Goal: Task Accomplishment & Management: Use online tool/utility

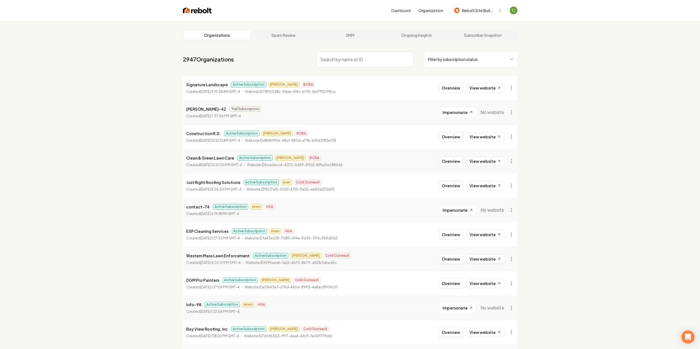
click at [336, 60] on input "search" at bounding box center [365, 59] width 97 height 15
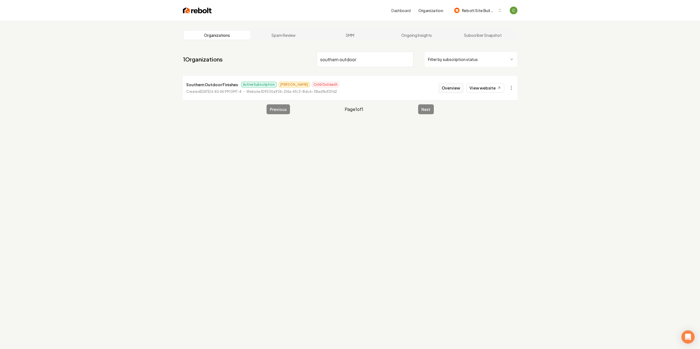
type input "southern outdoor"
click at [456, 87] on button "Overview" at bounding box center [451, 88] width 24 height 10
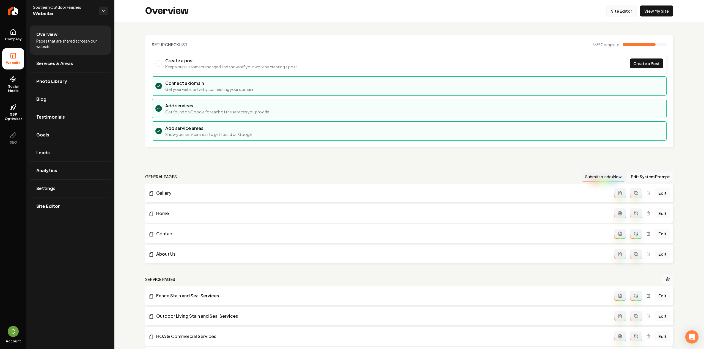
click at [626, 10] on link "Site Editor" at bounding box center [621, 10] width 30 height 11
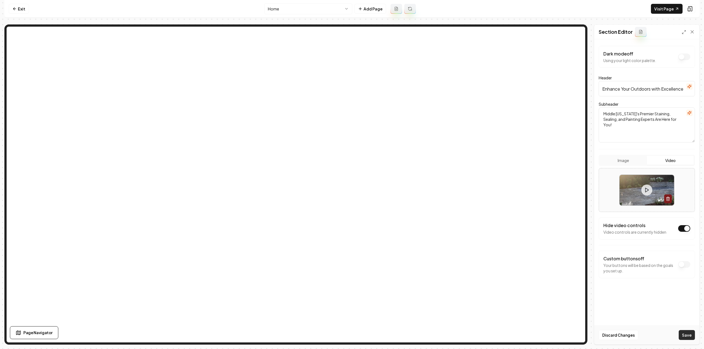
click at [683, 338] on button "Save" at bounding box center [687, 336] width 16 height 10
click at [325, 5] on html "Computer Required This feature is only available on a computer. Please switch t…" at bounding box center [352, 174] width 704 height 349
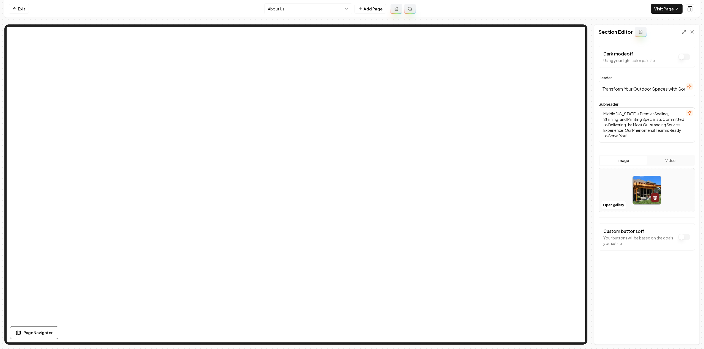
click at [680, 160] on button "Video" at bounding box center [670, 160] width 47 height 9
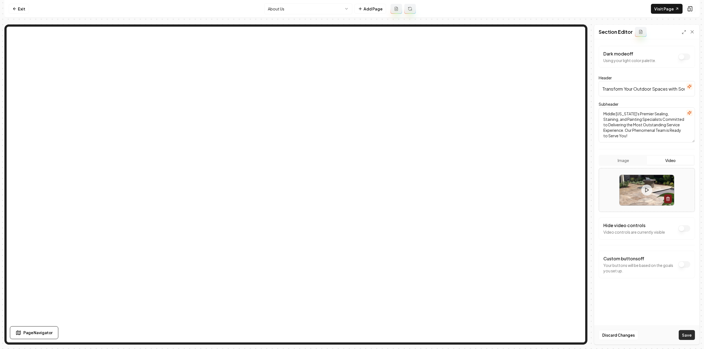
click at [688, 337] on button "Save" at bounding box center [687, 336] width 16 height 10
click at [286, 9] on html "Computer Required This feature is only available on a computer. Please switch t…" at bounding box center [352, 174] width 704 height 349
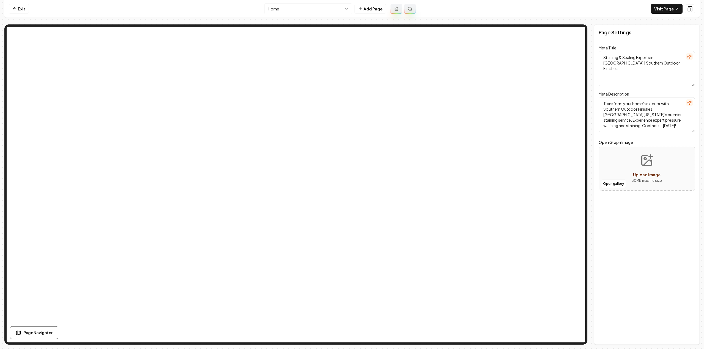
click at [281, 7] on html "Computer Required This feature is only available on a computer. Please switch t…" at bounding box center [352, 174] width 704 height 349
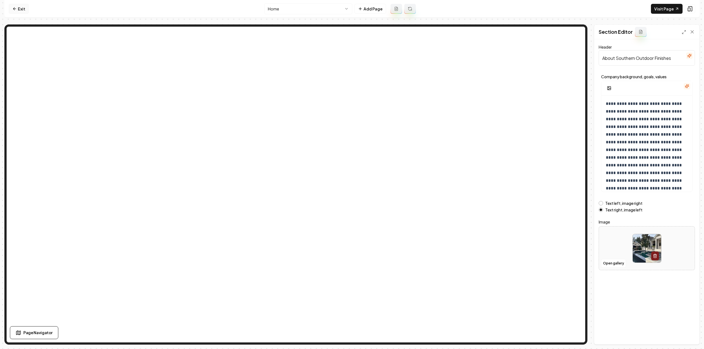
click at [18, 9] on link "Exit" at bounding box center [19, 9] width 20 height 10
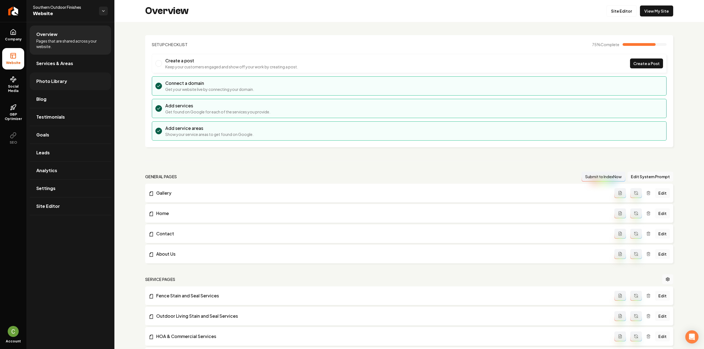
click at [40, 78] on link "Photo Library" at bounding box center [70, 82] width 81 height 18
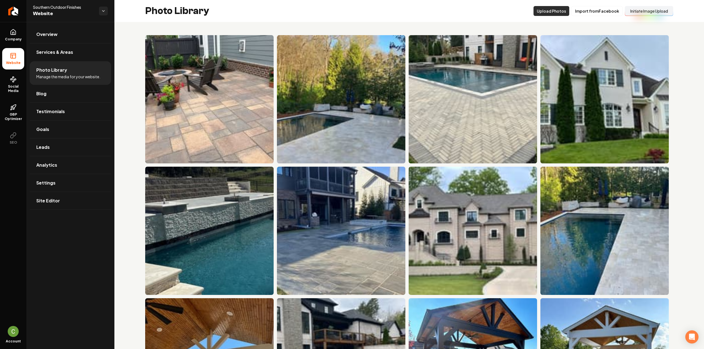
click at [542, 14] on button "Upload Photos" at bounding box center [551, 11] width 36 height 10
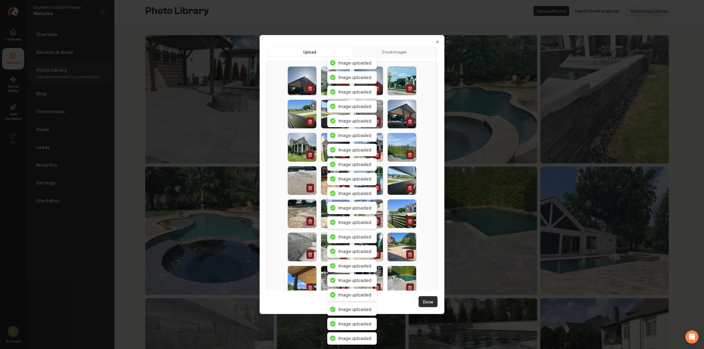
click at [428, 307] on button "Done" at bounding box center [428, 302] width 19 height 11
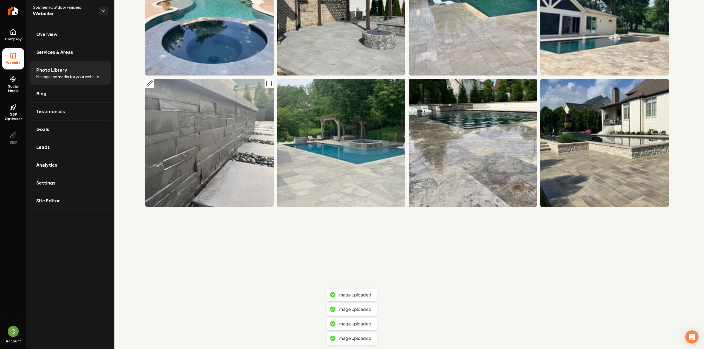
scroll to position [220, 0]
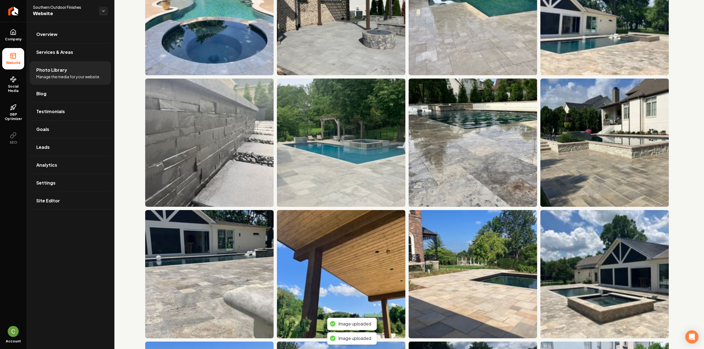
drag, startPoint x: 8, startPoint y: 37, endPoint x: 10, endPoint y: 49, distance: 11.7
click at [8, 37] on span "Company" at bounding box center [13, 39] width 21 height 4
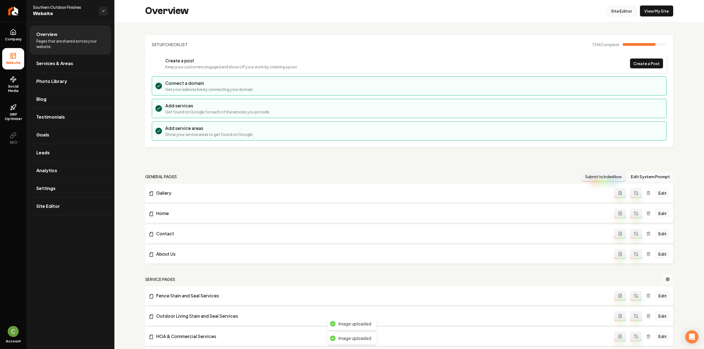
click at [621, 10] on link "Site Editor" at bounding box center [621, 10] width 30 height 11
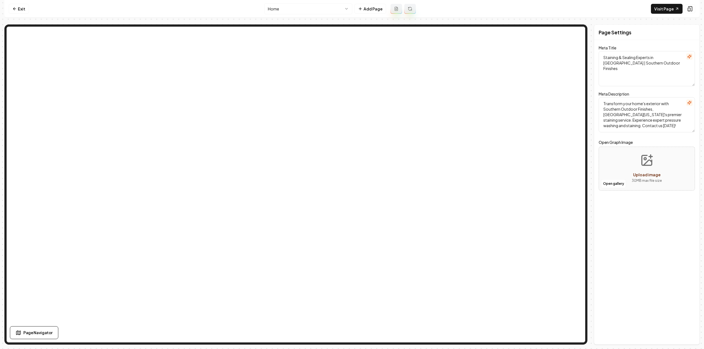
click at [306, 3] on html "Computer Required This feature is only available on a computer. Please switch t…" at bounding box center [352, 174] width 704 height 349
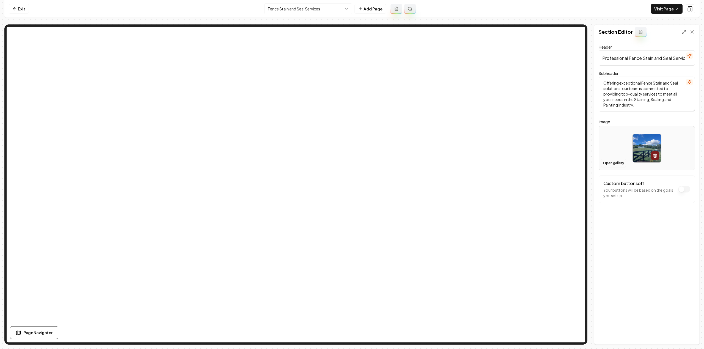
click at [612, 163] on button "Open gallery" at bounding box center [613, 163] width 25 height 9
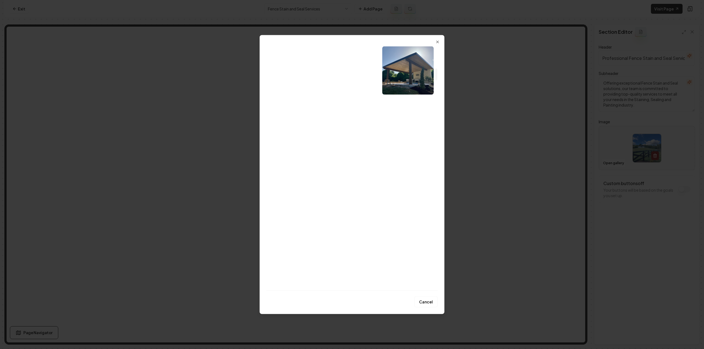
scroll to position [495, 0]
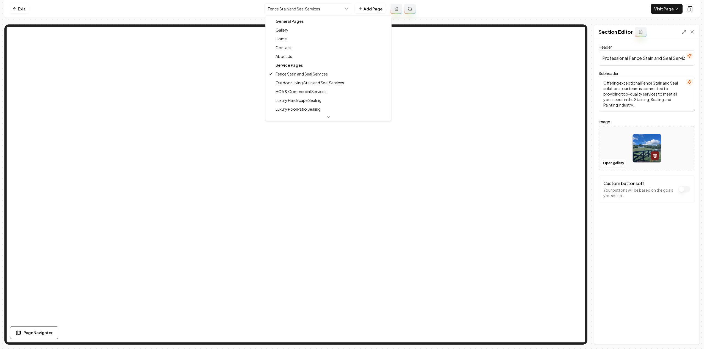
click at [302, 10] on html "Computer Required This feature is only available on a computer. Please switch t…" at bounding box center [352, 174] width 704 height 349
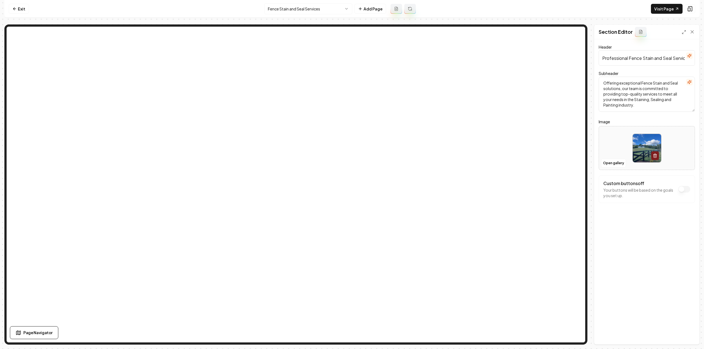
click at [269, 3] on html "Computer Required This feature is only available on a computer. Please switch t…" at bounding box center [352, 174] width 704 height 349
click at [271, 5] on html "Computer Required This feature is only available on a computer. Please switch t…" at bounding box center [352, 174] width 704 height 349
click at [608, 163] on button "Open gallery" at bounding box center [613, 163] width 25 height 9
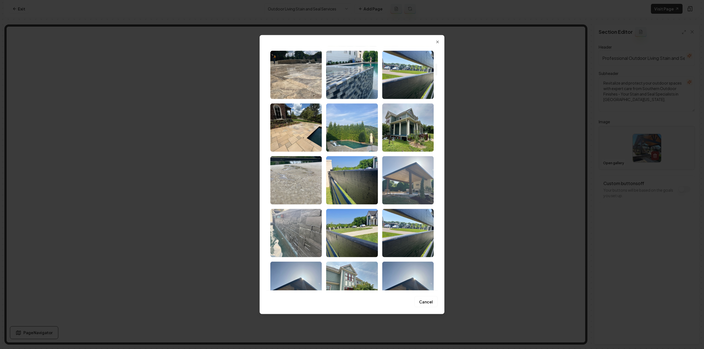
scroll to position [357, 0]
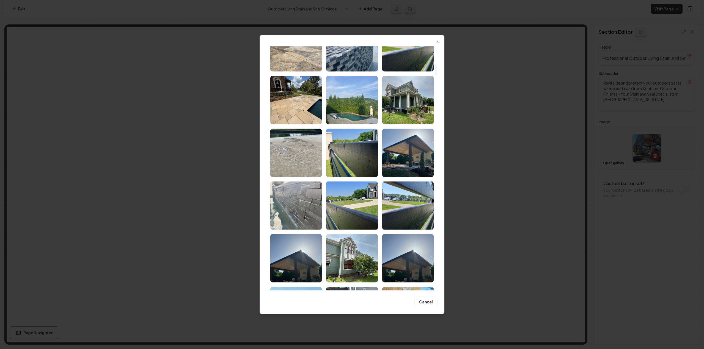
click at [401, 163] on img "Select image image_689f64e65c7cd75eb8ae9b15.HEIC" at bounding box center [407, 153] width 51 height 48
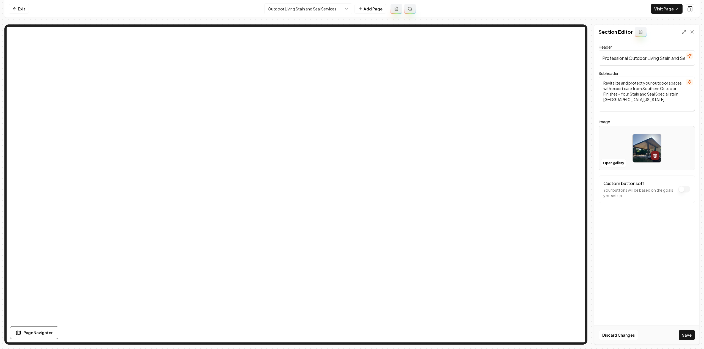
click at [683, 330] on div "Discard Changes Save" at bounding box center [646, 335] width 105 height 19
click at [684, 333] on button "Save" at bounding box center [687, 336] width 16 height 10
click at [315, 7] on html "Computer Required This feature is only available on a computer. Please switch t…" at bounding box center [352, 174] width 704 height 349
click at [610, 161] on button "Open gallery" at bounding box center [613, 163] width 25 height 9
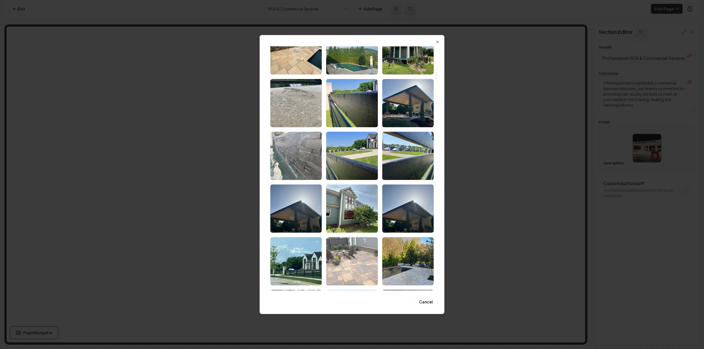
scroll to position [467, 0]
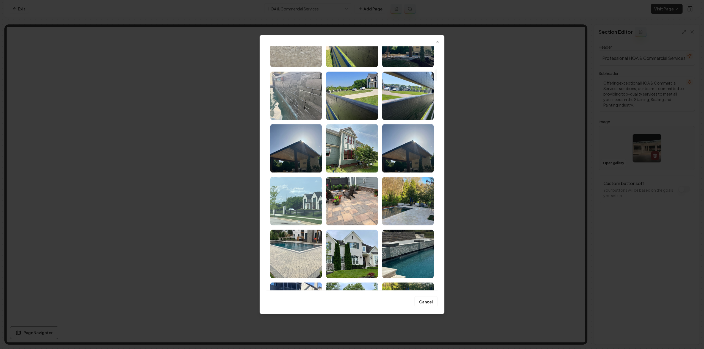
click at [297, 211] on img "Select image image_689f64e45c7cd75eb8ae8ed8.HEIC" at bounding box center [295, 201] width 51 height 48
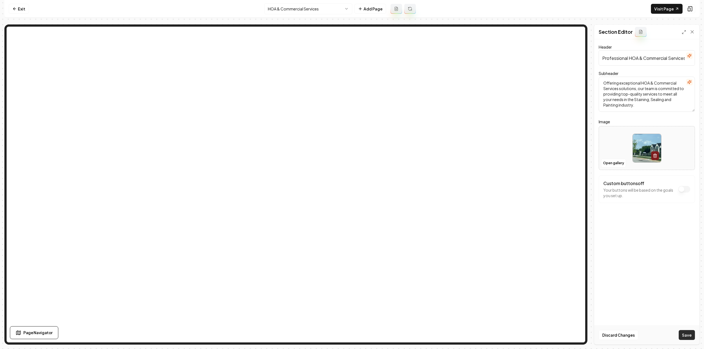
click at [686, 337] on button "Save" at bounding box center [687, 336] width 16 height 10
click at [274, 5] on html "Computer Required This feature is only available on a computer. Please switch t…" at bounding box center [352, 174] width 704 height 349
click at [610, 164] on button "Open gallery" at bounding box center [613, 163] width 25 height 9
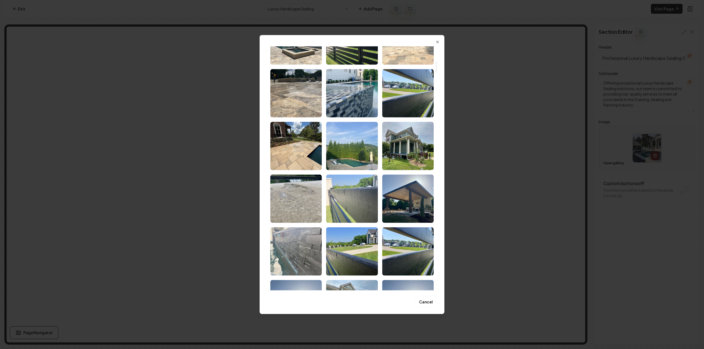
scroll to position [302, 0]
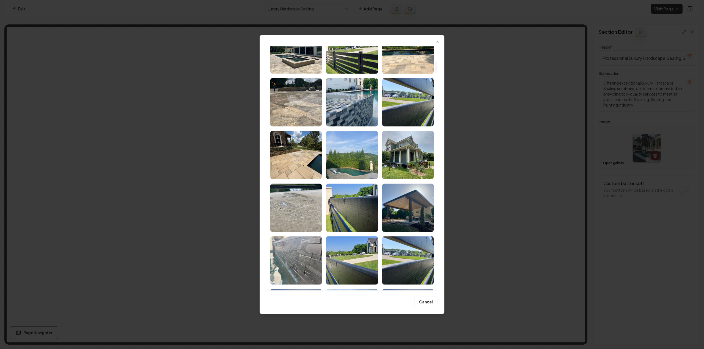
click at [307, 161] on img "Select image image_689f64e65c7cd75eb8ae9cfb.heic" at bounding box center [295, 155] width 51 height 48
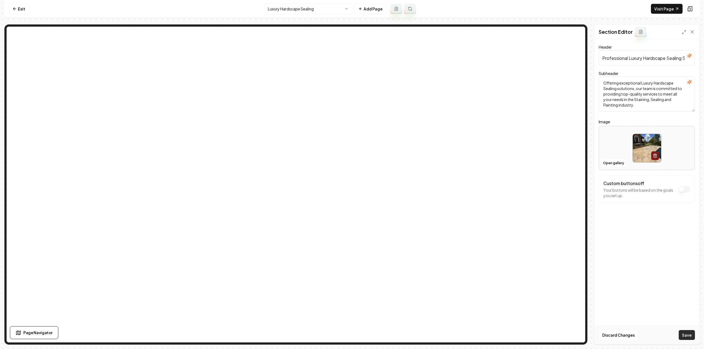
click at [690, 337] on button "Save" at bounding box center [687, 336] width 16 height 10
click at [289, 9] on html "Computer Required This feature is only available on a computer. Please switch t…" at bounding box center [352, 174] width 704 height 349
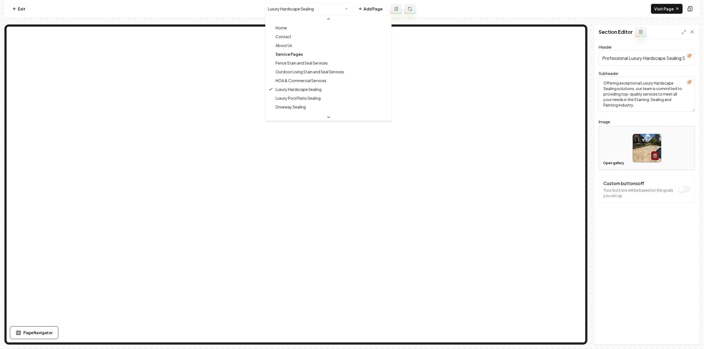
scroll to position [45, 0]
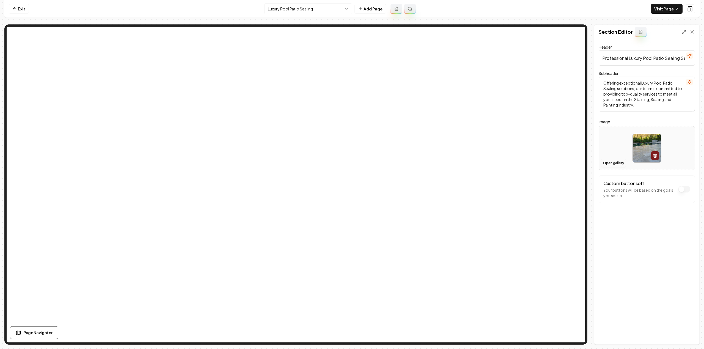
click at [618, 161] on button "Open gallery" at bounding box center [613, 163] width 25 height 9
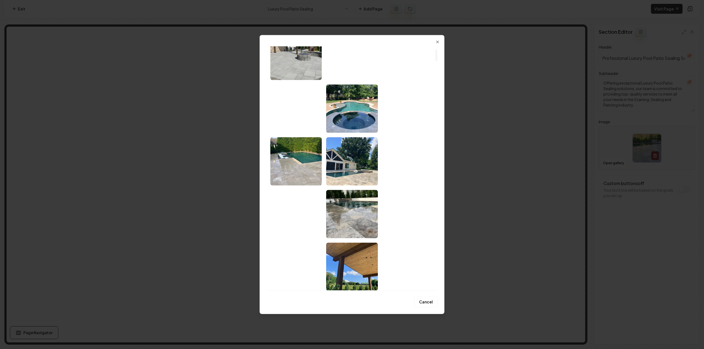
scroll to position [55, 0]
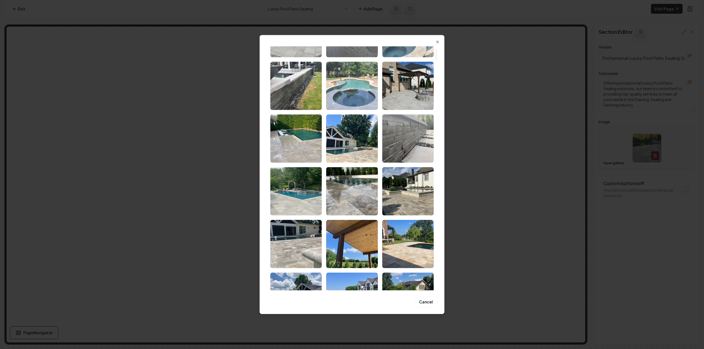
click at [351, 98] on img "Select image image_689f64e75c7cd75eb8aea400.HEIC" at bounding box center [351, 86] width 51 height 48
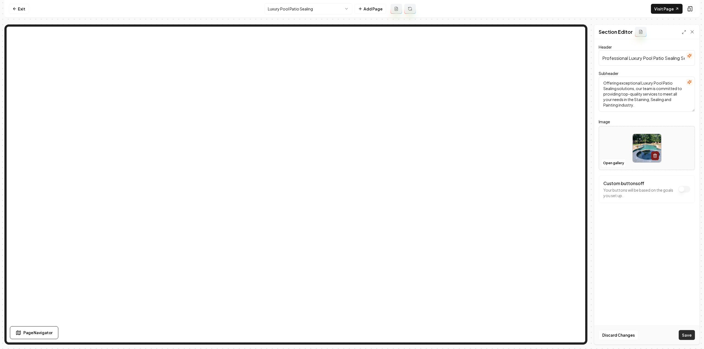
click at [684, 334] on button "Save" at bounding box center [687, 336] width 16 height 10
click at [306, 10] on html "Computer Required This feature is only available on a computer. Please switch t…" at bounding box center [352, 174] width 704 height 349
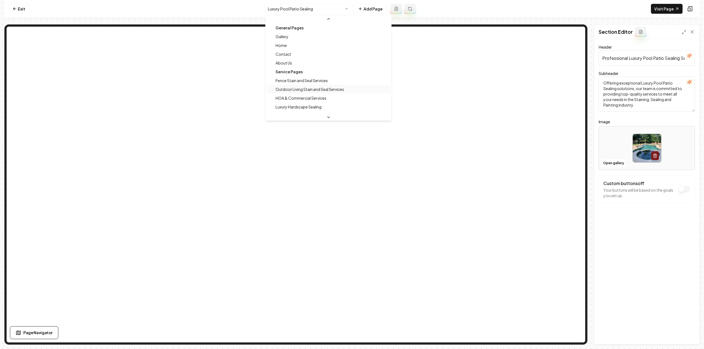
scroll to position [27, 0]
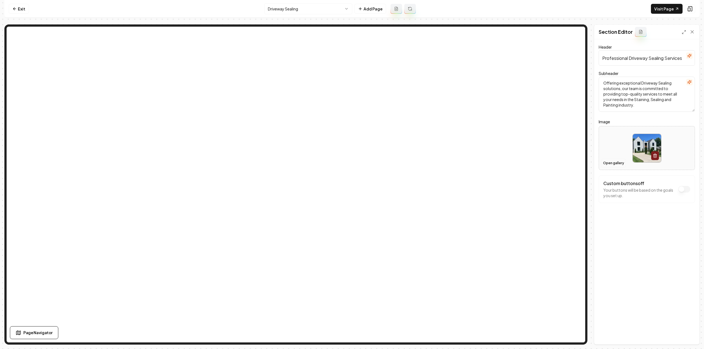
click at [606, 164] on button "Open gallery" at bounding box center [613, 163] width 25 height 9
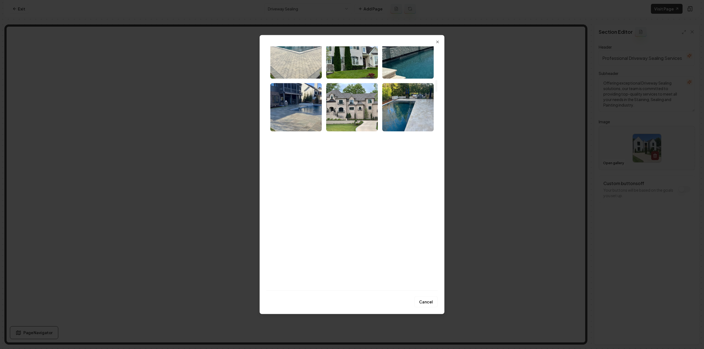
scroll to position [660, 0]
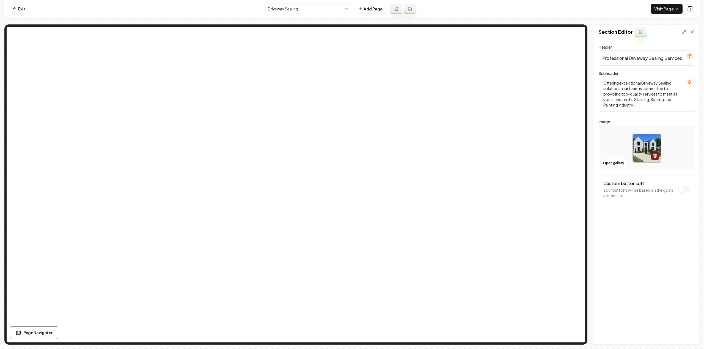
click at [330, 9] on html "Computer Required This feature is only available on a computer. Please switch t…" at bounding box center [352, 174] width 704 height 349
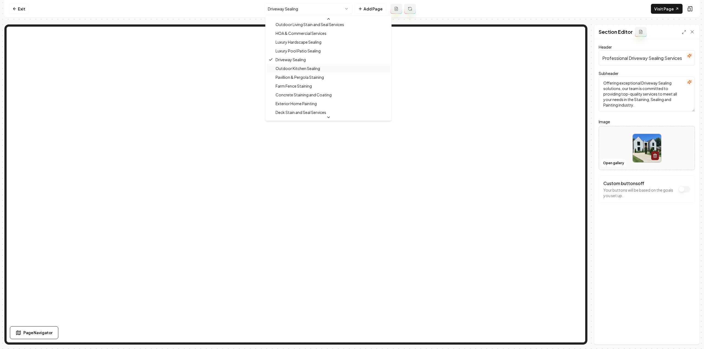
scroll to position [63, 0]
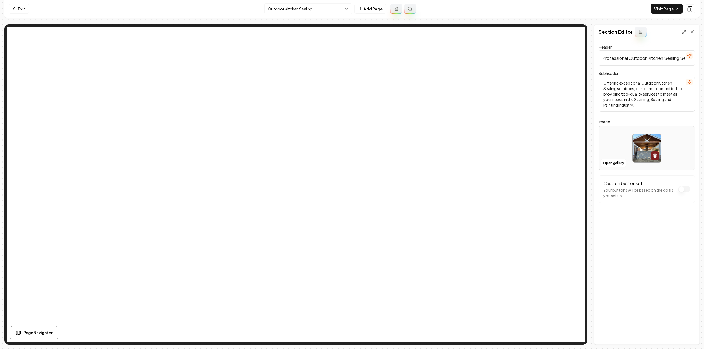
click at [271, 13] on html "Computer Required This feature is only available on a computer. Please switch t…" at bounding box center [352, 174] width 704 height 349
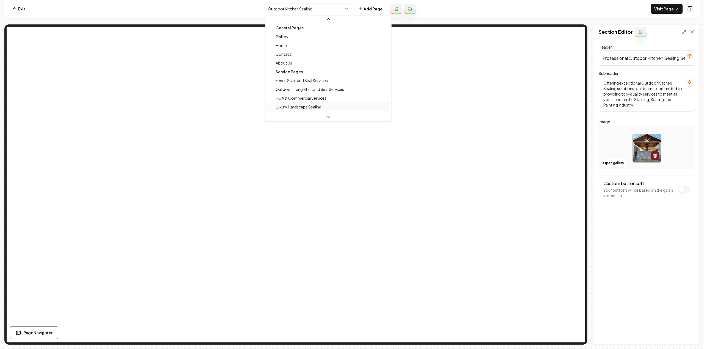
scroll to position [17, 0]
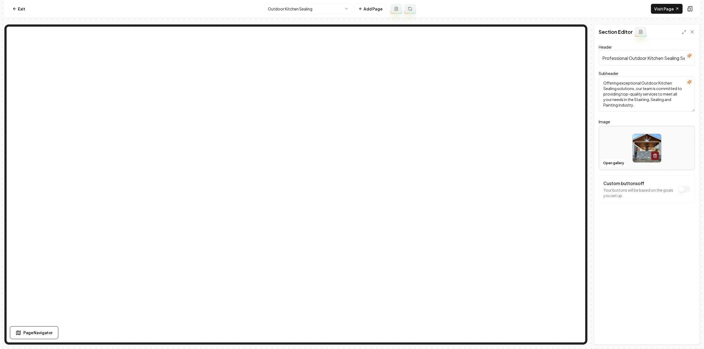
click at [301, 3] on html "Computer Required This feature is only available on a computer. Please switch t…" at bounding box center [352, 174] width 704 height 349
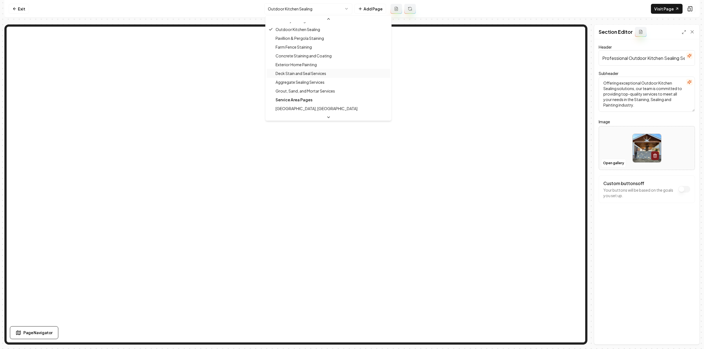
scroll to position [106, 0]
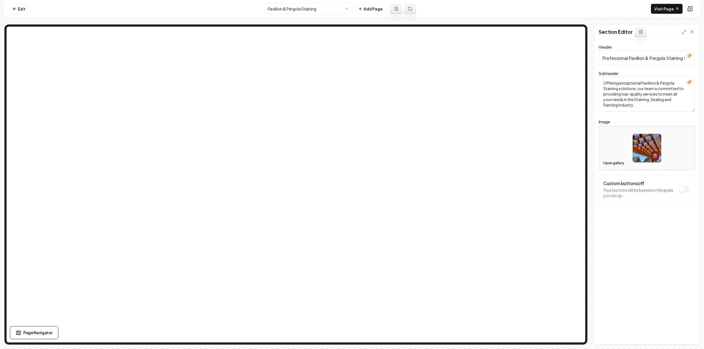
click at [606, 162] on button "Open gallery" at bounding box center [613, 163] width 25 height 9
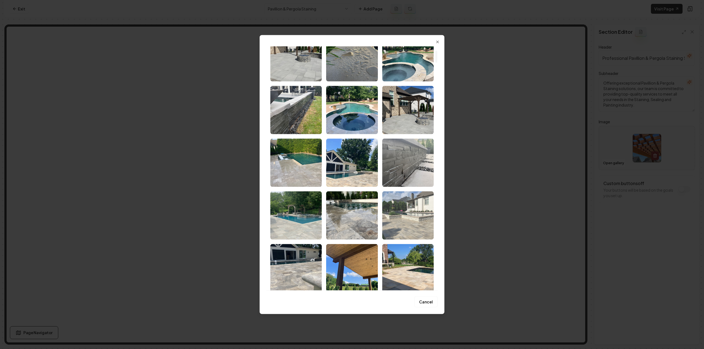
scroll to position [137, 0]
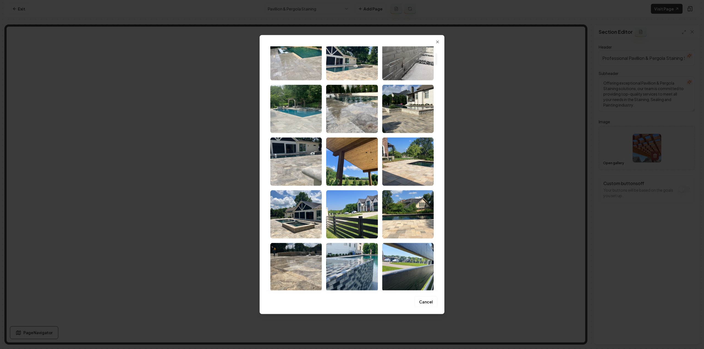
click at [364, 174] on img "Select image image_689f64e75c7cd75eb8aea171.HEIC" at bounding box center [351, 161] width 51 height 48
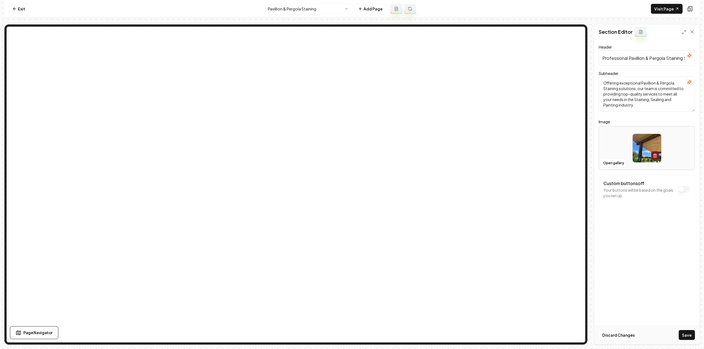
click at [688, 337] on button "Save" at bounding box center [687, 336] width 16 height 10
click at [305, 16] on nav "Exit Pavillion & Pergola Staining Add Page Visit Page" at bounding box center [351, 9] width 695 height 18
click at [304, 12] on html "Computer Required This feature is only available on a computer. Please switch t…" at bounding box center [352, 174] width 704 height 349
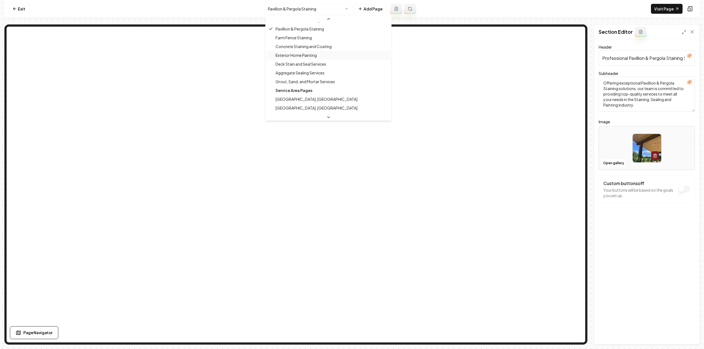
scroll to position [106, 0]
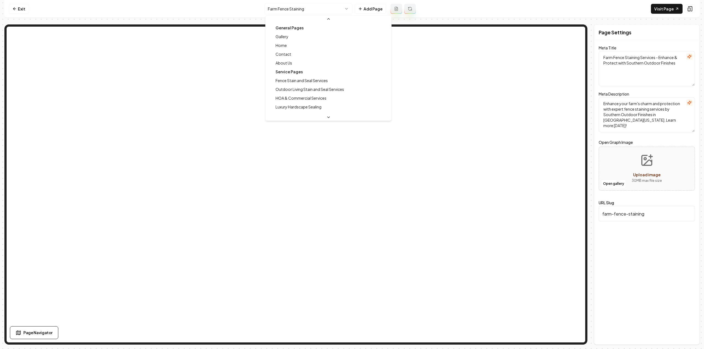
click at [301, 12] on html "Computer Required This feature is only available on a computer. Please switch t…" at bounding box center [352, 174] width 704 height 349
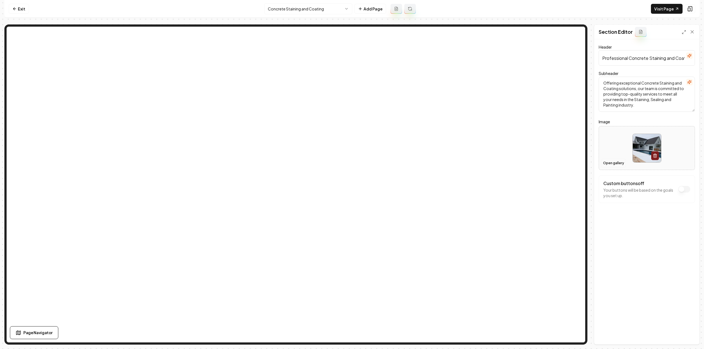
click at [614, 164] on button "Open gallery" at bounding box center [613, 163] width 25 height 9
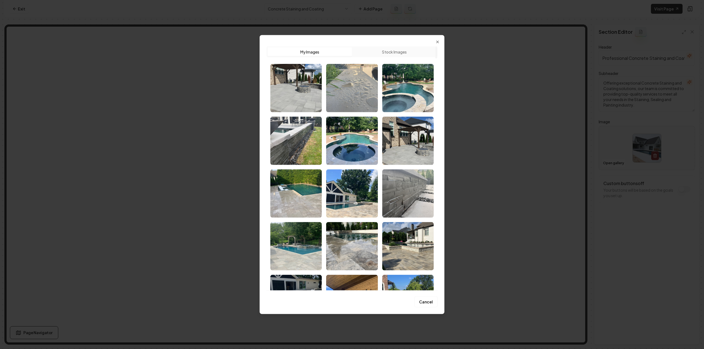
click at [346, 100] on img "Select image image_689f64e65c7cd75eb8ae9d69.heic" at bounding box center [351, 88] width 51 height 48
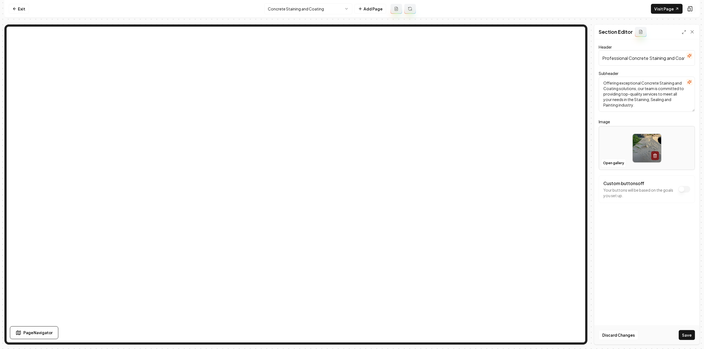
click at [684, 337] on button "Save" at bounding box center [687, 336] width 16 height 10
click at [329, 9] on html "Computer Required This feature is only available on a computer. Please switch t…" at bounding box center [352, 174] width 704 height 349
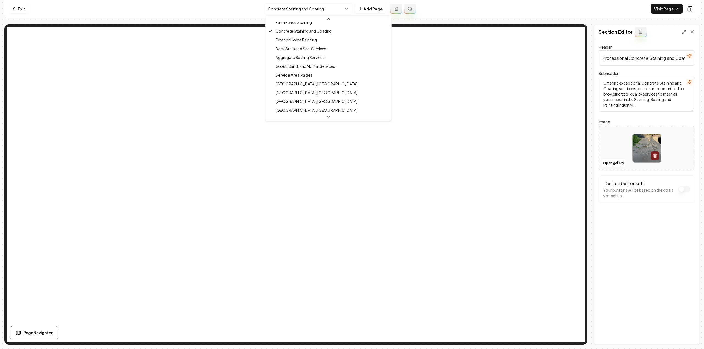
scroll to position [132, 0]
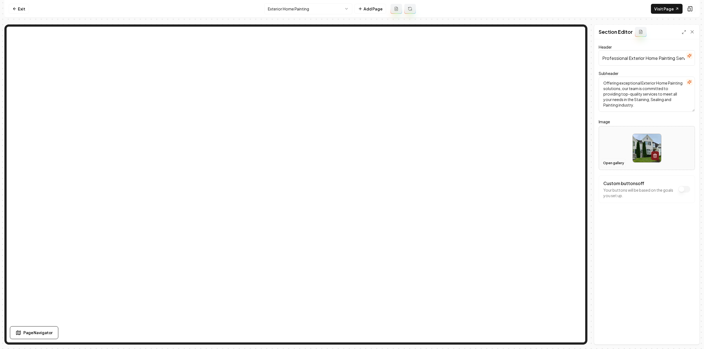
click at [607, 162] on button "Open gallery" at bounding box center [613, 163] width 25 height 9
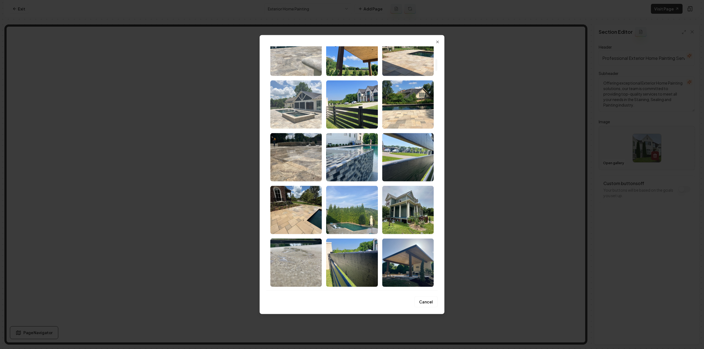
scroll to position [275, 0]
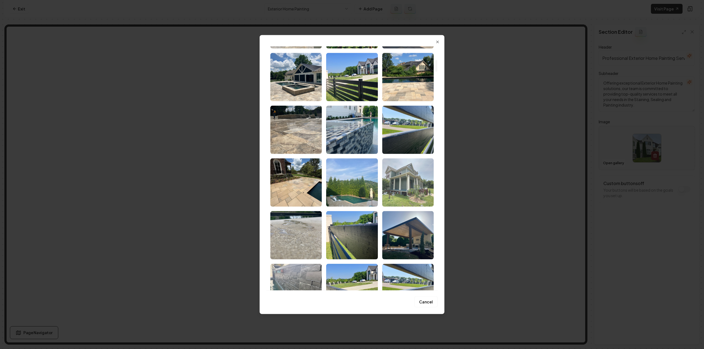
click at [409, 177] on img "Select image image_689f64e65c7cd75eb8ae9a96.HEIC" at bounding box center [407, 182] width 51 height 48
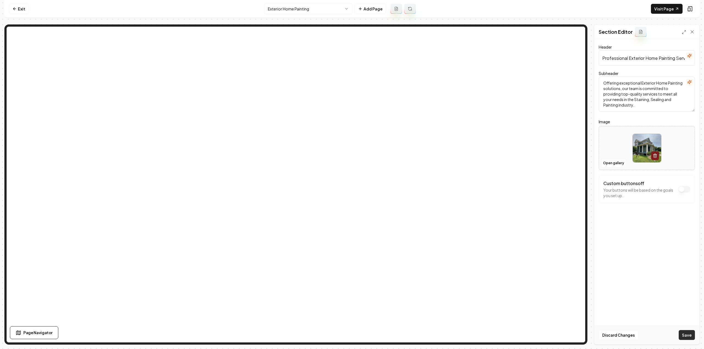
click at [689, 337] on button "Save" at bounding box center [687, 336] width 16 height 10
click at [288, 8] on html "Computer Required This feature is only available on a computer. Please switch t…" at bounding box center [352, 174] width 704 height 349
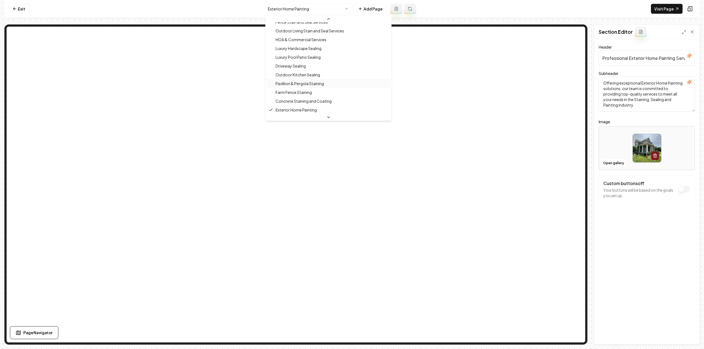
scroll to position [114, 0]
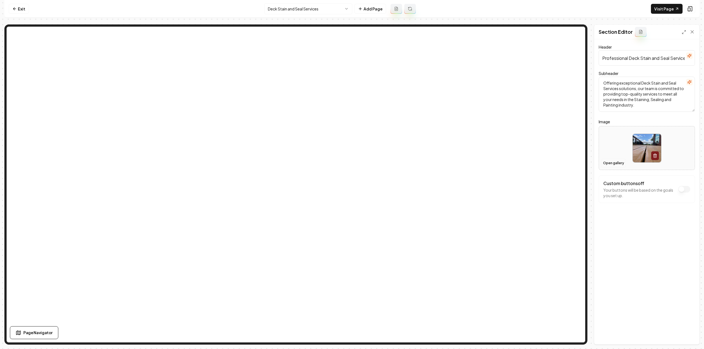
click at [612, 163] on button "Open gallery" at bounding box center [613, 163] width 25 height 9
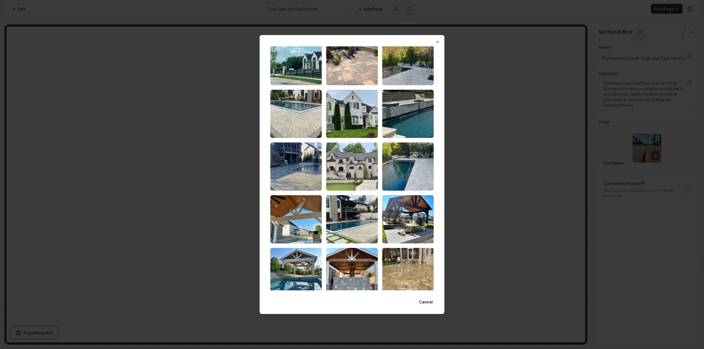
scroll to position [632, 0]
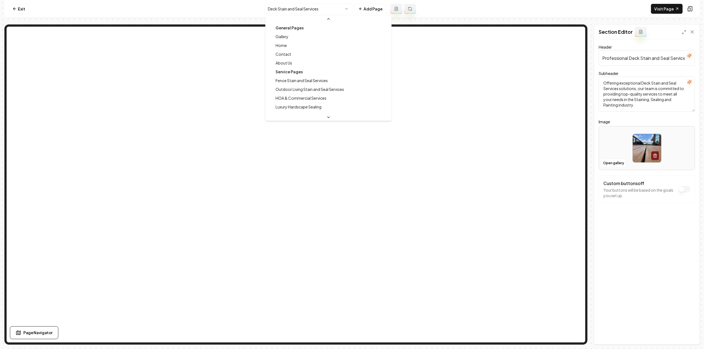
click at [321, 12] on html "Computer Required This feature is only available on a computer. Please switch t…" at bounding box center [352, 174] width 704 height 349
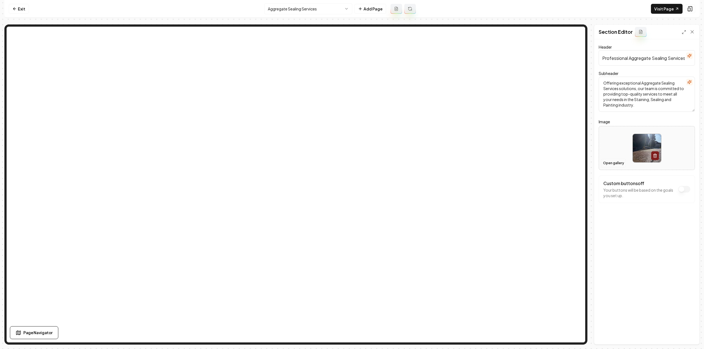
click at [610, 161] on button "Open gallery" at bounding box center [613, 163] width 25 height 9
click at [297, 7] on html "Computer Required This feature is only available on a computer. Please switch t…" at bounding box center [352, 174] width 704 height 349
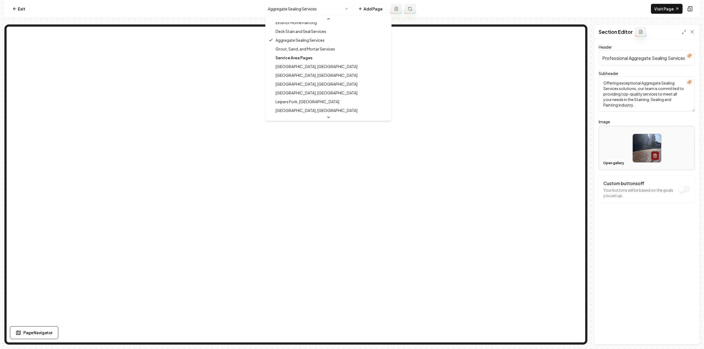
scroll to position [159, 0]
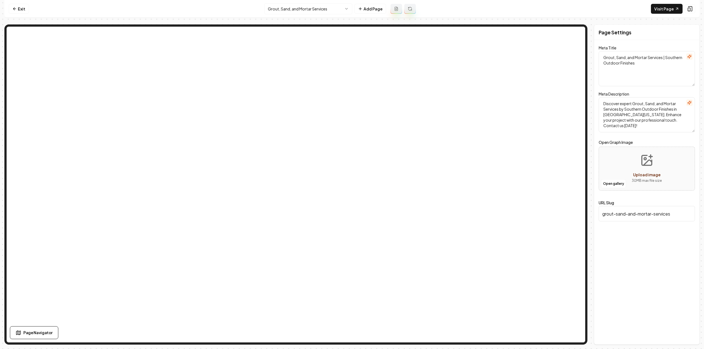
click at [286, 10] on html "Computer Required This feature is only available on a computer. Please switch t…" at bounding box center [352, 174] width 704 height 349
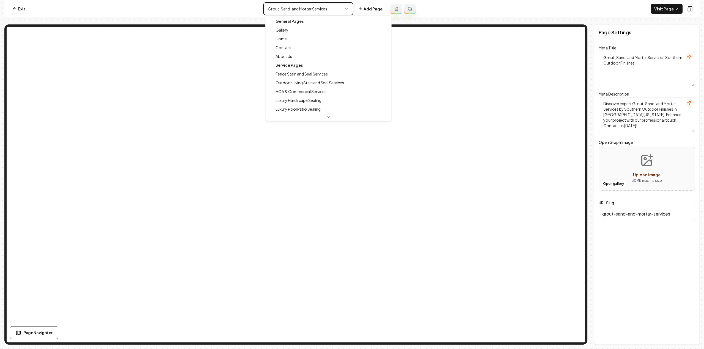
type textarea "Staining & Sealing Experts in Middle TN | Southern Outdoor Finishes"
type textarea "Transform your home's exterior with Southern Outdoor Finishes, Middle Tennessee…"
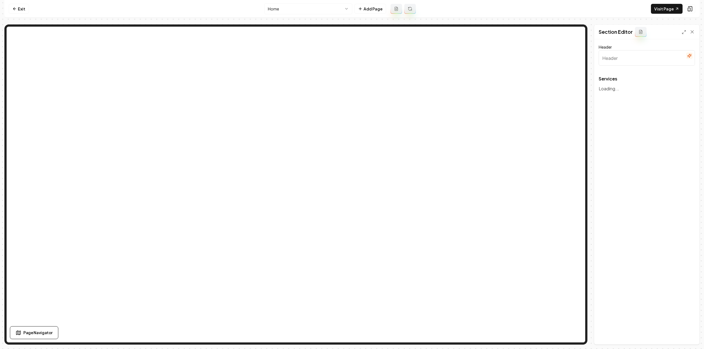
type input "Our Premier Services"
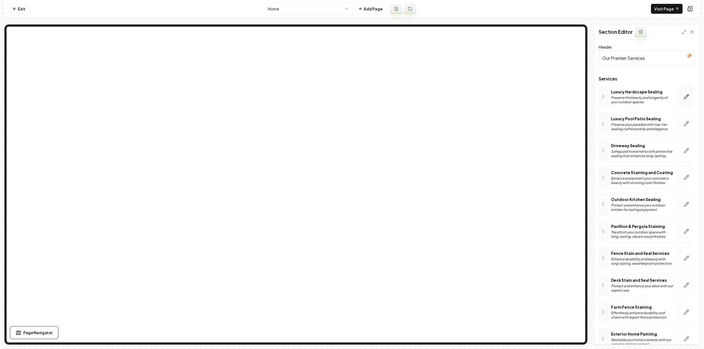
click at [684, 97] on icon "button" at bounding box center [686, 96] width 5 height 5
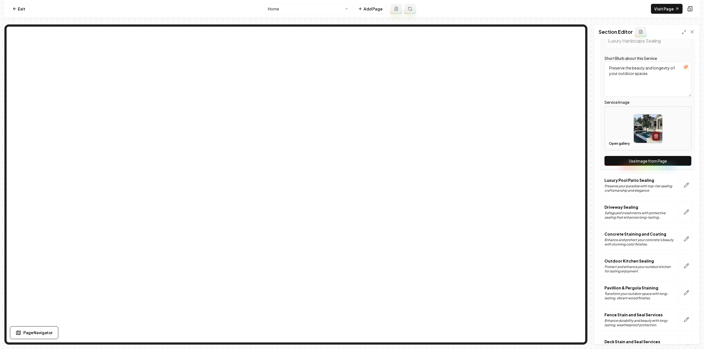
scroll to position [110, 0]
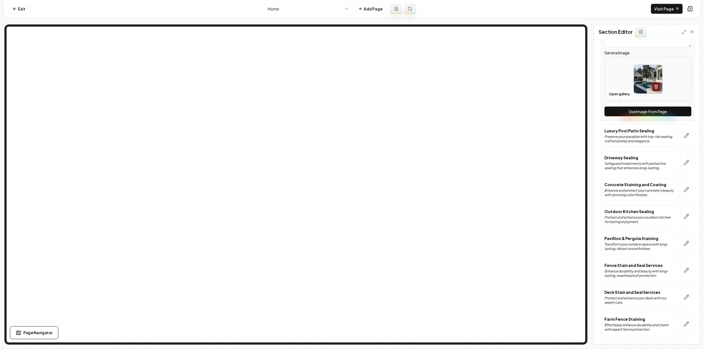
click at [648, 113] on button "Use Image from Page" at bounding box center [647, 112] width 87 height 10
click at [680, 131] on button "button" at bounding box center [686, 136] width 13 height 23
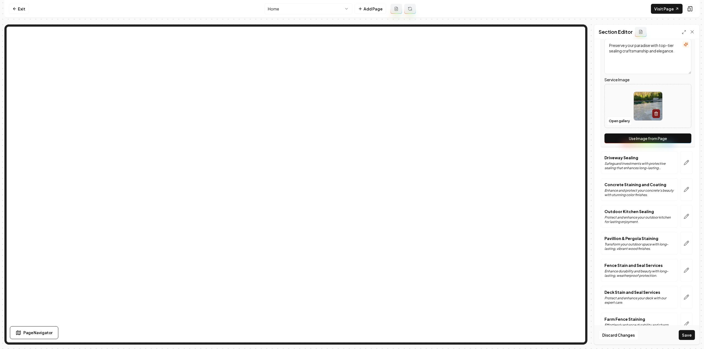
click at [676, 142] on button "Use Image from Page" at bounding box center [647, 139] width 87 height 10
drag, startPoint x: 683, startPoint y: 160, endPoint x: 683, endPoint y: 164, distance: 3.6
click at [684, 161] on icon "button" at bounding box center [686, 163] width 5 height 5
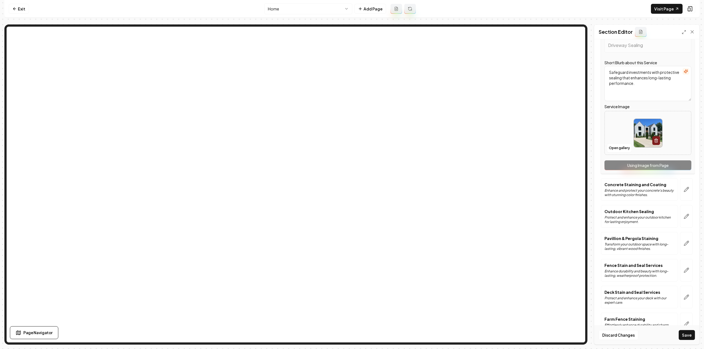
click at [681, 168] on div "Service Name Driveway Sealing Short Blurb about this Service Safeguard investme…" at bounding box center [648, 101] width 94 height 145
click at [684, 194] on button "button" at bounding box center [686, 189] width 13 height 23
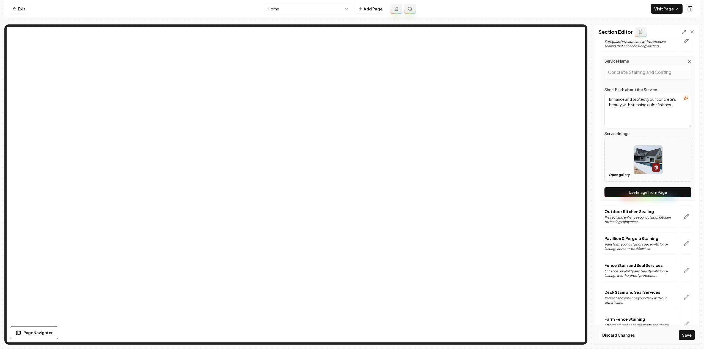
click at [679, 194] on button "Use Image from Page" at bounding box center [647, 193] width 87 height 10
click at [681, 209] on button "button" at bounding box center [686, 216] width 13 height 23
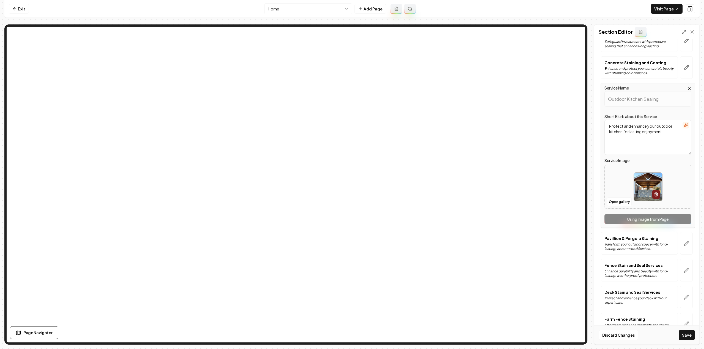
click at [675, 220] on div "Service Name Outdoor Kitchen Sealing Short Blurb about this Service Protect and…" at bounding box center [648, 155] width 94 height 145
click at [682, 246] on button "button" at bounding box center [686, 243] width 13 height 23
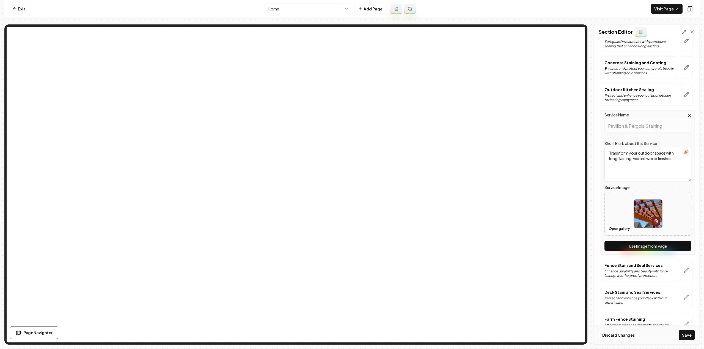
click at [680, 247] on button "Use Image from Page" at bounding box center [647, 246] width 87 height 10
click at [683, 266] on button "button" at bounding box center [686, 270] width 13 height 23
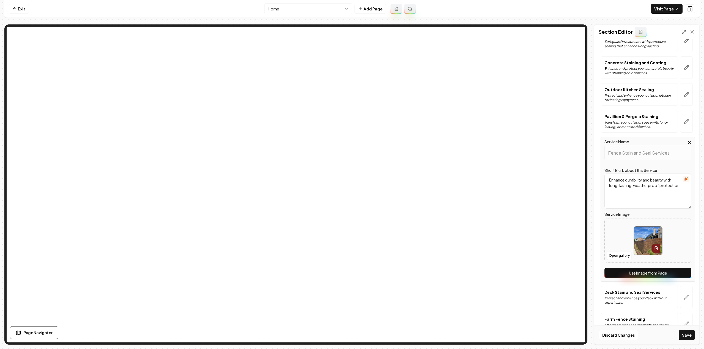
click at [681, 271] on button "Use Image from Page" at bounding box center [647, 273] width 87 height 10
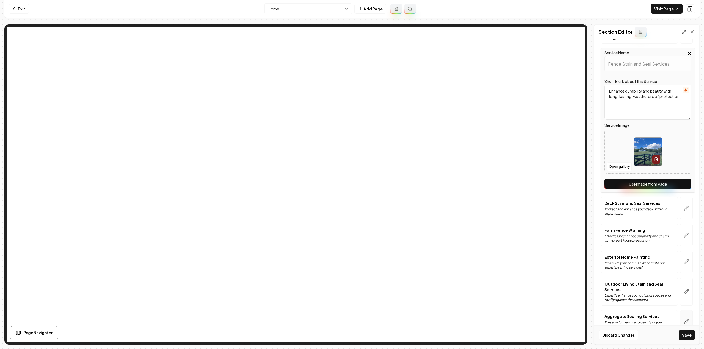
scroll to position [247, 0]
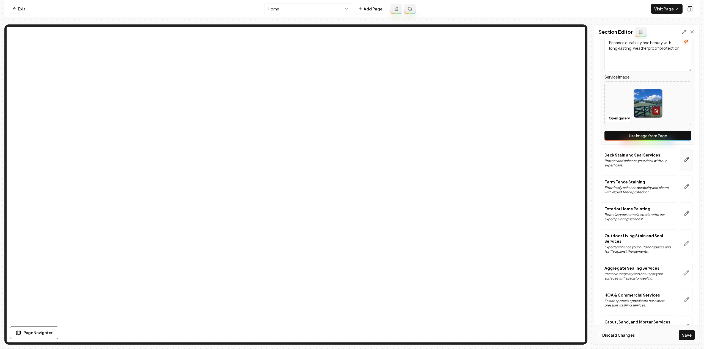
click at [684, 157] on icon "button" at bounding box center [686, 159] width 5 height 5
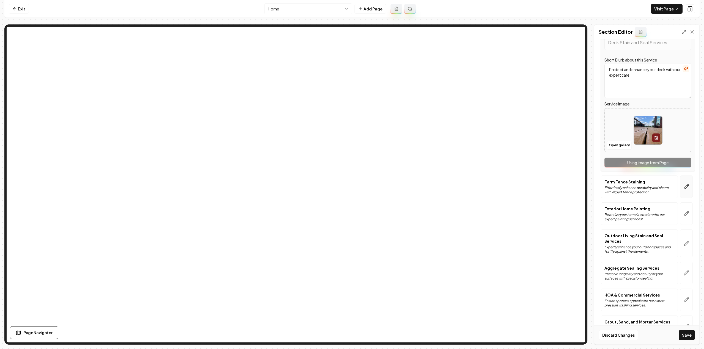
click at [684, 188] on icon "button" at bounding box center [686, 186] width 5 height 5
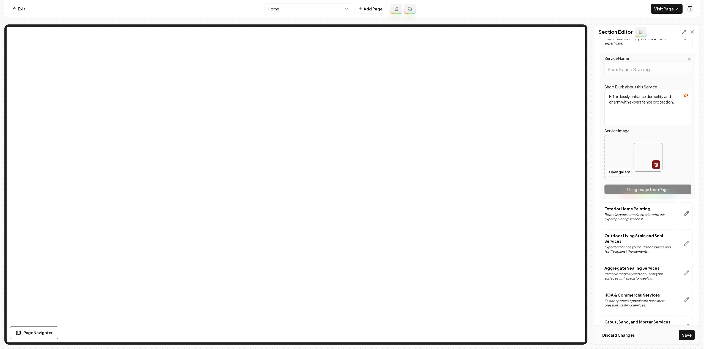
click at [680, 192] on div "Service Name Farm Fence Staining Short Blurb about this Service Effortlessly en…" at bounding box center [648, 126] width 94 height 145
click at [684, 212] on icon "button" at bounding box center [686, 213] width 5 height 5
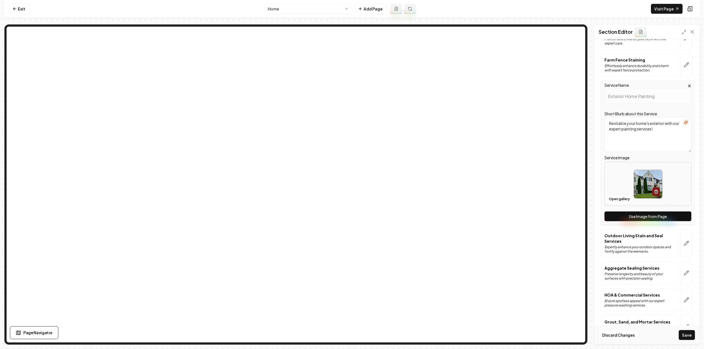
click at [678, 218] on button "Use Image from Page" at bounding box center [647, 217] width 87 height 10
click at [680, 235] on button "button" at bounding box center [686, 244] width 13 height 28
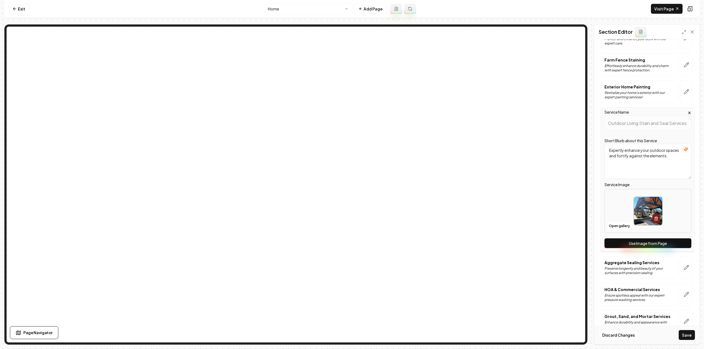
click at [681, 244] on button "Use Image from Page" at bounding box center [647, 244] width 87 height 10
click at [684, 268] on icon "button" at bounding box center [686, 267] width 5 height 5
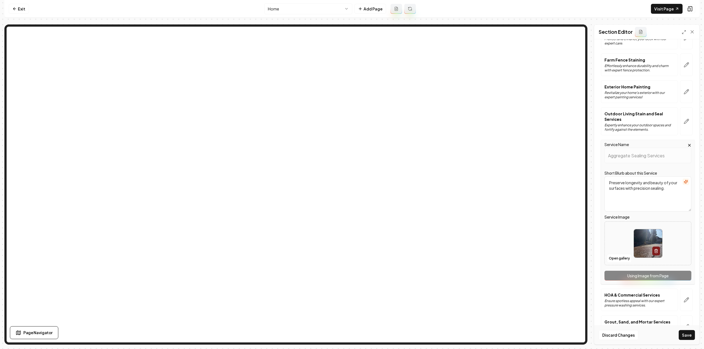
click at [681, 268] on div "Service Name Aggregate Sealing Services Short Blurb about this Service Preserve…" at bounding box center [648, 212] width 94 height 145
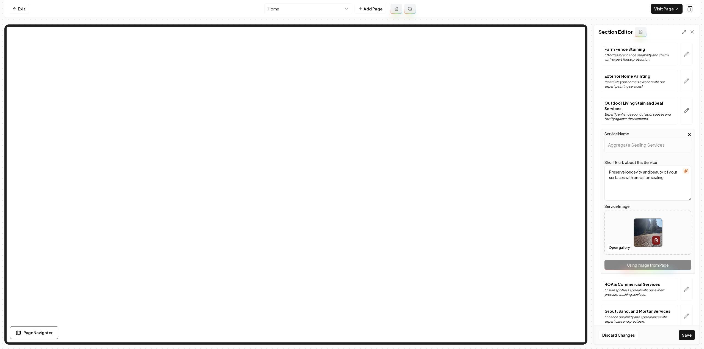
scroll to position [263, 0]
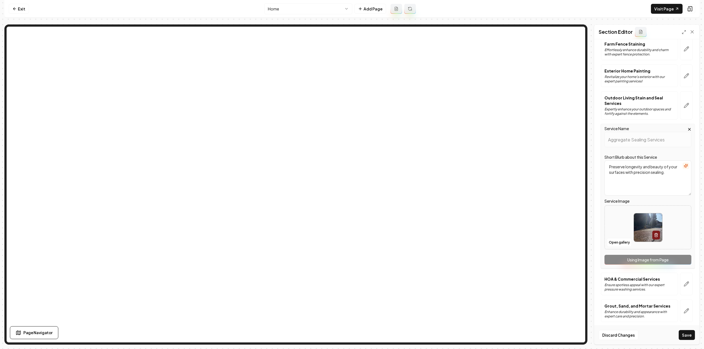
click at [684, 282] on icon "button" at bounding box center [686, 284] width 5 height 5
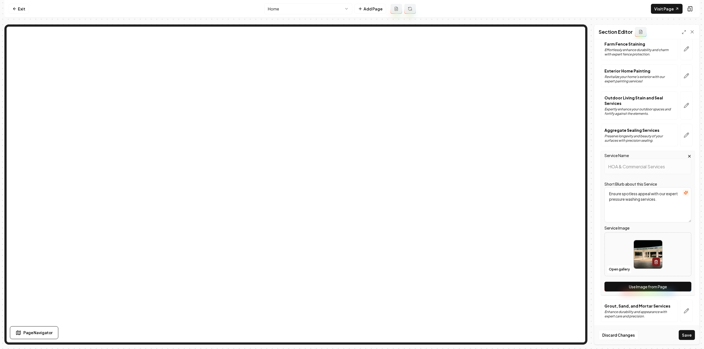
click at [679, 290] on div "Service Name HOA & Commercial Services Short Blurb about this Service Ensure sp…" at bounding box center [648, 223] width 94 height 145
click at [680, 290] on div "Service Name HOA & Commercial Services Short Blurb about this Service Ensure sp…" at bounding box center [648, 223] width 94 height 145
click at [676, 285] on button "Use Image from Page" at bounding box center [647, 287] width 87 height 10
click at [684, 309] on icon "button" at bounding box center [686, 311] width 5 height 5
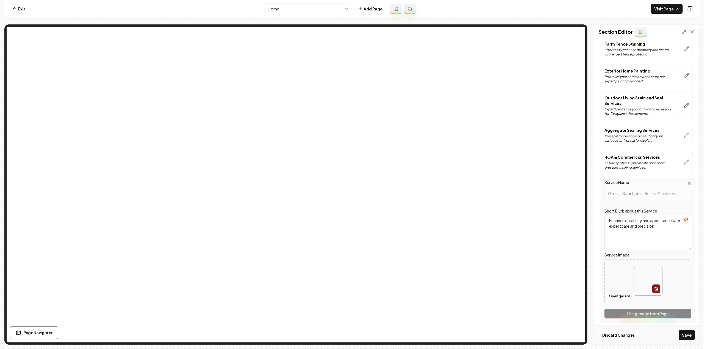
click at [679, 309] on div "Service Name Grout, Sand, and Mortar Services Short Blurb about this Service En…" at bounding box center [648, 250] width 94 height 145
click at [689, 339] on button "Save" at bounding box center [687, 336] width 16 height 10
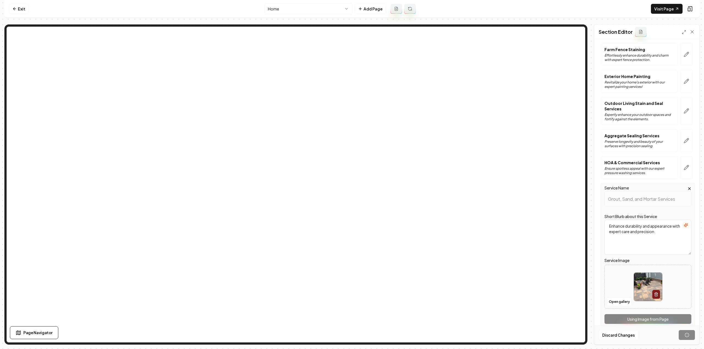
scroll to position [147, 0]
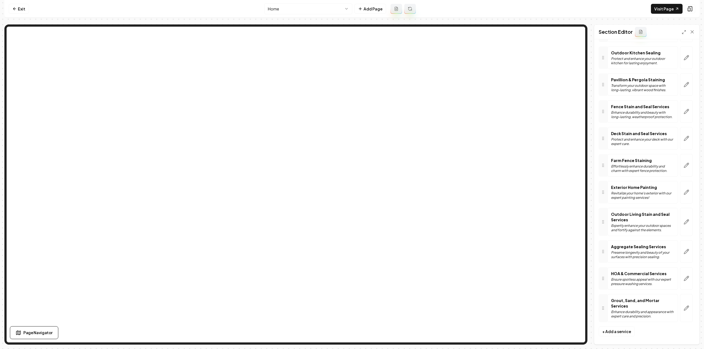
click at [282, 11] on html "Computer Required This feature is only available on a computer. Please switch t…" at bounding box center [352, 174] width 704 height 349
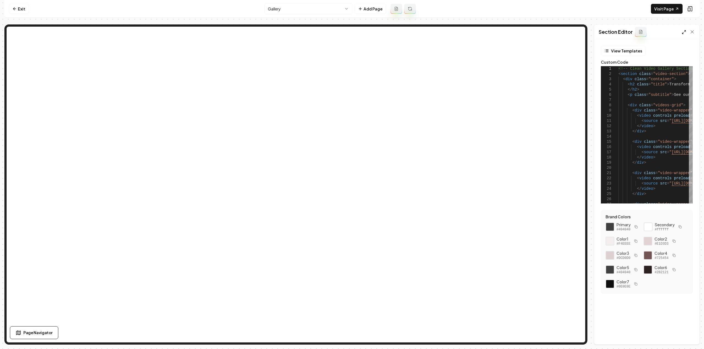
click at [683, 33] on line at bounding box center [682, 33] width 1 height 1
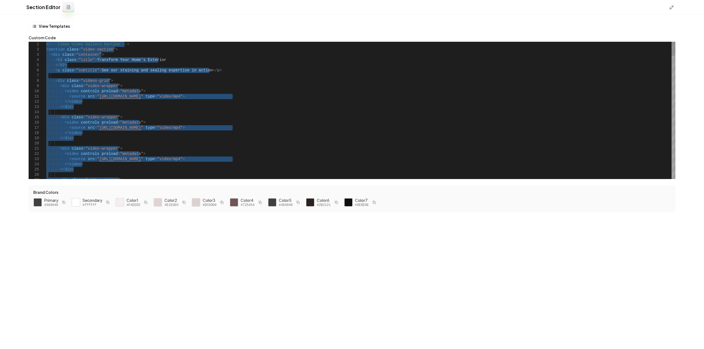
type textarea "**********"
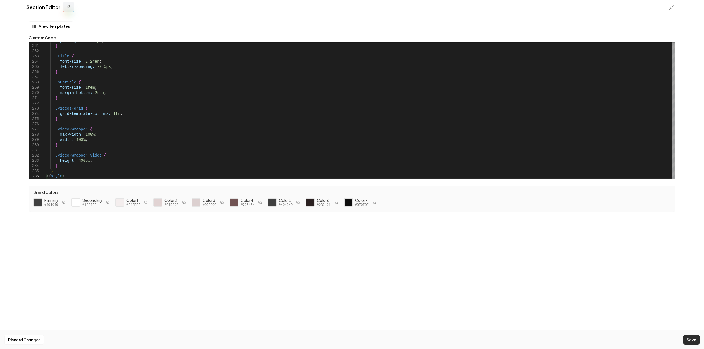
click at [688, 340] on button "Save" at bounding box center [691, 340] width 16 height 10
click at [670, 4] on div at bounding box center [673, 7] width 9 height 6
click at [672, 6] on icon at bounding box center [671, 7] width 5 height 5
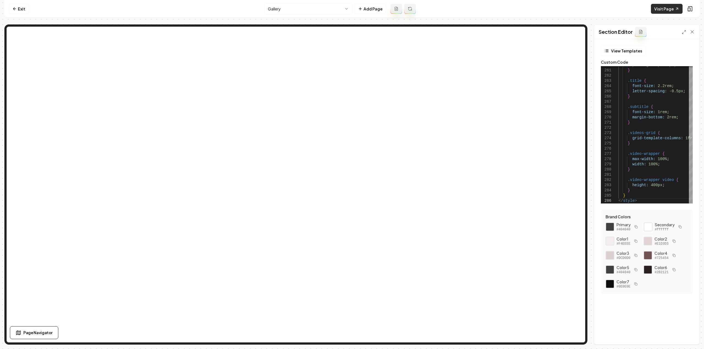
click at [665, 5] on link "Visit Page" at bounding box center [667, 9] width 32 height 10
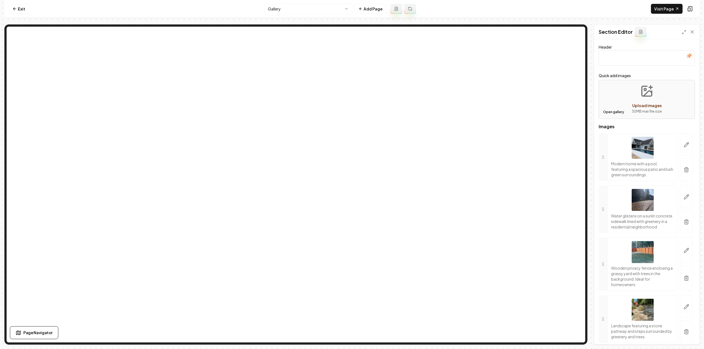
click at [604, 112] on button "Open gallery" at bounding box center [613, 112] width 25 height 9
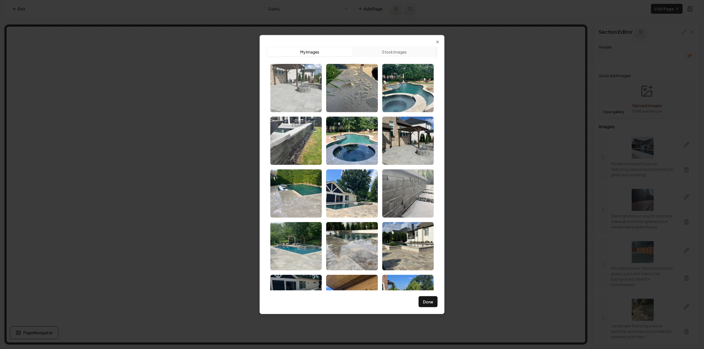
click at [305, 91] on img "Select image image_689f64e75c7cd75eb8aea3ac.HEIC" at bounding box center [295, 88] width 51 height 48
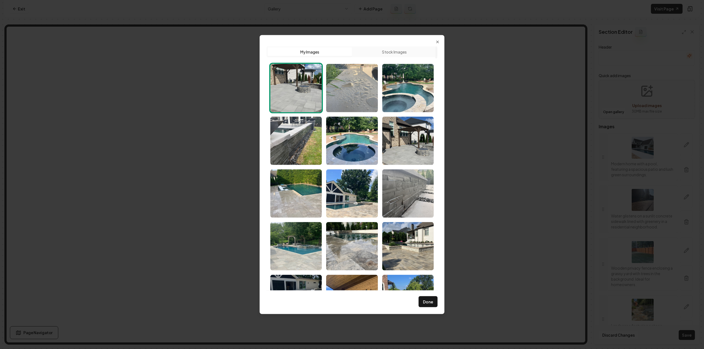
click at [363, 92] on img "Select image image_689f64e65c7cd75eb8ae9d69.heic" at bounding box center [351, 88] width 51 height 48
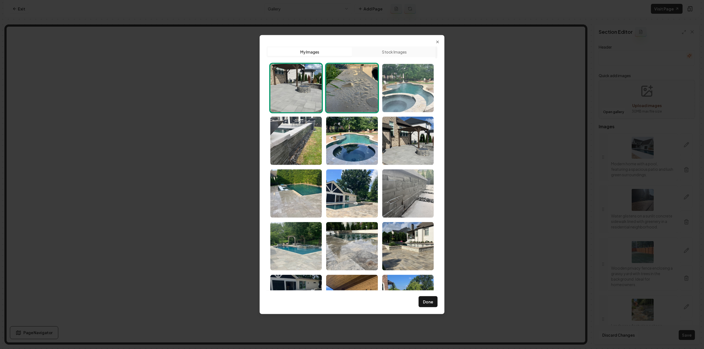
click at [415, 92] on img "Select image image_689f64e75c7cd75eb8aea440.HEIC" at bounding box center [407, 88] width 51 height 48
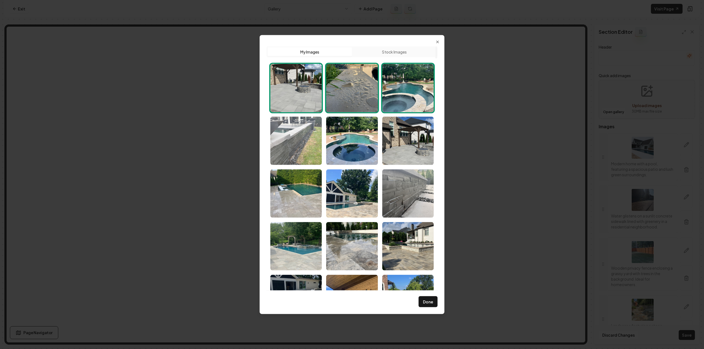
click at [295, 132] on img "Select image image_689f64e75c7cd75eb8aea442.HEIC" at bounding box center [295, 141] width 51 height 48
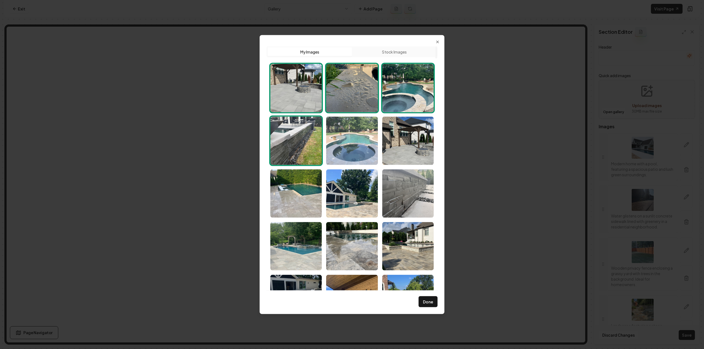
click at [345, 140] on img "Select image image_689f64e75c7cd75eb8aea400.HEIC" at bounding box center [351, 141] width 51 height 48
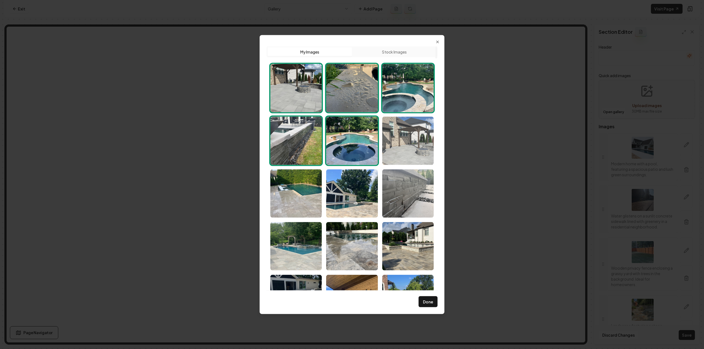
click at [407, 146] on img "Select image image_689f64e75c7cd75eb8aea3ff.HEIC" at bounding box center [407, 141] width 51 height 48
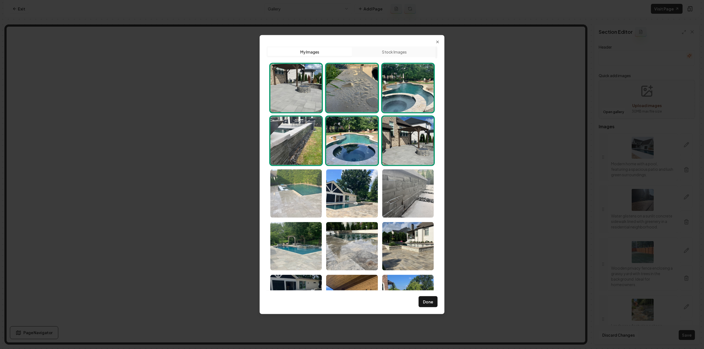
click at [312, 196] on img "Select image image_689f64e75c7cd75eb8aea3b0.HEIC" at bounding box center [295, 193] width 51 height 48
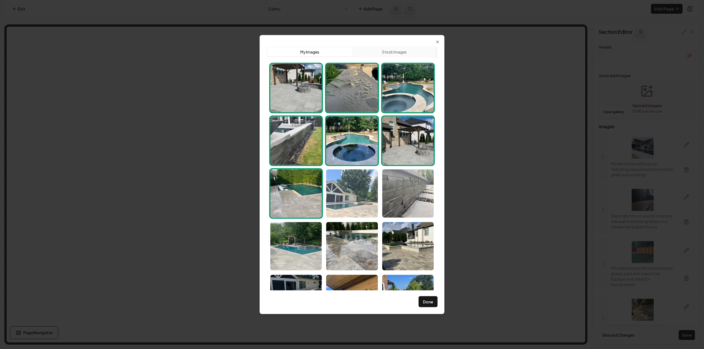
click at [347, 194] on img "Select image image_689f64e75c7cd75eb8aea32d.HEIC" at bounding box center [351, 193] width 51 height 48
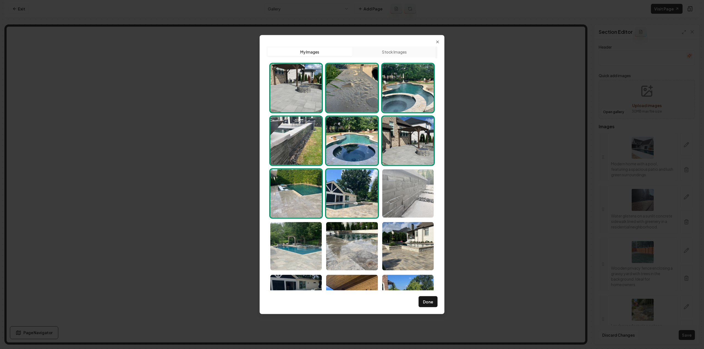
click at [401, 198] on img "Select image image_689f64e75c7cd75eb8aea266.HEIC" at bounding box center [407, 193] width 51 height 48
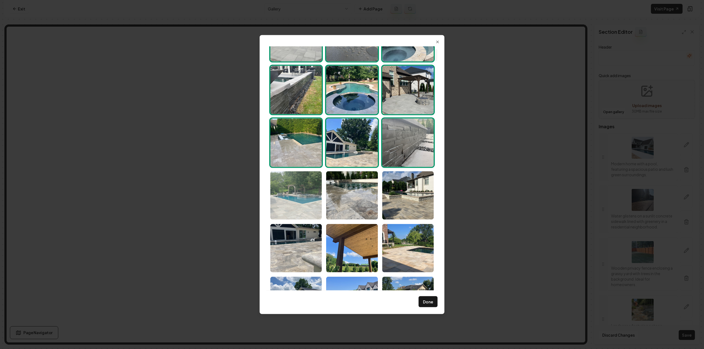
scroll to position [55, 0]
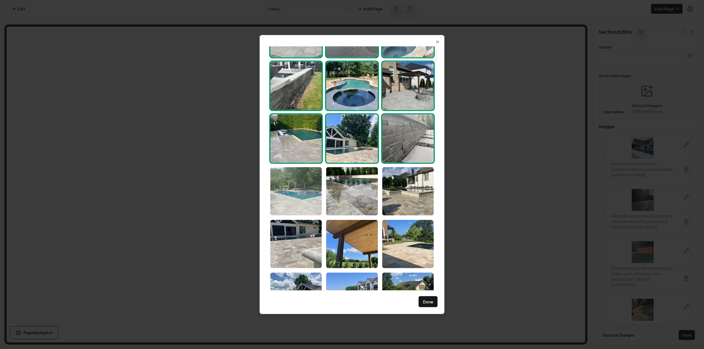
click at [288, 188] on img "Select image image_689f64e75c7cd75eb8aea308.HEIC" at bounding box center [295, 191] width 51 height 48
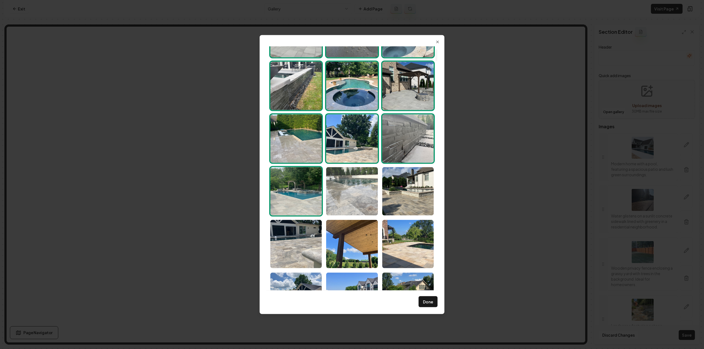
click at [367, 197] on img "Select image image_689f64e75c7cd75eb8aea2e1.HEIC" at bounding box center [351, 191] width 51 height 48
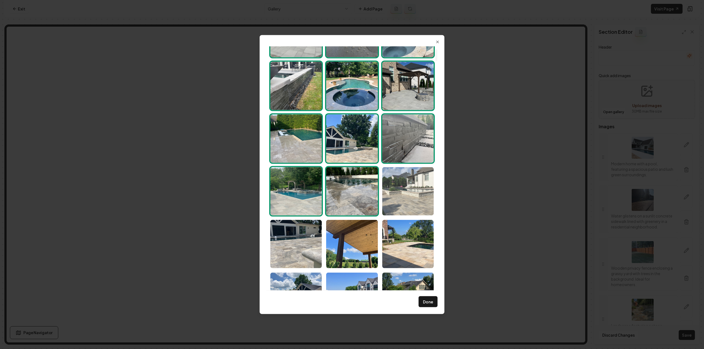
click at [409, 202] on img "Select image image_689f64e75c7cd75eb8aea22a.HEIC" at bounding box center [407, 191] width 51 height 48
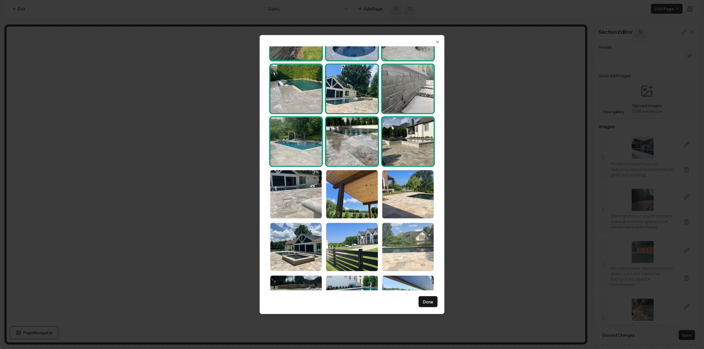
scroll to position [110, 0]
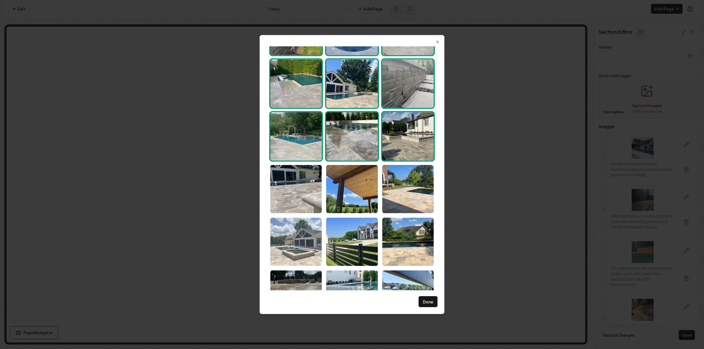
click at [287, 240] on img "Select image image_689f64e75c7cd75eb8aea0cd.HEIC" at bounding box center [295, 242] width 51 height 48
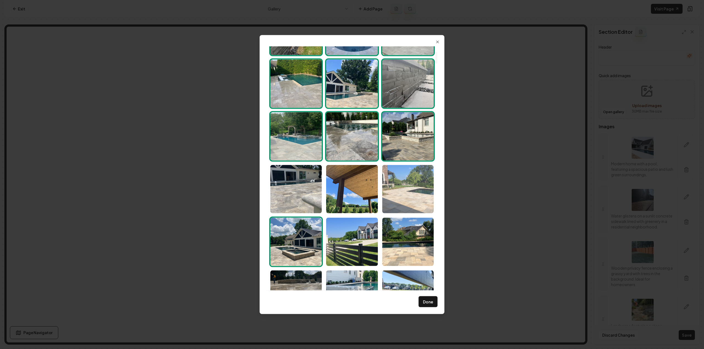
click at [399, 193] on img "Select image image_689f64e75c7cd75eb8aea163.HEIC" at bounding box center [407, 189] width 51 height 48
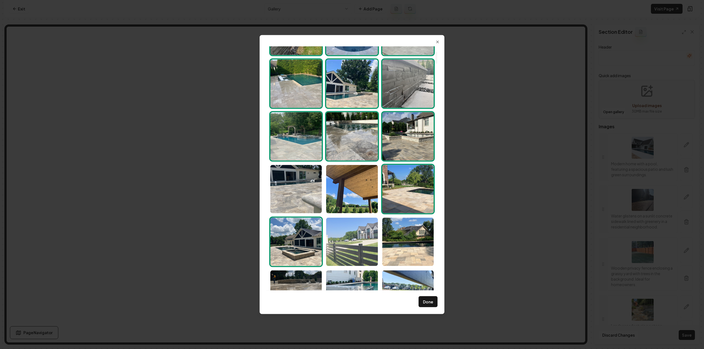
click at [342, 246] on img "Select image image_689f64e65c7cd75eb8ae9f8f.HEIC" at bounding box center [351, 242] width 51 height 48
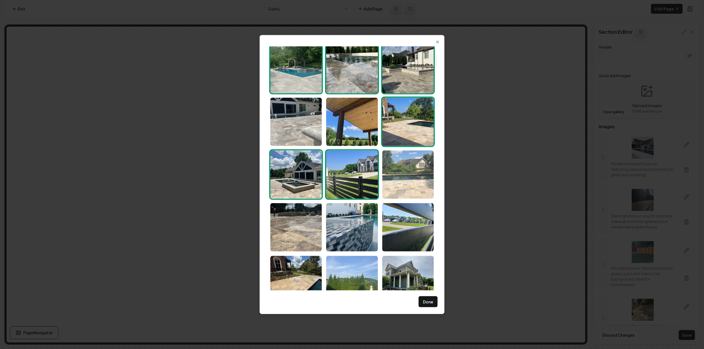
scroll to position [192, 0]
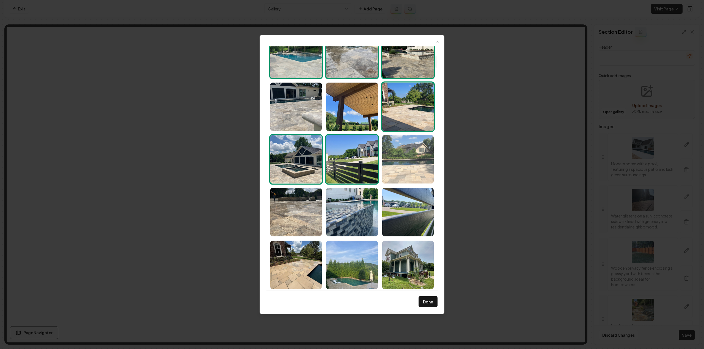
click at [424, 147] on img "Select image image_689f64e75c7cd75eb8aea04b.HEIC" at bounding box center [407, 159] width 51 height 48
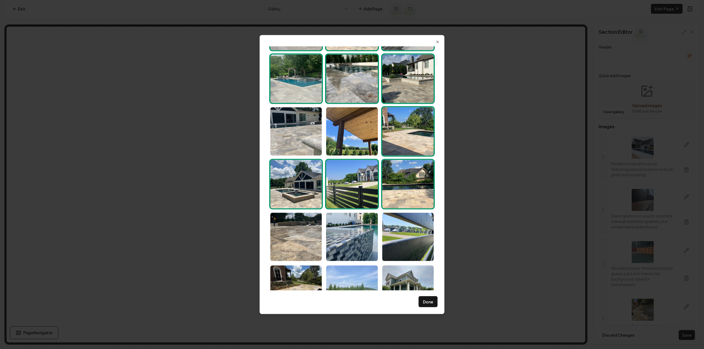
scroll to position [165, 0]
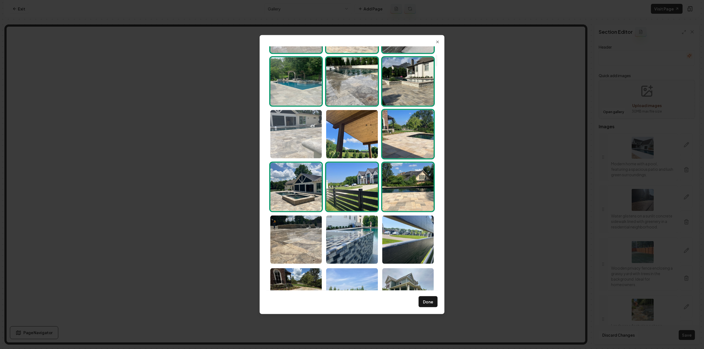
click at [291, 149] on img "Select image image_689f64e75c7cd75eb8aea133.HEIC" at bounding box center [295, 134] width 51 height 48
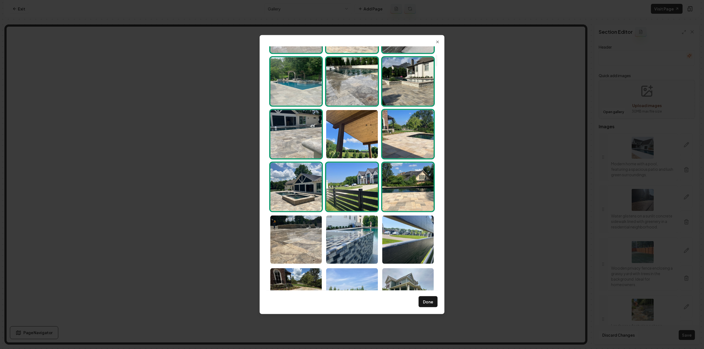
click at [291, 149] on img "Select image image_689f64e75c7cd75eb8aea133.HEIC" at bounding box center [295, 134] width 51 height 48
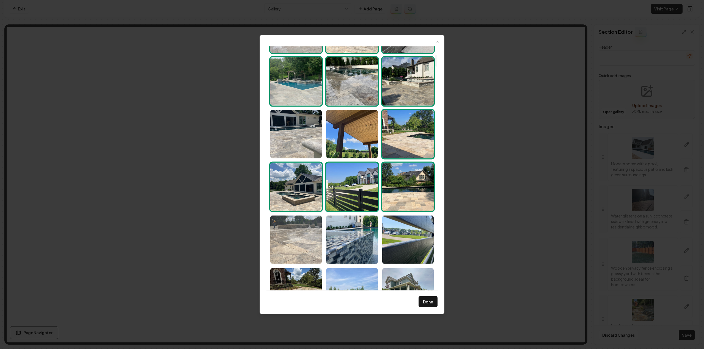
scroll to position [220, 0]
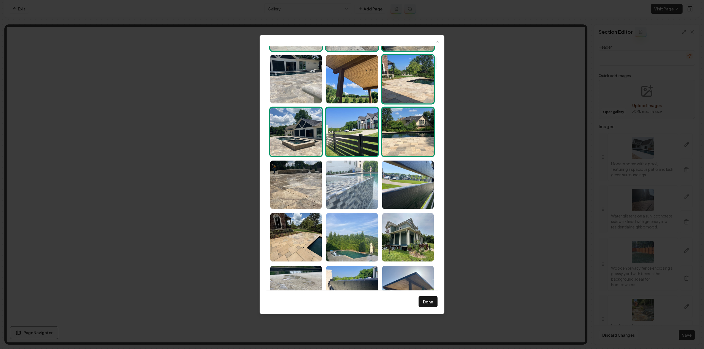
click at [366, 188] on img "Select image image_689f64e65c7cd75eb8ae9f32.HEIC" at bounding box center [351, 185] width 51 height 48
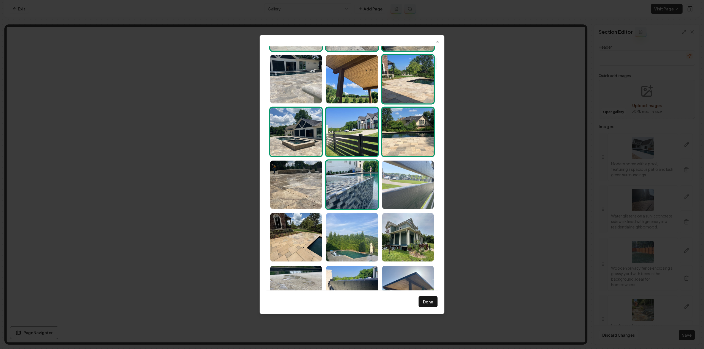
scroll to position [275, 0]
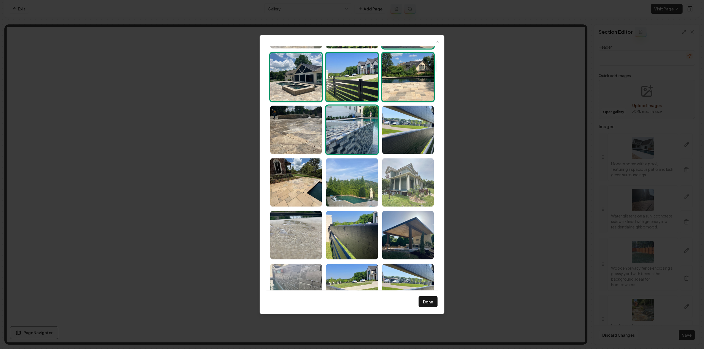
click at [418, 196] on img "Select image image_689f64e65c7cd75eb8ae9a96.HEIC" at bounding box center [407, 182] width 51 height 48
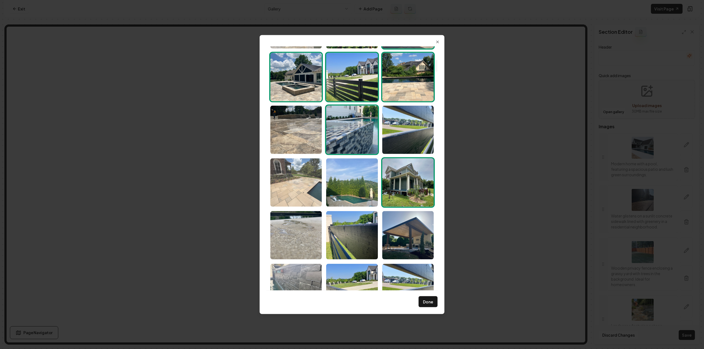
click at [289, 186] on img "Select image image_689f64e65c7cd75eb8ae9cfb.heic" at bounding box center [295, 182] width 51 height 48
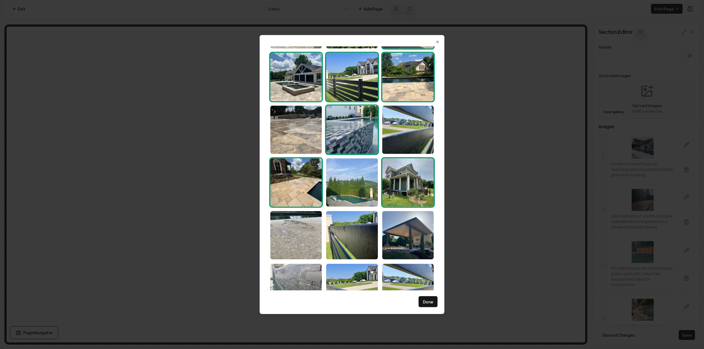
scroll to position [330, 0]
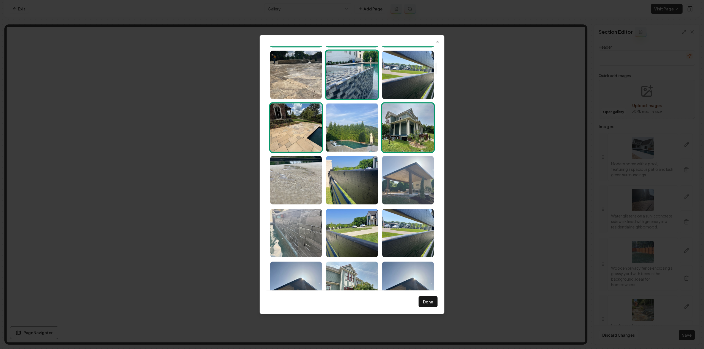
click at [424, 196] on img "Select image image_689f64e65c7cd75eb8ae9b15.HEIC" at bounding box center [407, 180] width 51 height 48
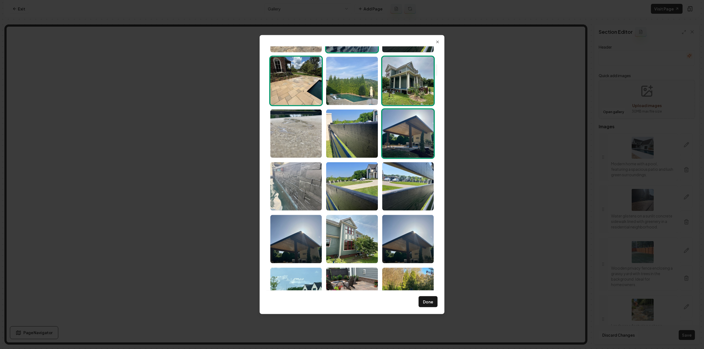
scroll to position [385, 0]
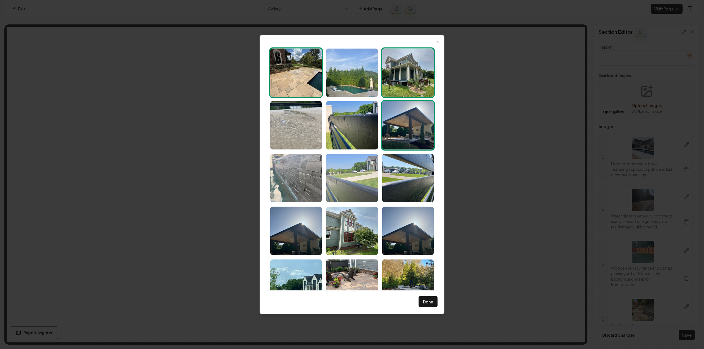
click at [356, 172] on img "Select image image_689f64e65c7cd75eb8ae97d9.HEIC" at bounding box center [351, 178] width 51 height 48
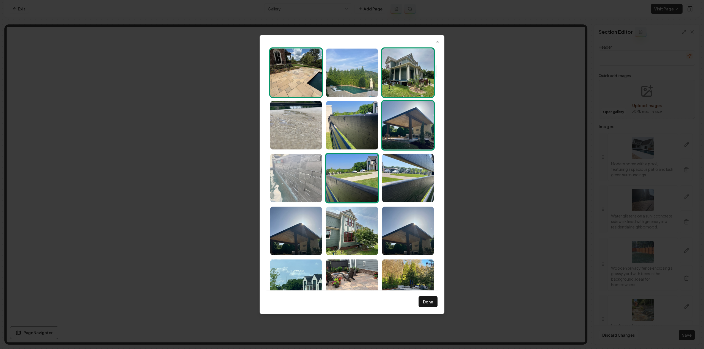
click at [311, 175] on img "Select image image_689f64e65c7cd75eb8ae9a93.HEIC" at bounding box center [295, 178] width 51 height 48
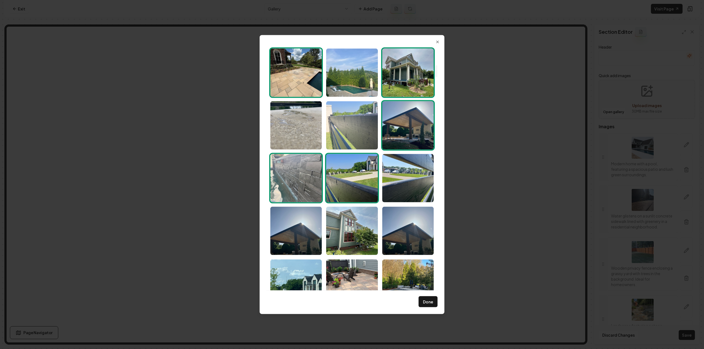
click at [336, 140] on img "Select image image_689f64e65c7cd75eb8ae9c37.HEIC" at bounding box center [351, 125] width 51 height 48
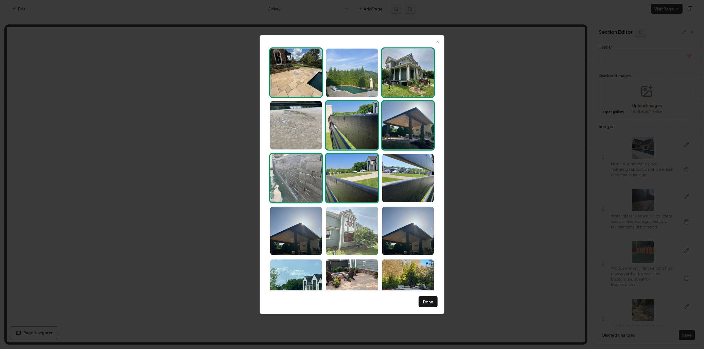
click at [345, 236] on img "Select image image_689f64e65c7cd75eb8ae97aa.HEIC" at bounding box center [351, 231] width 51 height 48
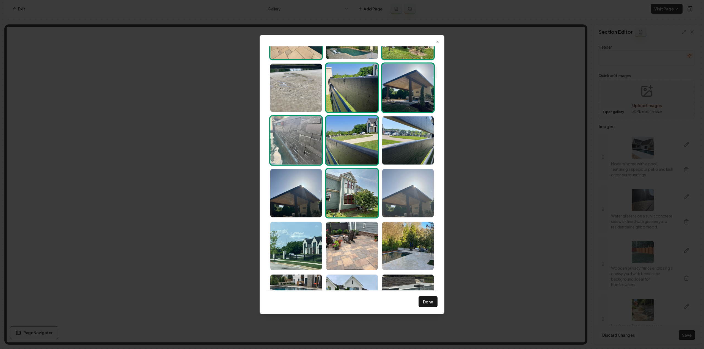
scroll to position [440, 0]
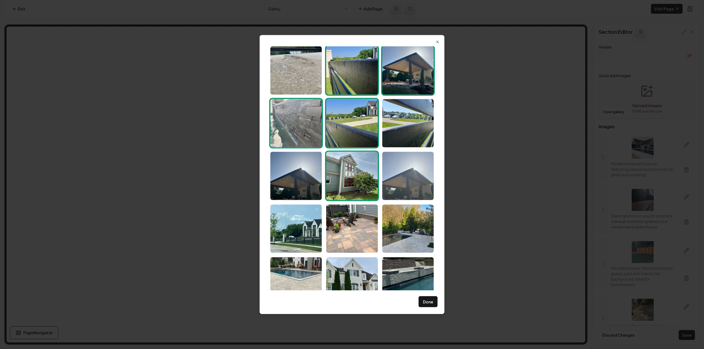
click at [423, 178] on img "Select image image_689f64e55c7cd75eb8ae909e.HEIC" at bounding box center [407, 176] width 51 height 48
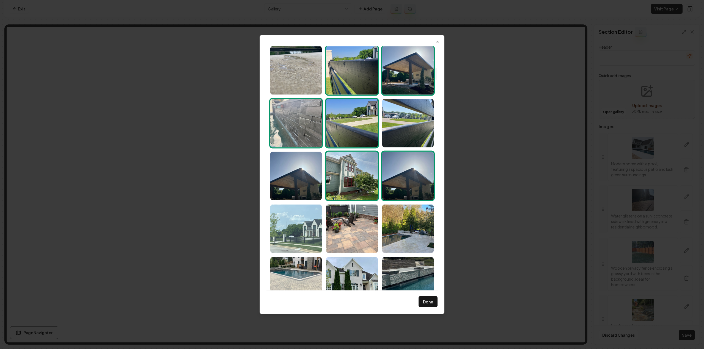
click at [296, 228] on img "Select image image_689f64e45c7cd75eb8ae8ed8.HEIC" at bounding box center [295, 229] width 51 height 48
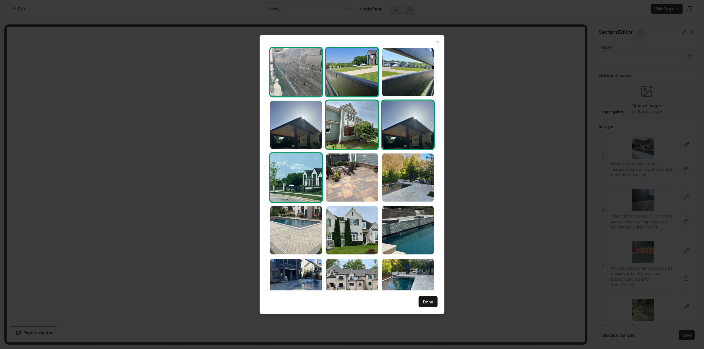
scroll to position [495, 0]
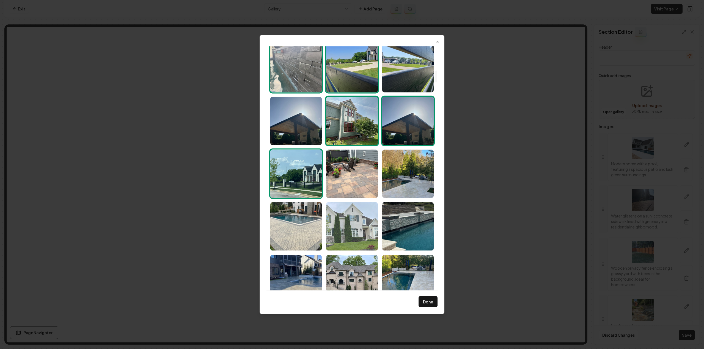
click at [366, 222] on img "Select image image_687e896c5c7cd75eb883d5f8.PNG" at bounding box center [351, 226] width 51 height 48
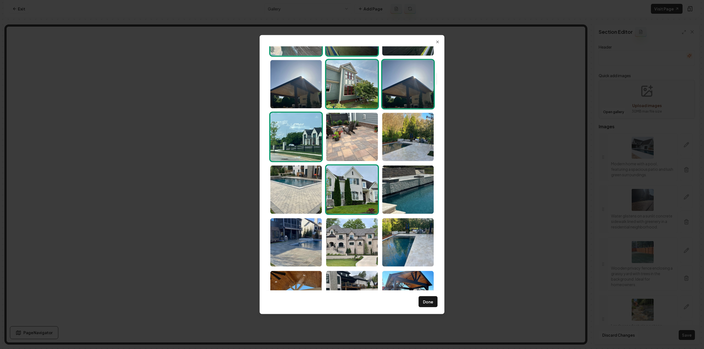
scroll to position [522, 0]
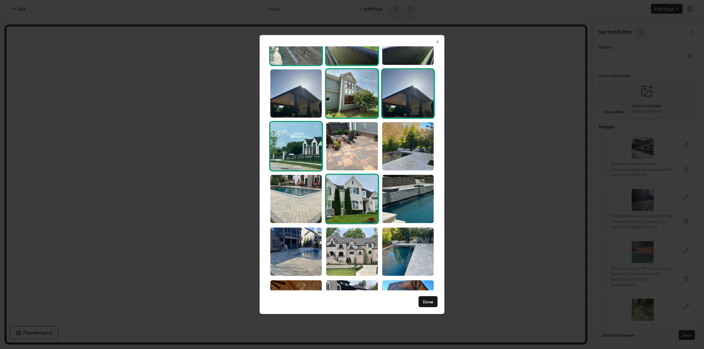
click at [341, 208] on img "Select image image_687e896c5c7cd75eb883d5f8.PNG" at bounding box center [351, 199] width 51 height 48
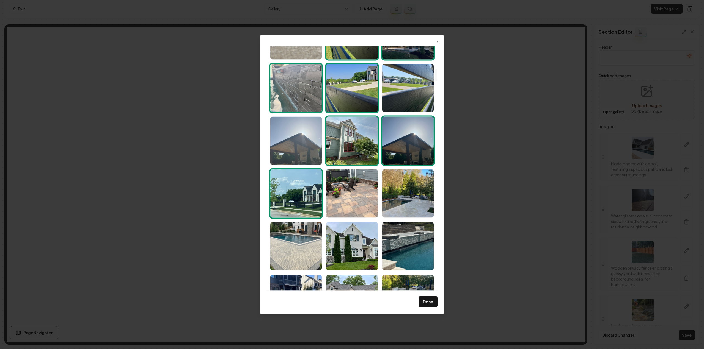
scroll to position [467, 0]
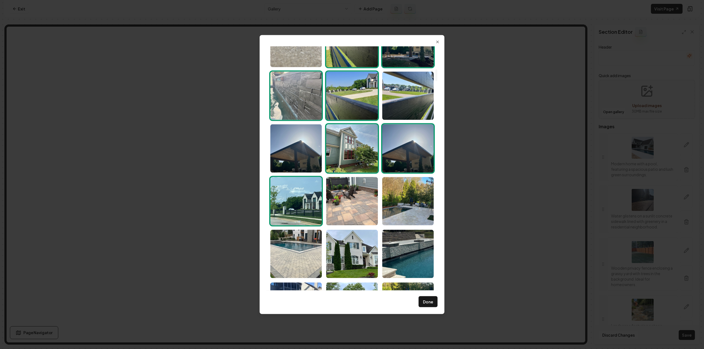
click at [315, 193] on img "Select image image_689f64e45c7cd75eb8ae8ed8.HEIC" at bounding box center [295, 201] width 51 height 48
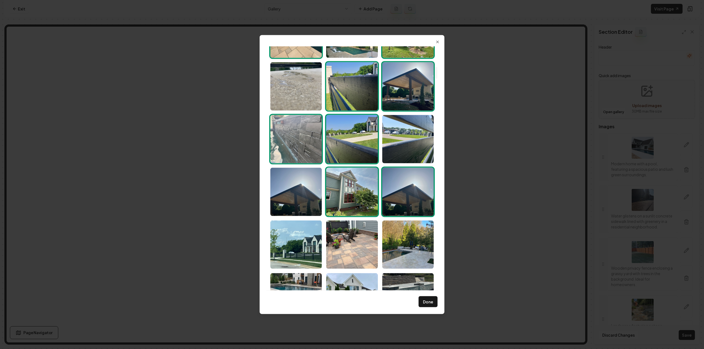
scroll to position [412, 0]
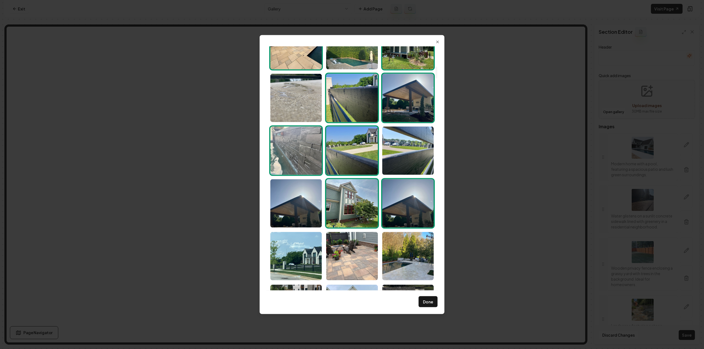
click at [375, 214] on img "Select image image_689f64e65c7cd75eb8ae97aa.HEIC" at bounding box center [351, 203] width 51 height 48
click at [419, 211] on img "Select image image_689f64e55c7cd75eb8ae909e.HEIC" at bounding box center [407, 203] width 51 height 48
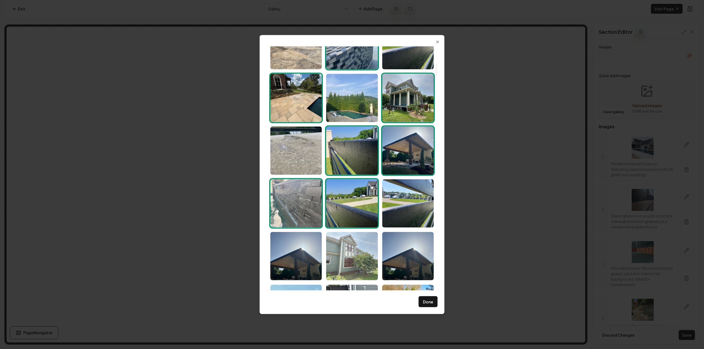
scroll to position [357, 0]
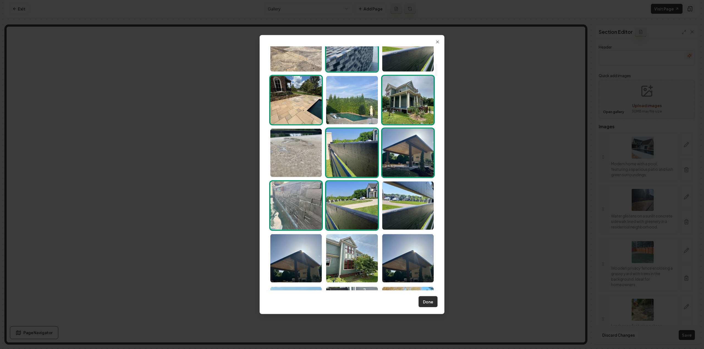
click at [430, 306] on button "Done" at bounding box center [428, 302] width 19 height 11
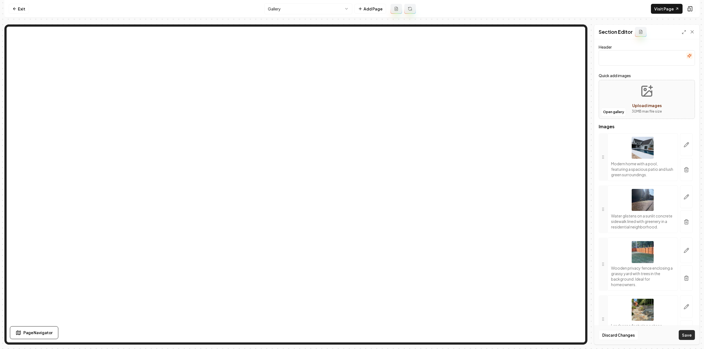
click at [686, 337] on button "Save" at bounding box center [687, 336] width 16 height 10
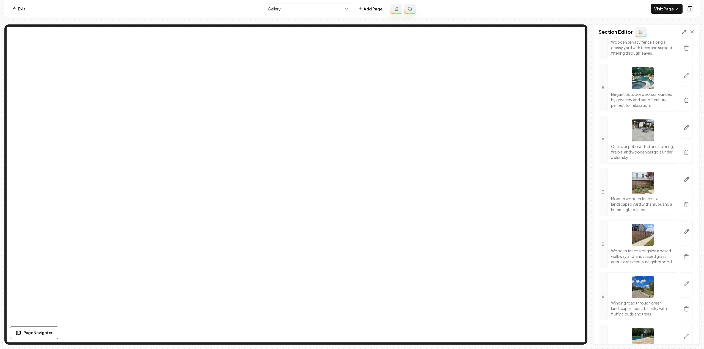
scroll to position [3371, 0]
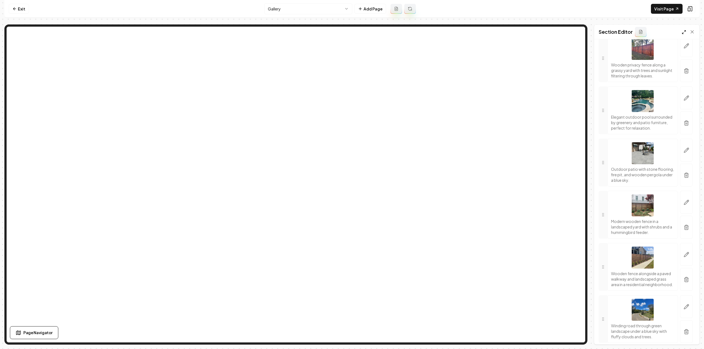
click at [683, 31] on icon at bounding box center [684, 32] width 4 height 4
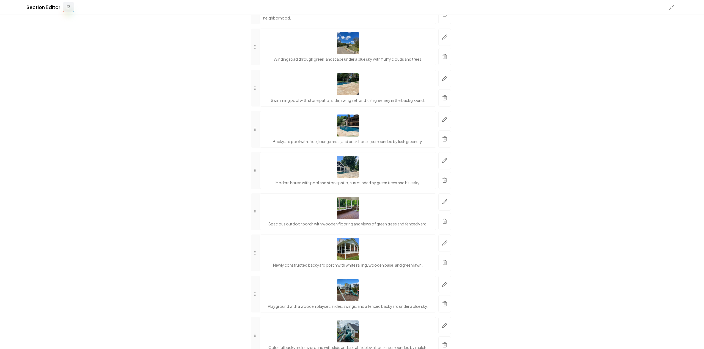
scroll to position [2876, 0]
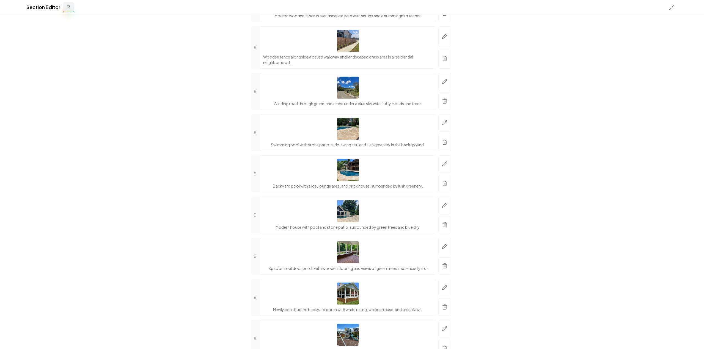
drag, startPoint x: 531, startPoint y: 169, endPoint x: 518, endPoint y: 9, distance: 160.6
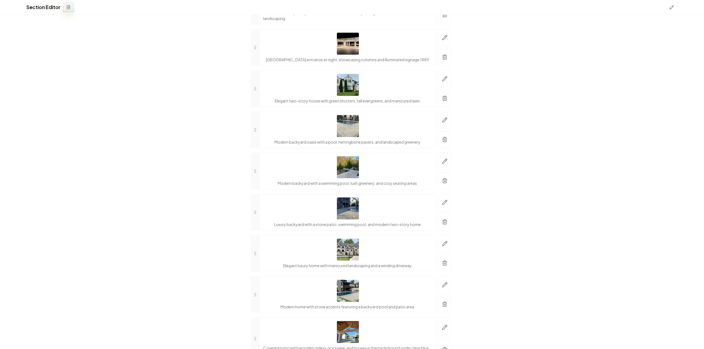
scroll to position [0, 0]
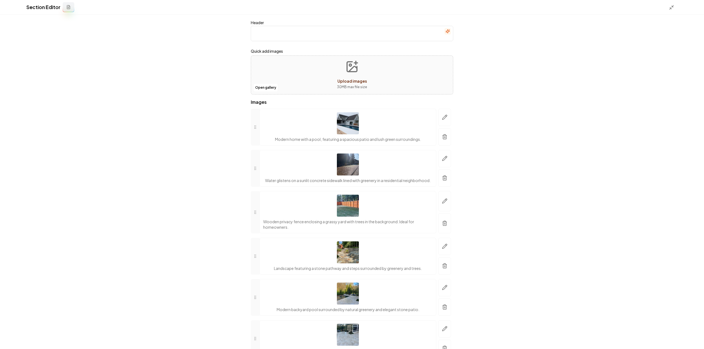
drag, startPoint x: 340, startPoint y: 146, endPoint x: 335, endPoint y: 6, distance: 139.8
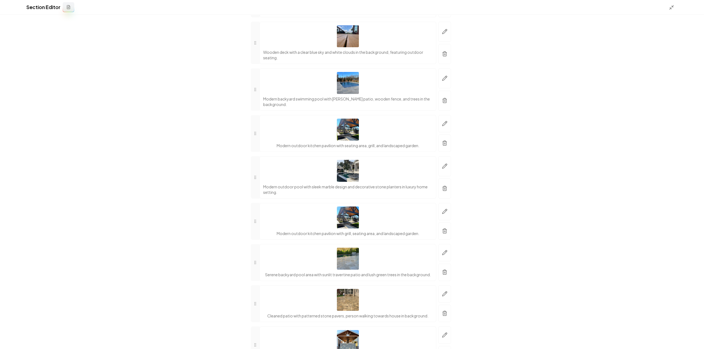
scroll to position [935, 0]
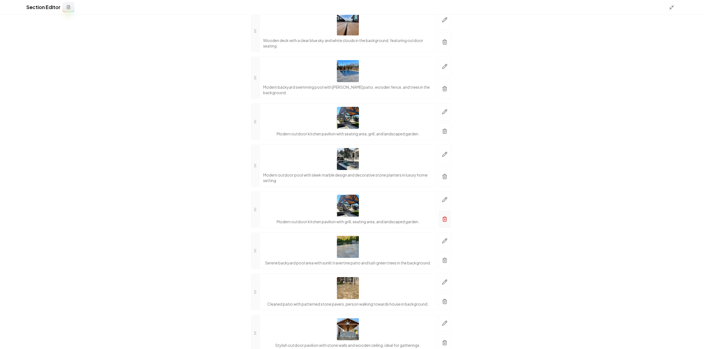
click at [442, 222] on icon "button" at bounding box center [444, 219] width 5 height 5
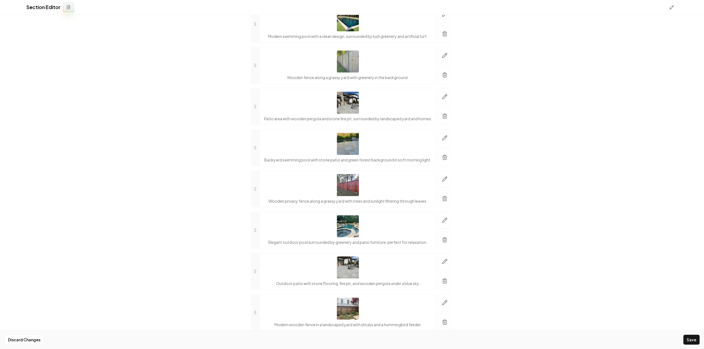
scroll to position [2530, 0]
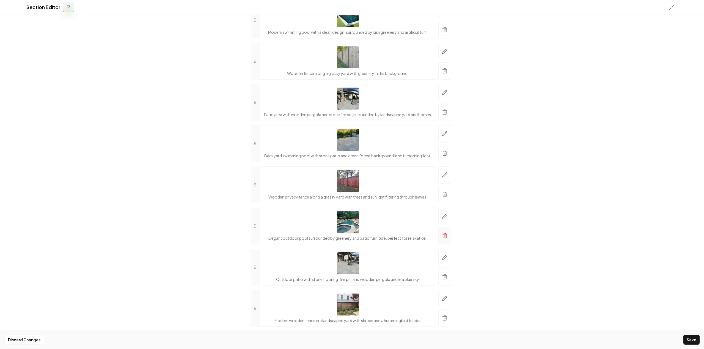
click at [443, 197] on icon "button" at bounding box center [444, 195] width 3 height 4
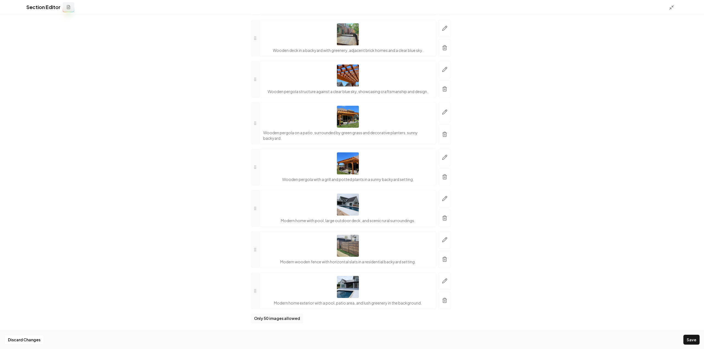
scroll to position [3844, 0]
click at [693, 341] on button "Save" at bounding box center [691, 340] width 16 height 10
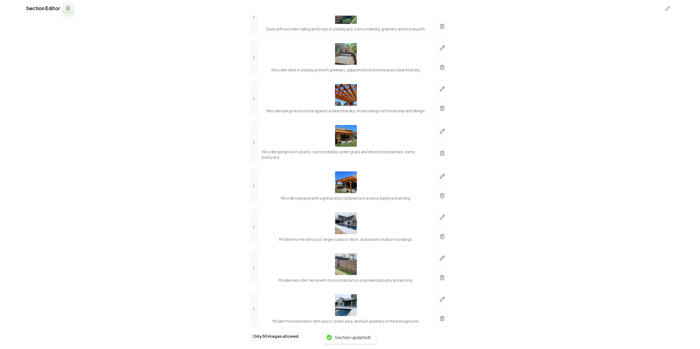
scroll to position [3825, 0]
click at [669, 9] on icon at bounding box center [671, 7] width 5 height 5
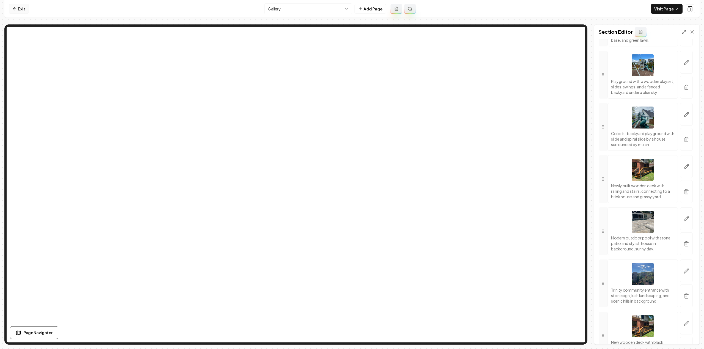
click at [20, 9] on link "Exit" at bounding box center [19, 9] width 20 height 10
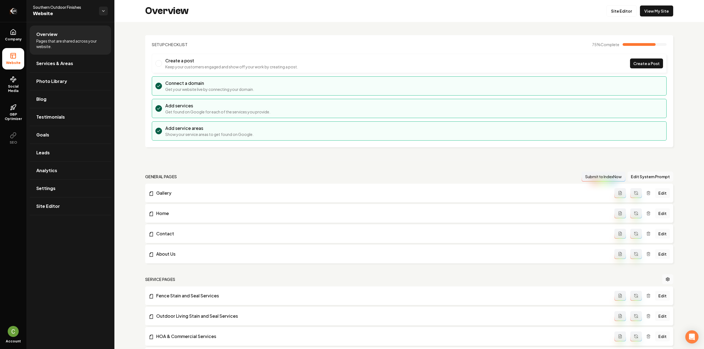
click at [20, 9] on link "Return to dashboard" at bounding box center [13, 11] width 26 height 22
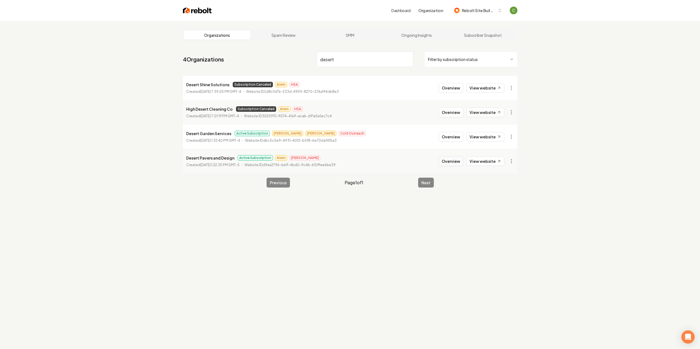
type input "desert"
click at [450, 162] on button "Overview" at bounding box center [451, 161] width 24 height 10
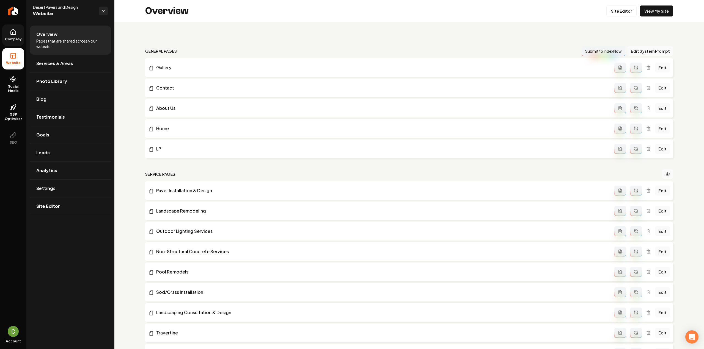
click at [12, 31] on icon at bounding box center [13, 32] width 7 height 7
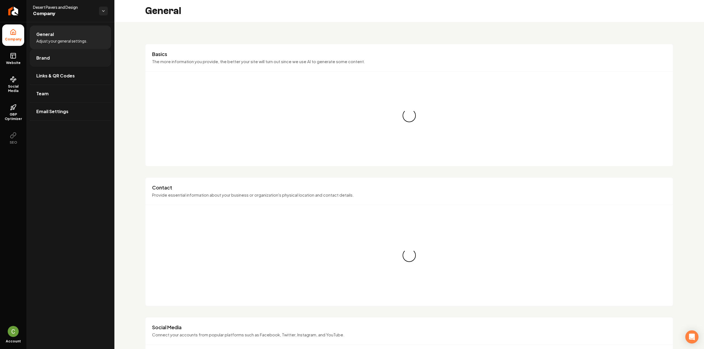
click at [34, 60] on link "Brand" at bounding box center [70, 58] width 81 height 18
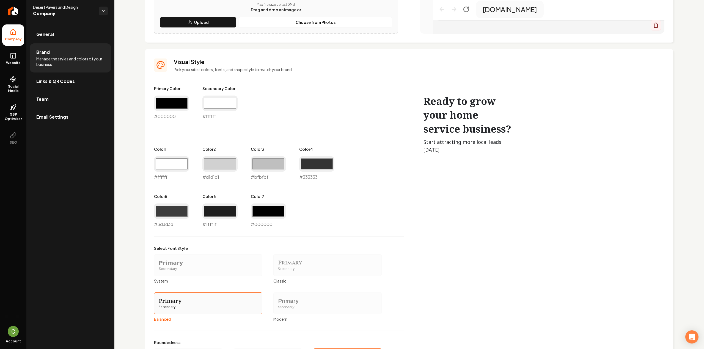
scroll to position [192, 0]
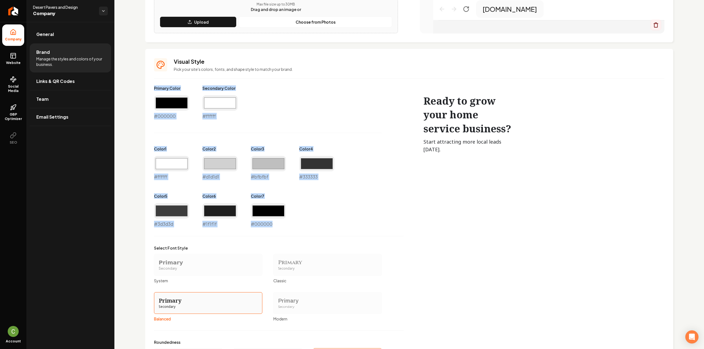
drag, startPoint x: 206, startPoint y: 191, endPoint x: 145, endPoint y: 85, distance: 122.8
click at [145, 85] on div "Logo & Icon Add your business logo and icon to personalize your website appeara…" at bounding box center [409, 113] width 590 height 566
click at [148, 86] on div "Visual Style Pick your site's colors, fonts, and shape style to match your bran…" at bounding box center [409, 216] width 528 height 334
click at [335, 97] on div "Primary Color #000000 #000000 Secondary Color #ffffff #ffffff Color 1 #ffffff #…" at bounding box center [279, 157] width 250 height 142
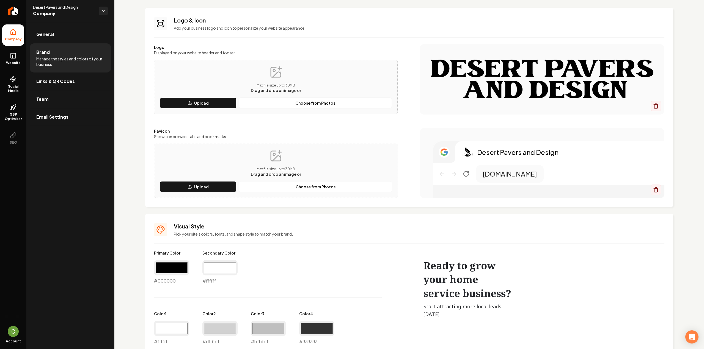
scroll to position [0, 0]
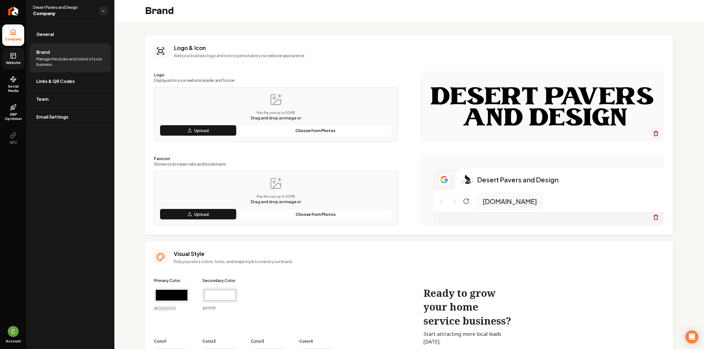
click at [17, 58] on link "Website" at bounding box center [13, 58] width 22 height 21
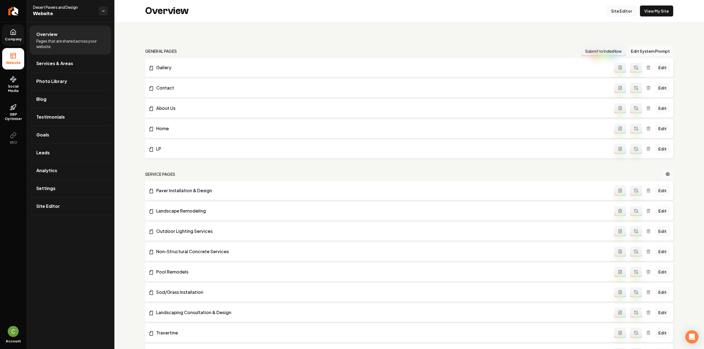
click at [622, 11] on link "Site Editor" at bounding box center [621, 10] width 30 height 11
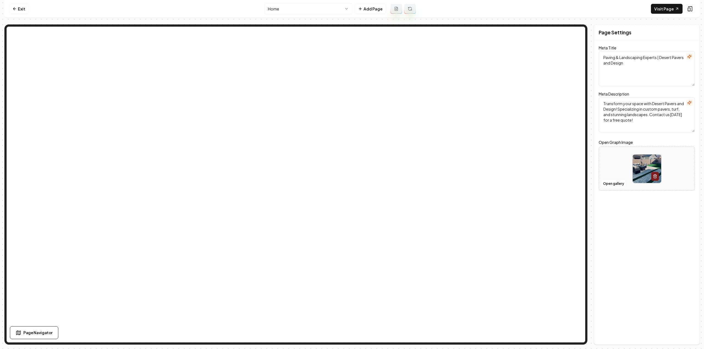
click at [324, 9] on html "Computer Required This feature is only available on a computer. Please switch t…" at bounding box center [352, 174] width 704 height 349
click at [376, 7] on button "Add Page" at bounding box center [370, 9] width 32 height 10
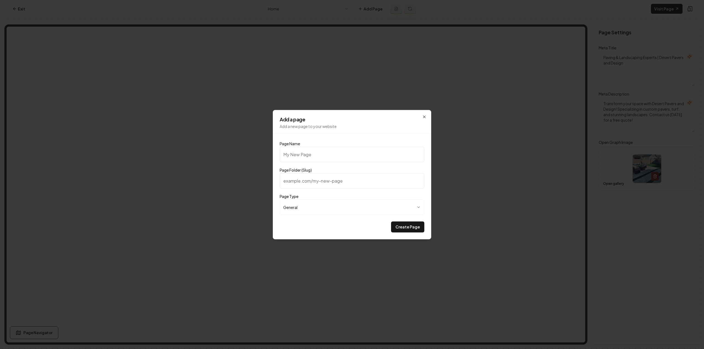
type input "}"
type input "F"
type input "f"
type input "Fi"
type input "fi"
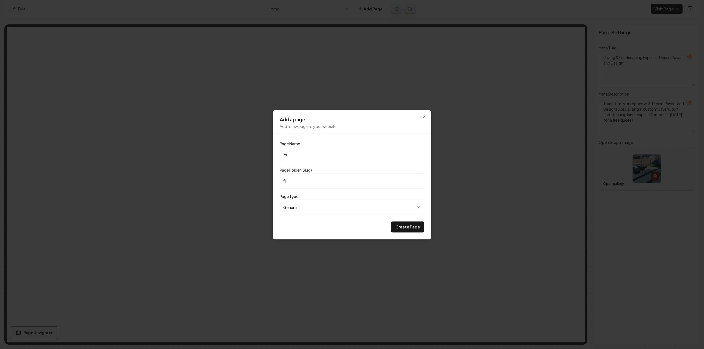
type input "Fin"
type input "fin"
type input "Fina"
type input "fina"
type input "Finan"
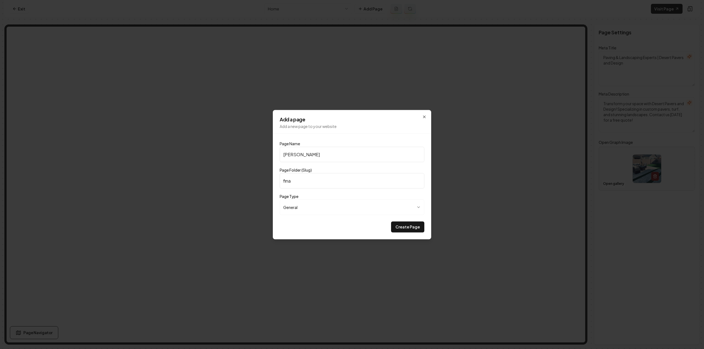
type input "finan"
type input "Financing"
type input "financing"
type input "Financing"
drag, startPoint x: 364, startPoint y: 136, endPoint x: 360, endPoint y: 131, distance: 6.1
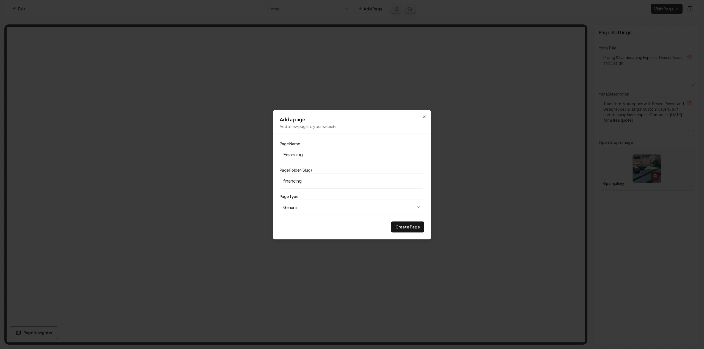
click at [364, 136] on div "**********" at bounding box center [352, 175] width 158 height 130
click at [411, 225] on button "Create Page" at bounding box center [407, 227] width 33 height 11
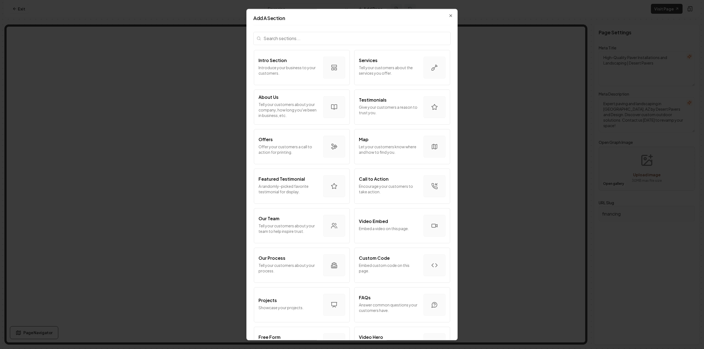
scroll to position [55, 0]
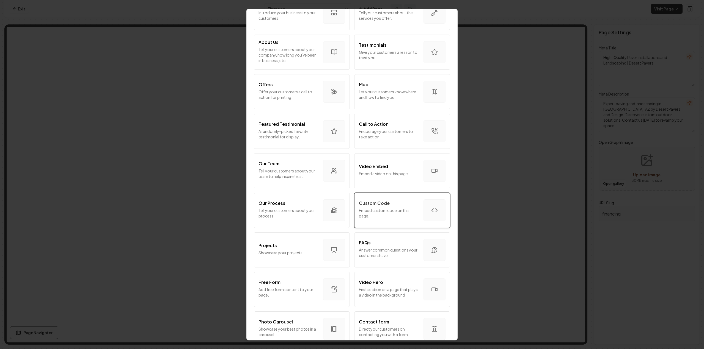
click at [403, 208] on p "Embed custom code on this page." at bounding box center [389, 213] width 60 height 11
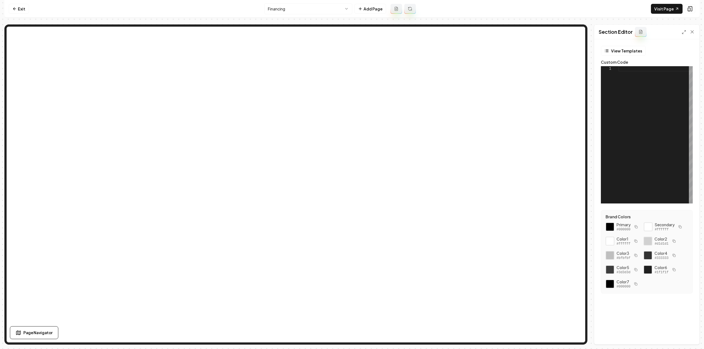
click at [638, 92] on div at bounding box center [655, 134] width 74 height 137
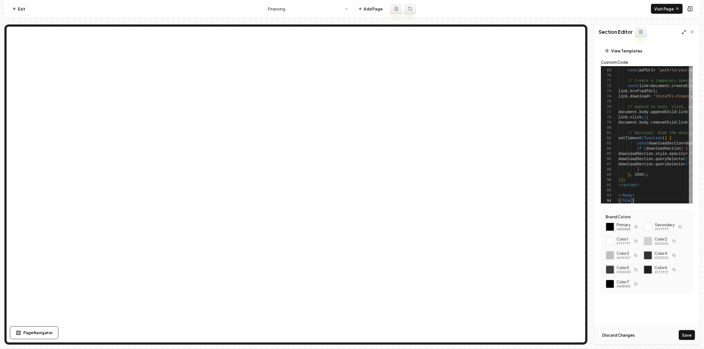
click at [684, 33] on icon at bounding box center [684, 32] width 4 height 4
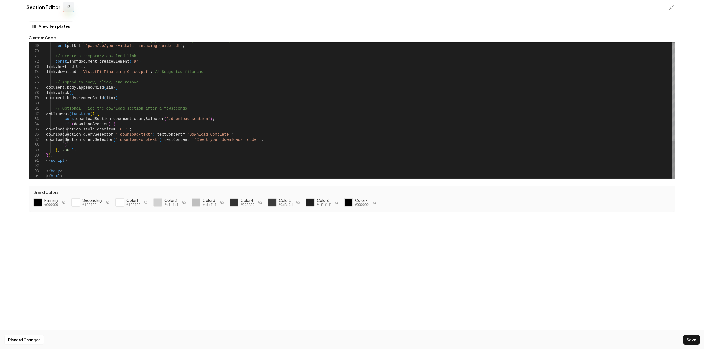
scroll to position [0, 14]
drag, startPoint x: 62, startPoint y: 176, endPoint x: 38, endPoint y: 167, distance: 24.6
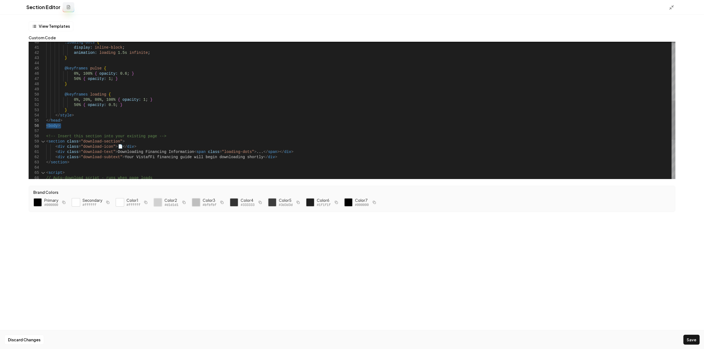
drag, startPoint x: 61, startPoint y: 127, endPoint x: 37, endPoint y: 124, distance: 23.9
click at [46, 124] on div "// Auto-download script - runs when page loads < script > < div class = "downlo…" at bounding box center [360, 76] width 629 height 481
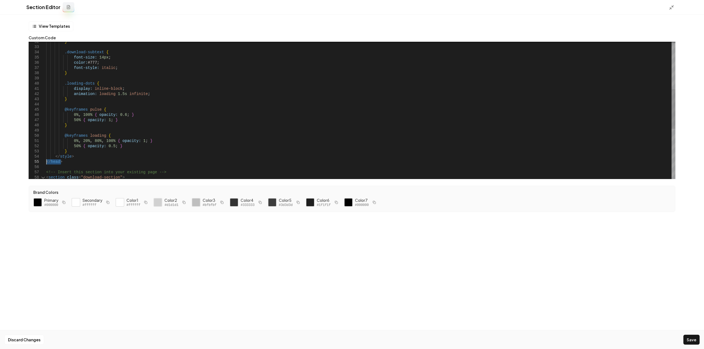
drag, startPoint x: 64, startPoint y: 161, endPoint x: 36, endPoint y: 159, distance: 27.8
click at [46, 159] on div "<!-- Insert this section into your existing page - -> < section class = "downlo…" at bounding box center [360, 114] width 629 height 475
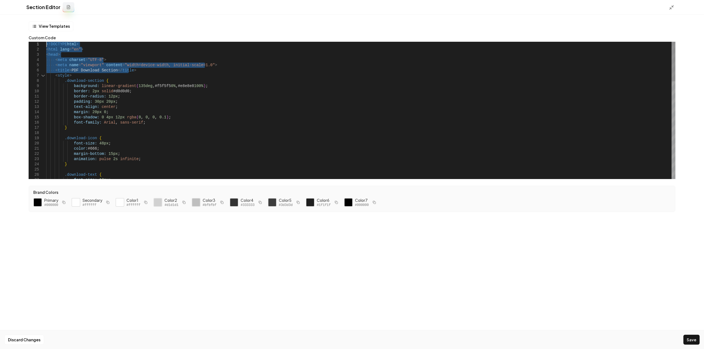
drag, startPoint x: 131, startPoint y: 70, endPoint x: 20, endPoint y: 39, distance: 115.2
click at [46, 42] on div "font-size: 18px ; } .download-text { color: #666 ; margin-bottom: 15px ; animat…" at bounding box center [360, 279] width 629 height 475
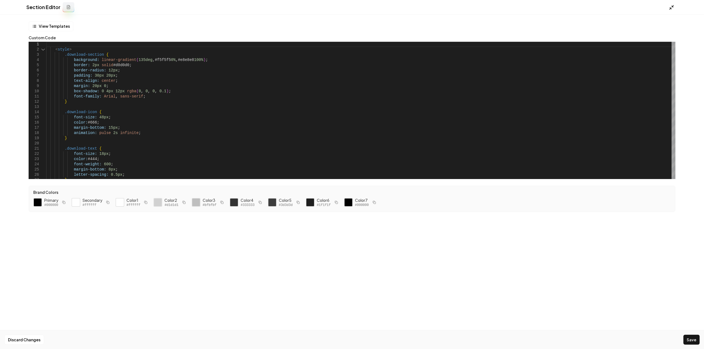
click at [672, 5] on icon at bounding box center [671, 7] width 5 height 5
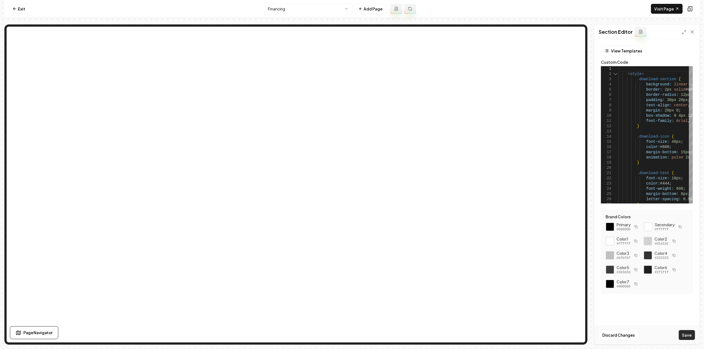
click at [683, 334] on button "Save" at bounding box center [687, 336] width 16 height 10
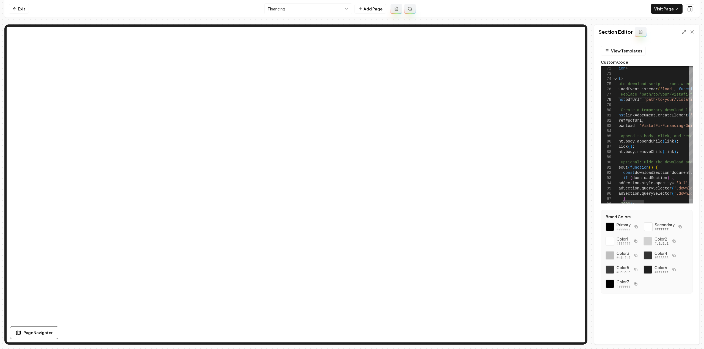
scroll to position [0, 0]
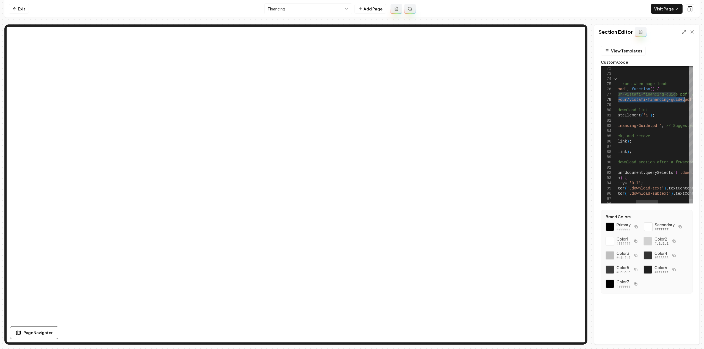
drag, startPoint x: 647, startPoint y: 99, endPoint x: 685, endPoint y: 101, distance: 38.5
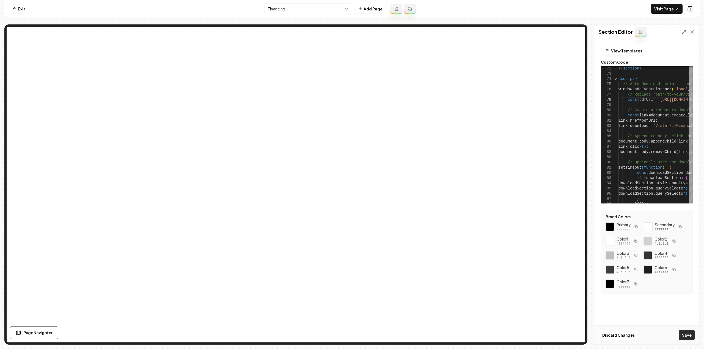
click at [687, 335] on button "Save" at bounding box center [687, 336] width 16 height 10
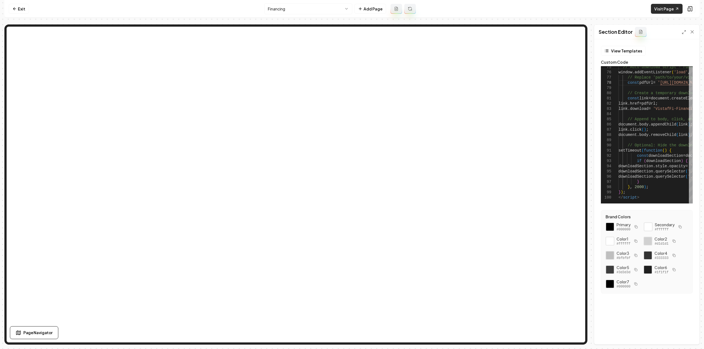
click at [663, 9] on link "Visit Page" at bounding box center [667, 9] width 32 height 10
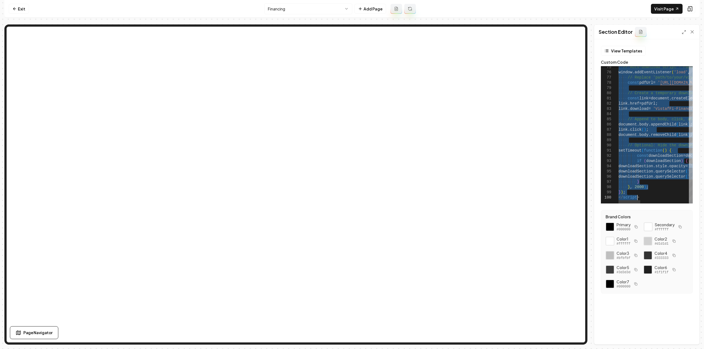
scroll to position [0, 14]
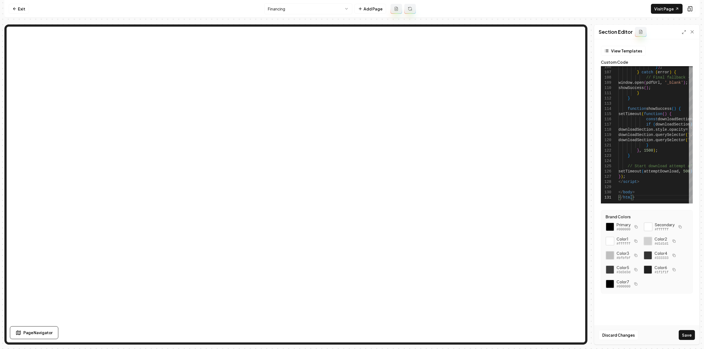
click at [692, 339] on button "Save" at bounding box center [687, 336] width 16 height 10
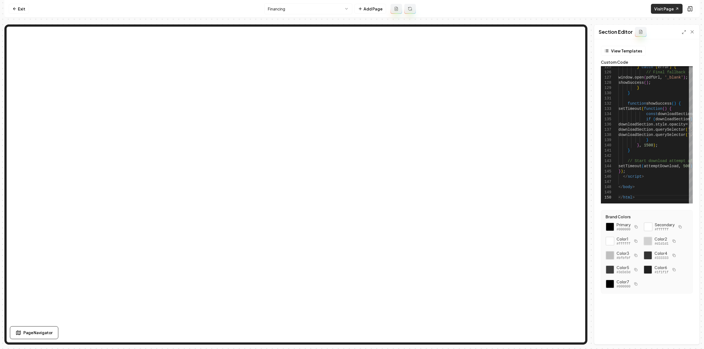
click at [661, 8] on link "Visit Page" at bounding box center [667, 9] width 32 height 10
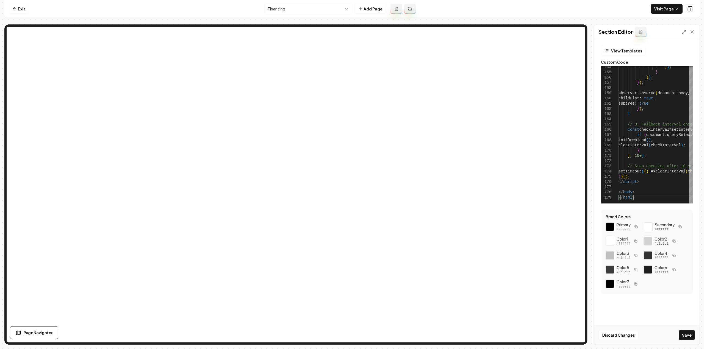
click at [683, 329] on div "Discard Changes Save" at bounding box center [646, 335] width 105 height 19
click at [684, 332] on button "Save" at bounding box center [687, 336] width 16 height 10
type textarea "**********"
click at [664, 9] on link "Visit Page" at bounding box center [667, 9] width 32 height 10
click at [669, 7] on link "Visit Page" at bounding box center [667, 9] width 32 height 10
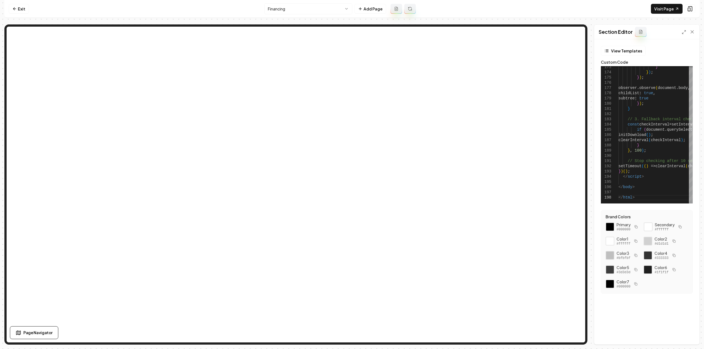
click at [29, 13] on nav "Exit Financing Add Page Visit Page" at bounding box center [351, 9] width 695 height 18
click at [25, 10] on link "Exit" at bounding box center [19, 9] width 20 height 10
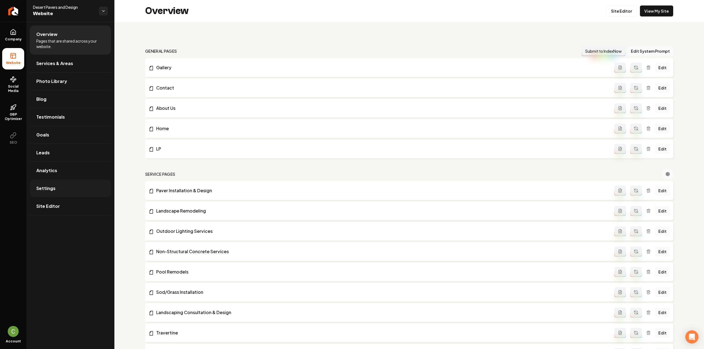
click at [47, 183] on link "Settings" at bounding box center [70, 189] width 81 height 18
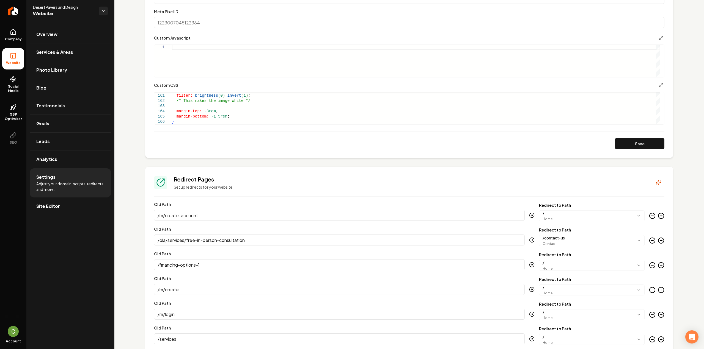
scroll to position [280, 0]
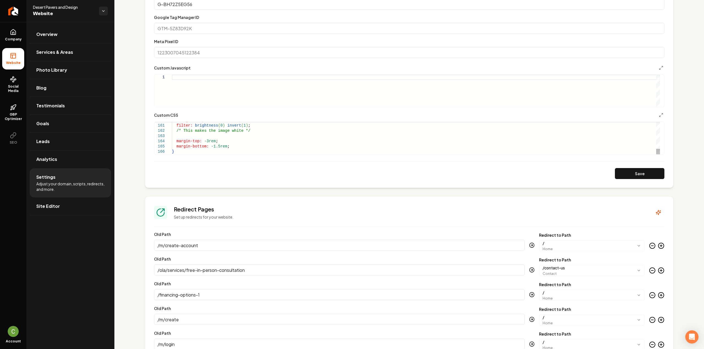
type textarea "**********"
click at [650, 167] on form "**********" at bounding box center [409, 84] width 510 height 189
click at [648, 172] on button "Save" at bounding box center [639, 173] width 49 height 11
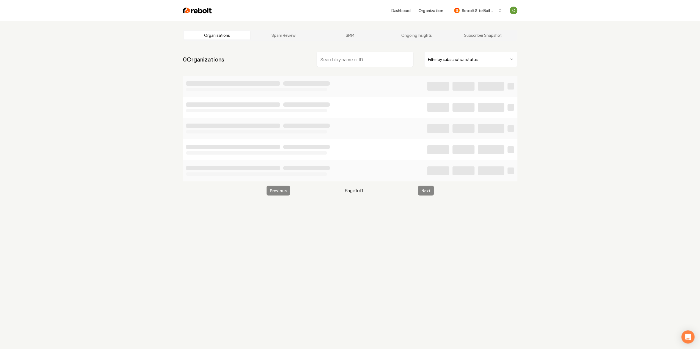
click at [349, 61] on input "search" at bounding box center [365, 59] width 97 height 15
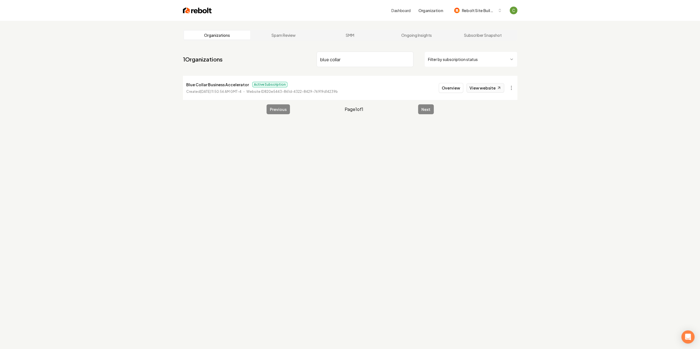
type input "blue collar"
click at [489, 88] on link "View website" at bounding box center [485, 87] width 38 height 9
click at [454, 90] on button "Overview" at bounding box center [451, 88] width 24 height 10
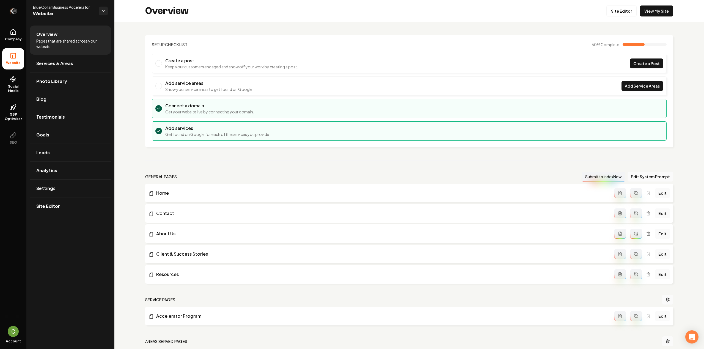
click at [15, 10] on icon "Return to dashboard" at bounding box center [13, 11] width 9 height 9
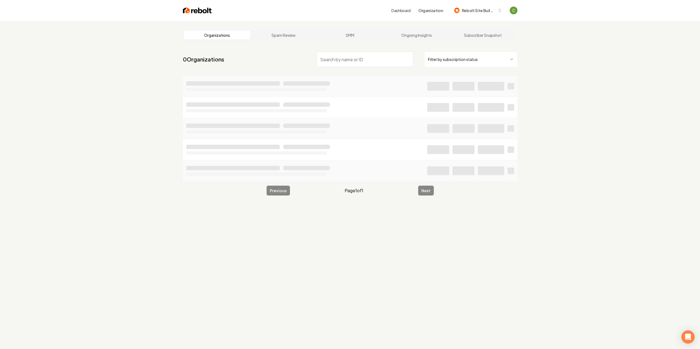
click at [337, 59] on input "search" at bounding box center [365, 59] width 97 height 15
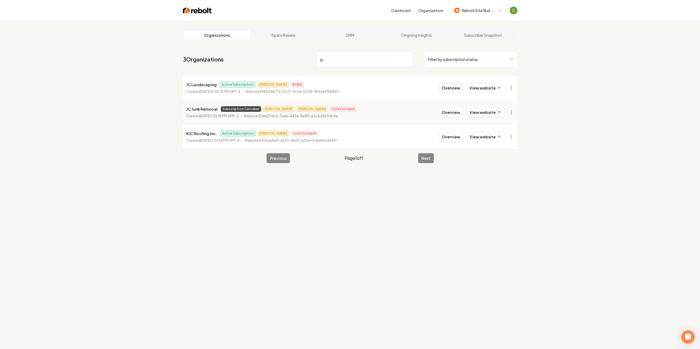
type input "jc"
click at [453, 91] on button "Overview" at bounding box center [451, 88] width 24 height 10
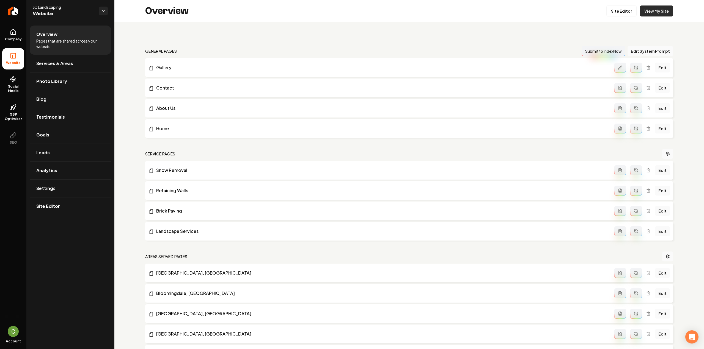
click at [643, 12] on link "View My Site" at bounding box center [656, 10] width 33 height 11
click at [623, 12] on link "Site Editor" at bounding box center [621, 10] width 30 height 11
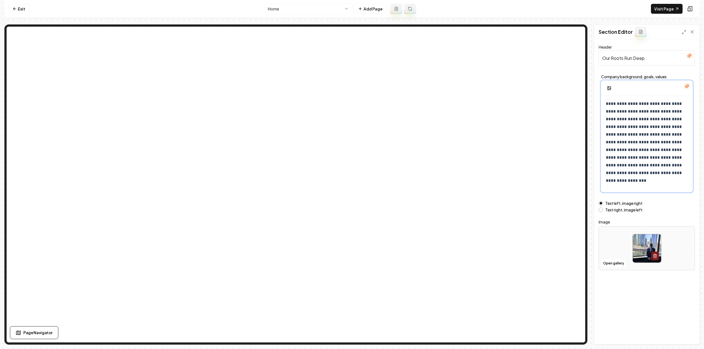
click at [640, 139] on p "**********" at bounding box center [645, 142] width 78 height 85
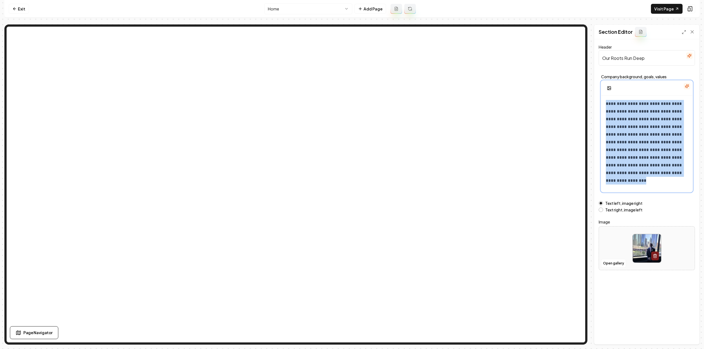
click at [640, 139] on p "**********" at bounding box center [645, 142] width 78 height 85
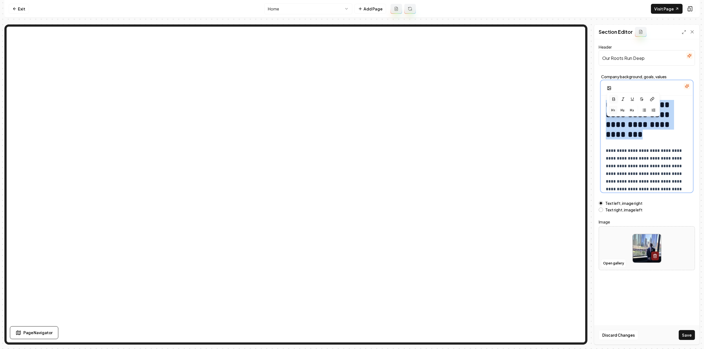
drag, startPoint x: 664, startPoint y: 138, endPoint x: 594, endPoint y: 97, distance: 81.3
click at [595, 100] on div "**********" at bounding box center [646, 192] width 105 height 306
click at [609, 52] on input "Our Roots Run Deep" at bounding box center [647, 57] width 96 height 15
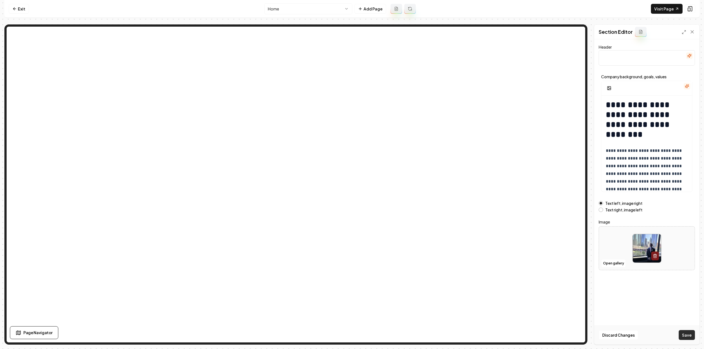
click at [684, 335] on button "Save" at bounding box center [687, 336] width 16 height 10
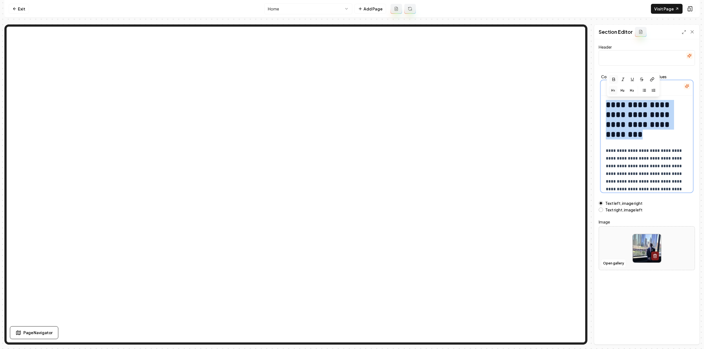
drag, startPoint x: 668, startPoint y: 137, endPoint x: 588, endPoint y: 101, distance: 87.5
click at [588, 101] on div "**********" at bounding box center [351, 184] width 695 height 321
click at [611, 62] on input "Header" at bounding box center [647, 57] width 96 height 15
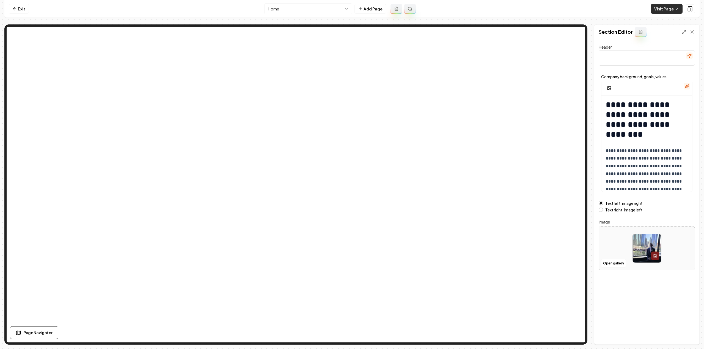
click at [658, 9] on link "Visit Page" at bounding box center [667, 9] width 32 height 10
click at [21, 10] on link "Exit" at bounding box center [19, 9] width 20 height 10
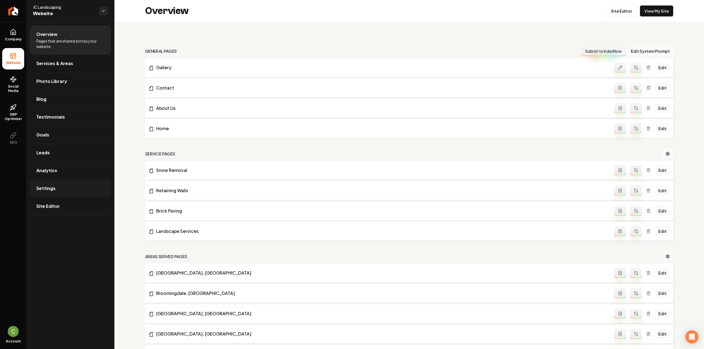
click at [59, 188] on link "Settings" at bounding box center [70, 189] width 81 height 18
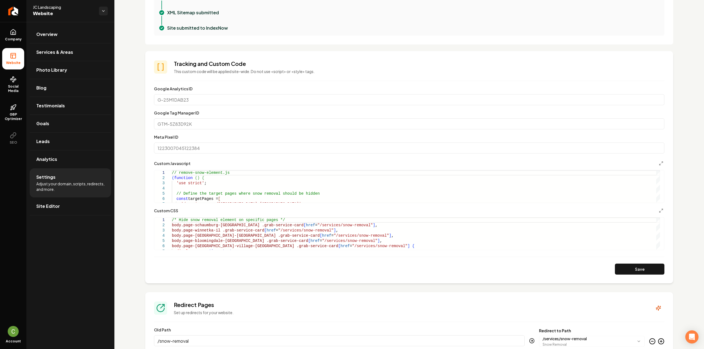
scroll to position [192, 0]
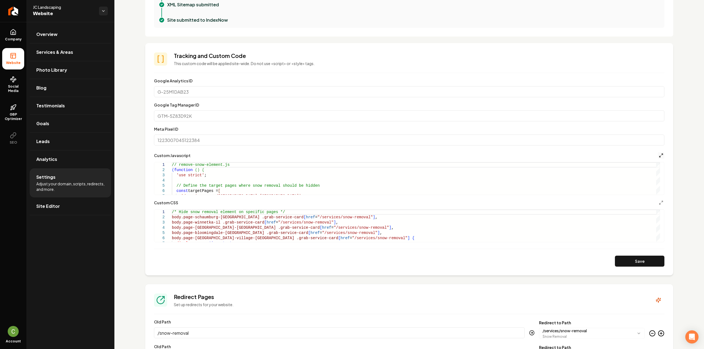
click at [659, 153] on icon "Main content area" at bounding box center [661, 155] width 4 height 4
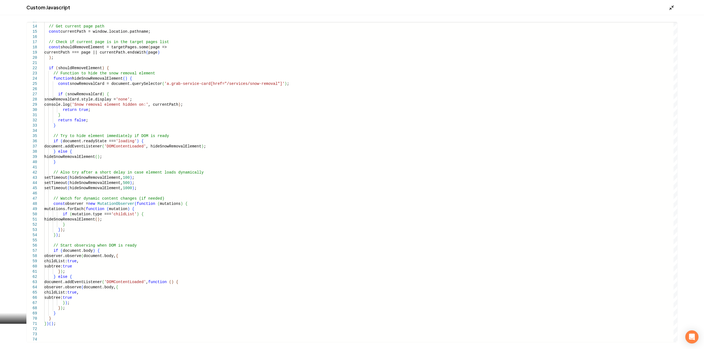
click at [673, 10] on icon "Main content area" at bounding box center [671, 7] width 5 height 5
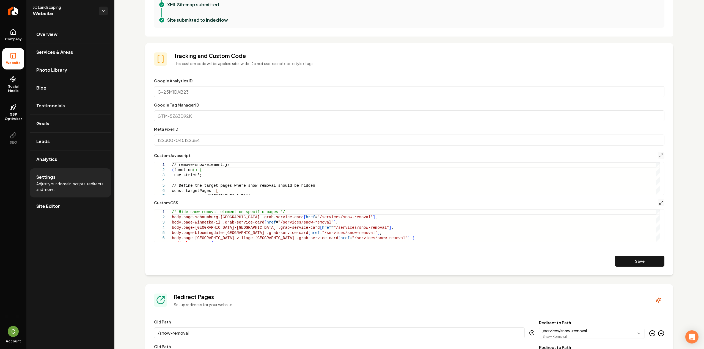
click at [659, 202] on icon "Main content area" at bounding box center [661, 203] width 4 height 4
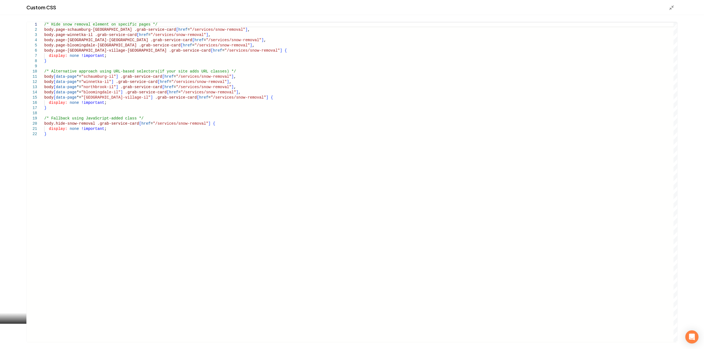
click at [131, 145] on div "/* Hide snow removal element on specific pages */ body.page-schaumburg-il .grab…" at bounding box center [360, 182] width 633 height 321
click at [45, 146] on div "/* Hide snow removal element on specific pages */ body.page-schaumburg-il .grab…" at bounding box center [360, 182] width 633 height 321
click at [181, 140] on div "/* Hide snow removal element on specific pages */ body.page-schaumburg-il .grab…" at bounding box center [360, 182] width 633 height 321
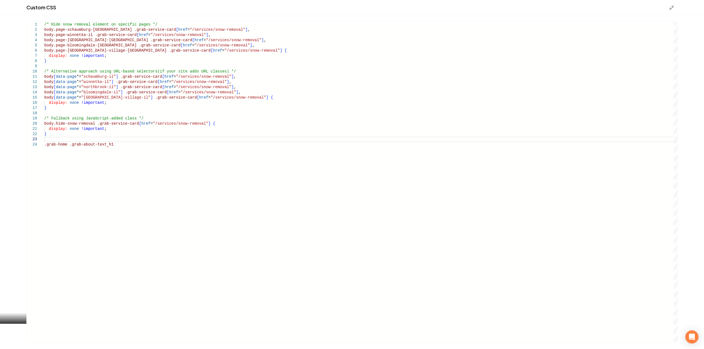
click at [180, 141] on div "/* Hide snow removal element on specific pages */ body.page-schaumburg-il .grab…" at bounding box center [360, 182] width 633 height 321
click at [180, 144] on div "/* Hide snow removal element on specific pages */ body.page-schaumburg-il .grab…" at bounding box center [360, 182] width 633 height 321
type textarea "**********"
click at [674, 5] on icon "Main content area" at bounding box center [671, 7] width 5 height 5
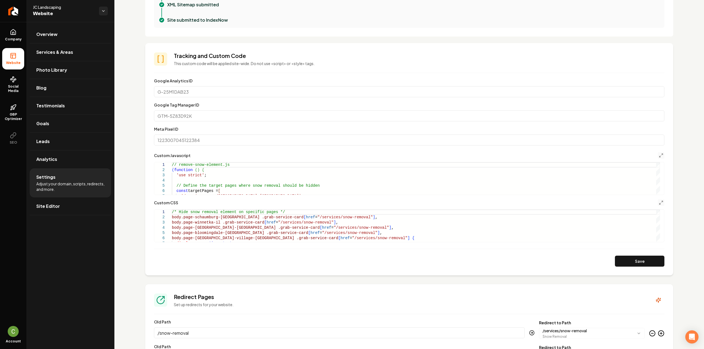
click at [635, 259] on button "Save" at bounding box center [639, 261] width 49 height 11
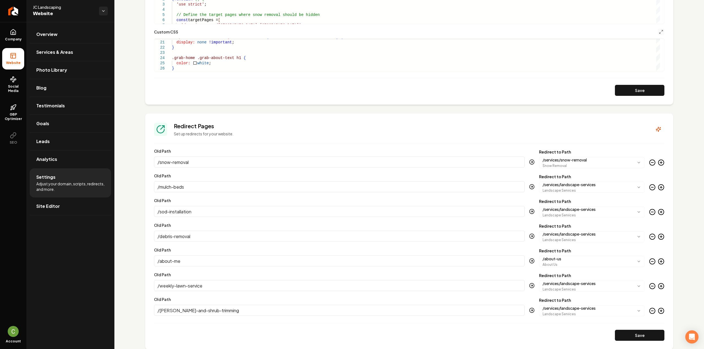
scroll to position [330, 0]
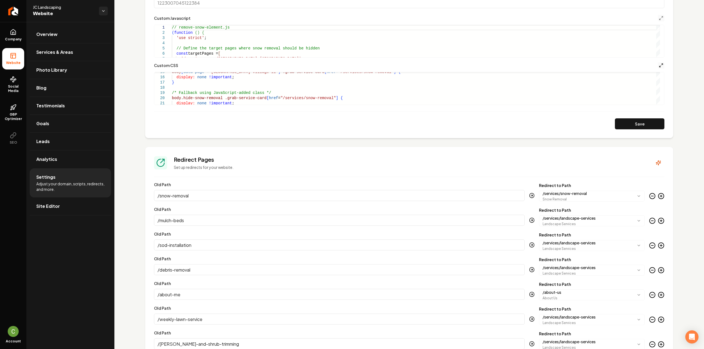
click at [659, 65] on icon "Main content area" at bounding box center [661, 65] width 4 height 4
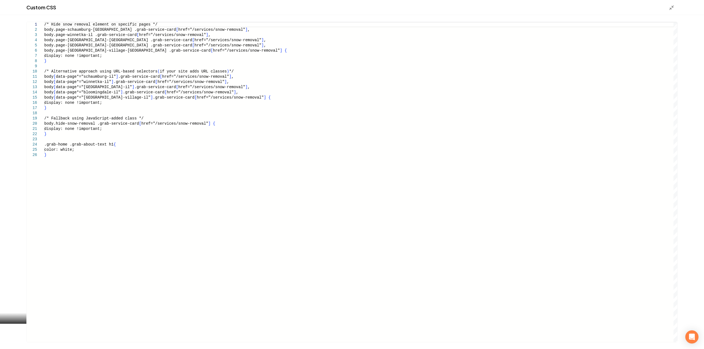
click at [111, 170] on div "/* Hide snow removal element on specific pages */ body.page-schaumburg-il .grab…" at bounding box center [360, 182] width 633 height 321
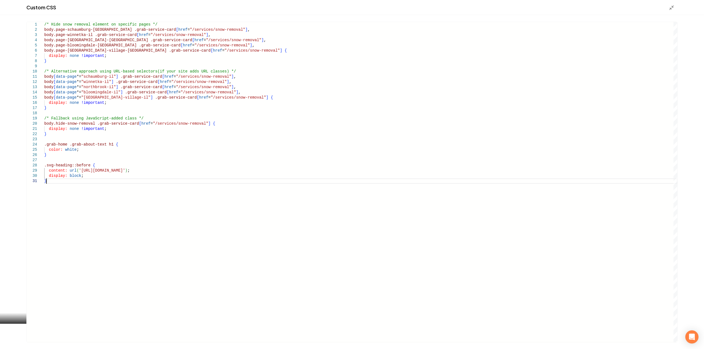
scroll to position [5, 0]
drag, startPoint x: 107, startPoint y: 144, endPoint x: 43, endPoint y: 144, distance: 63.8
click at [44, 144] on div "/* Hide snow removal element on specific pages */ body.page-schaumburg-il .grab…" at bounding box center [360, 182] width 633 height 321
drag, startPoint x: 53, startPoint y: 166, endPoint x: 49, endPoint y: 165, distance: 3.9
click at [49, 165] on div "/* Hide snow removal element on specific pages */ body.page-schaumburg-il .grab…" at bounding box center [360, 182] width 633 height 321
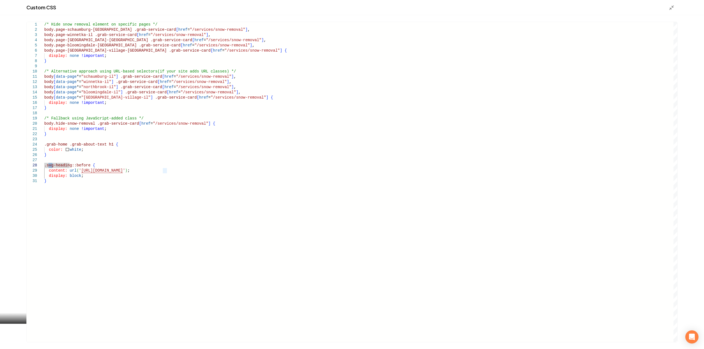
click at [68, 165] on div "/* Hide snow removal element on specific pages */ body.page-schaumburg-il .grab…" at bounding box center [360, 182] width 633 height 321
click at [69, 165] on div "/* Hide snow removal element on specific pages */ body.page-schaumburg-il .grab…" at bounding box center [360, 182] width 633 height 321
drag, startPoint x: 69, startPoint y: 166, endPoint x: 41, endPoint y: 166, distance: 27.5
click at [44, 166] on div "/* Hide snow removal element on specific pages */ body.page-schaumburg-il .grab…" at bounding box center [360, 182] width 633 height 321
click at [169, 196] on div "/* Hide snow removal element on specific pages */ body.page-schaumburg-il .grab…" at bounding box center [360, 182] width 633 height 321
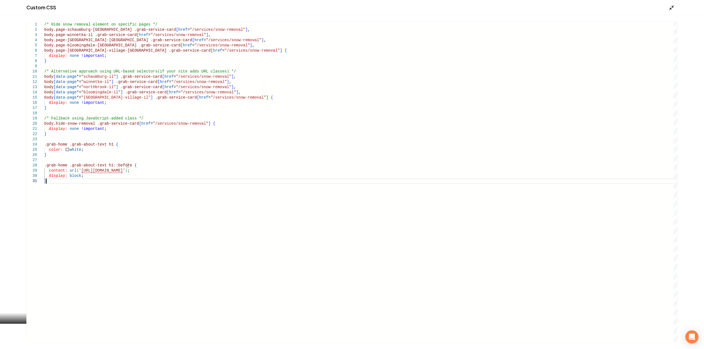
type textarea "*"
click at [670, 9] on icon "Main content area" at bounding box center [671, 7] width 5 height 5
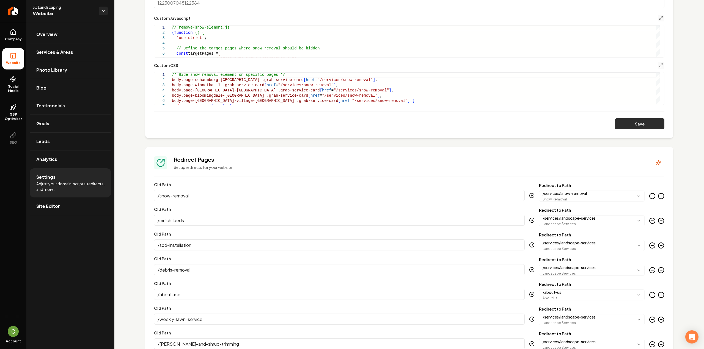
click at [650, 127] on button "Save" at bounding box center [639, 124] width 49 height 11
click at [662, 64] on polyline "Main content area" at bounding box center [662, 64] width 1 height 1
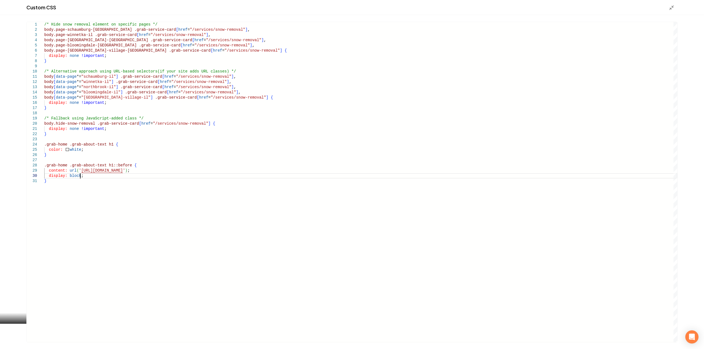
scroll to position [0, 57]
drag, startPoint x: 87, startPoint y: 176, endPoint x: 15, endPoint y: 171, distance: 72.8
click at [44, 170] on div "/* Hide snow removal element on specific pages */ body.page-schaumburg-il .grab…" at bounding box center [360, 182] width 633 height 321
type textarea "*"
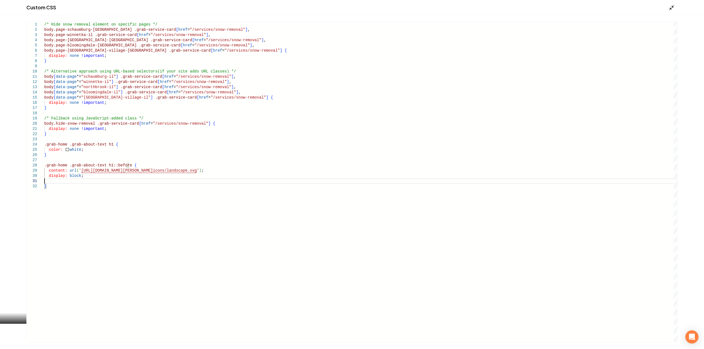
click at [674, 6] on icon "Main content area" at bounding box center [671, 7] width 5 height 5
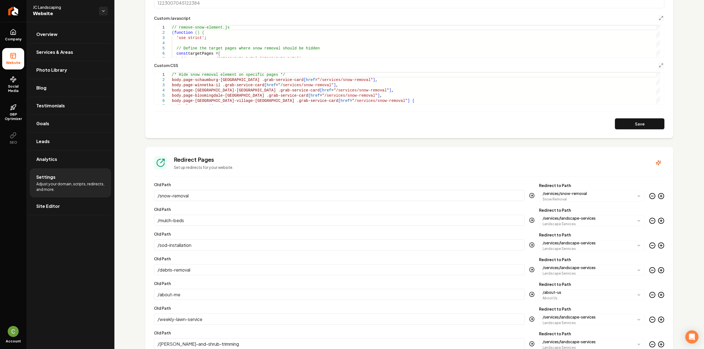
click at [645, 122] on button "Save" at bounding box center [639, 124] width 49 height 11
click at [659, 66] on icon "Main content area" at bounding box center [661, 65] width 4 height 4
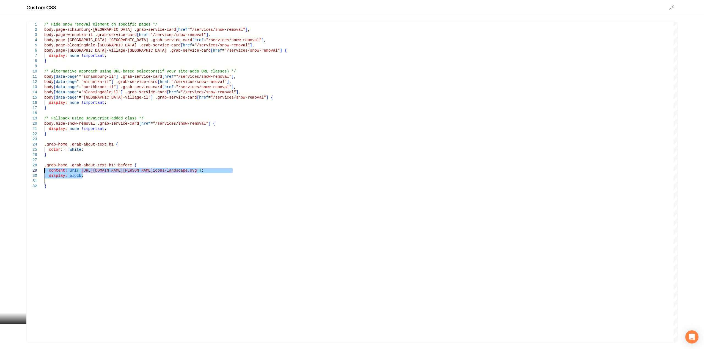
drag, startPoint x: 72, startPoint y: 183, endPoint x: 25, endPoint y: 169, distance: 49.3
click at [44, 169] on div "/* Hide snow removal element on specific pages */ body.page-schaumburg-il .grab…" at bounding box center [360, 182] width 633 height 321
type textarea "**********"
click at [673, 7] on icon "Main content area" at bounding box center [671, 7] width 5 height 5
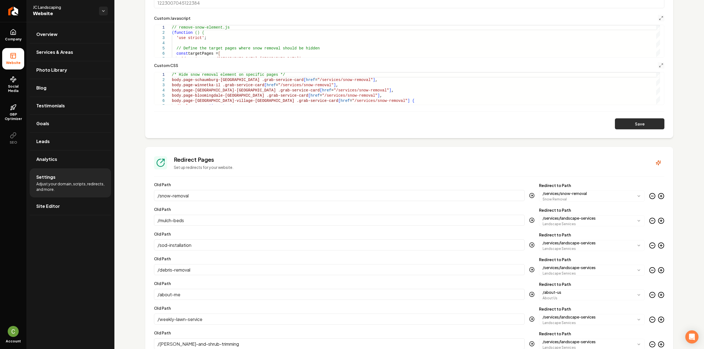
click at [636, 120] on button "Save" at bounding box center [639, 124] width 49 height 11
click at [659, 66] on icon "Main content area" at bounding box center [661, 65] width 4 height 4
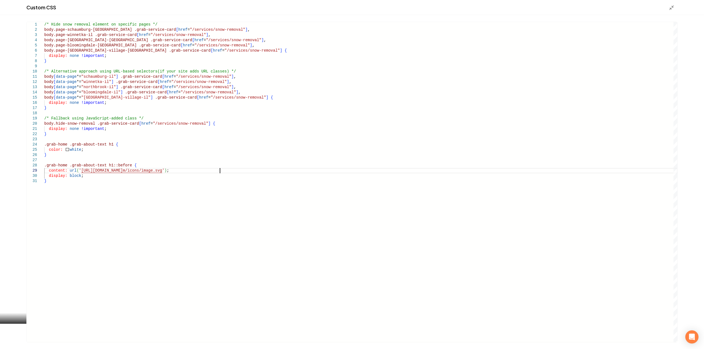
scroll to position [0, 57]
drag, startPoint x: 219, startPoint y: 172, endPoint x: 78, endPoint y: 171, distance: 141.9
click at [78, 171] on div "/* Hide snow removal element on specific pages */ body.page-schaumburg-il .grab…" at bounding box center [360, 182] width 633 height 321
type textarea "**********"
click at [668, 9] on div "Custom CSS" at bounding box center [352, 7] width 704 height 15
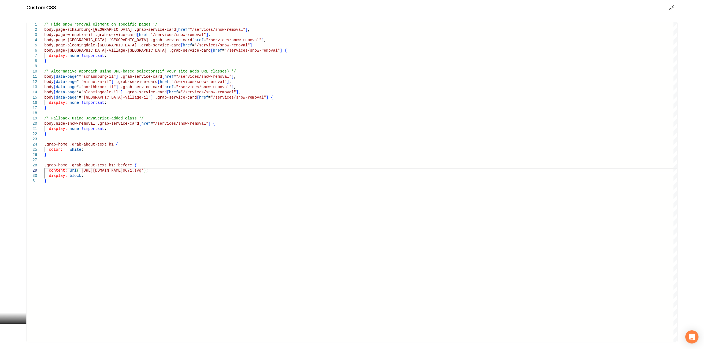
click at [671, 6] on icon "Main content area" at bounding box center [671, 7] width 5 height 5
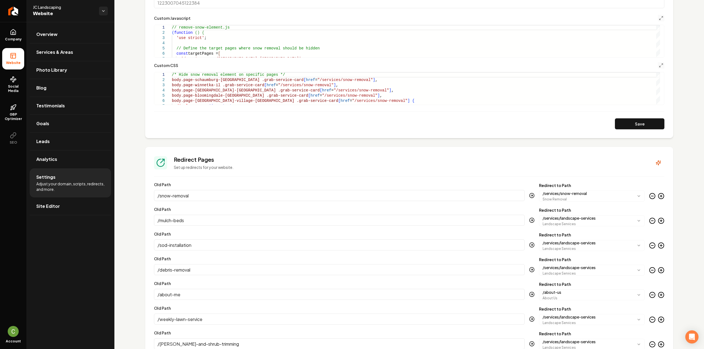
click at [640, 129] on section "**********" at bounding box center [409, 22] width 528 height 233
click at [639, 126] on button "Save" at bounding box center [639, 124] width 49 height 11
click at [659, 66] on icon "Main content area" at bounding box center [661, 65] width 4 height 4
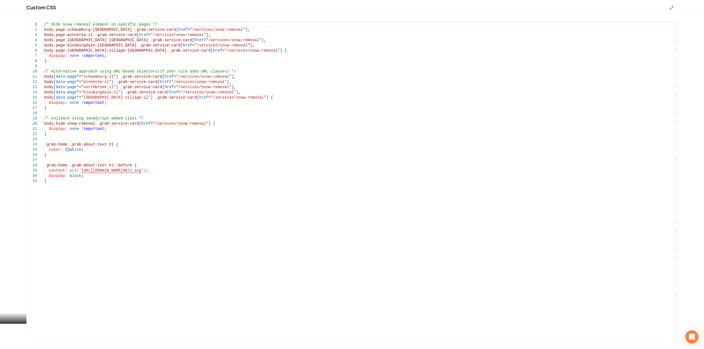
click at [104, 180] on div "/* Hide snow removal element on specific pages */ body.page-schaumburg-il .grab…" at bounding box center [360, 182] width 633 height 321
click at [102, 177] on div "/* Hide snow removal element on specific pages */ body.page-schaumburg-il .grab…" at bounding box center [360, 182] width 633 height 321
type textarea "**********"
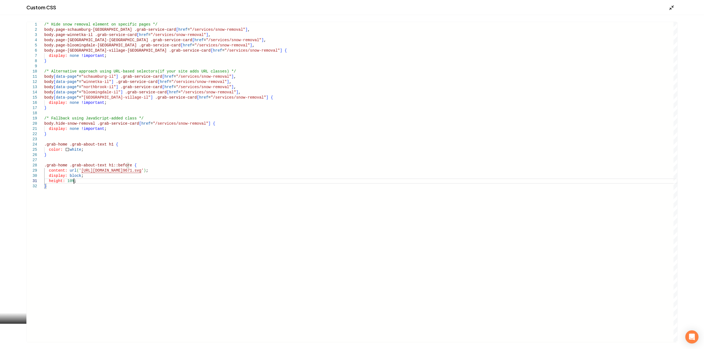
click at [671, 9] on polyline "Main content area" at bounding box center [670, 8] width 1 height 1
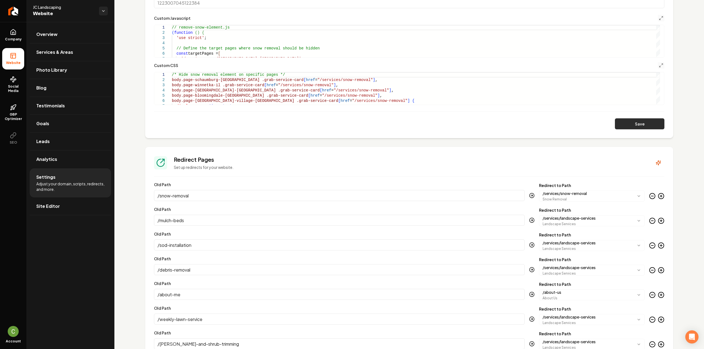
click at [637, 127] on button "Save" at bounding box center [639, 124] width 49 height 11
click at [661, 64] on line "Main content area" at bounding box center [661, 64] width 1 height 1
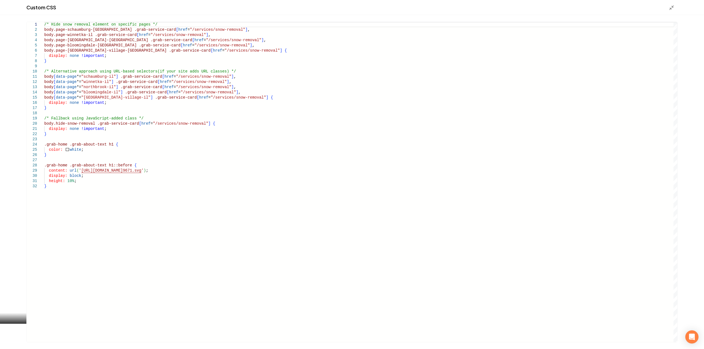
scroll to position [0, 29]
drag, startPoint x: 71, startPoint y: 180, endPoint x: 66, endPoint y: 180, distance: 5.2
click at [66, 180] on div "/* Hide snow removal element on specific pages */ body.page-schaumburg-il .grab…" at bounding box center [360, 182] width 633 height 321
type textarea "**********"
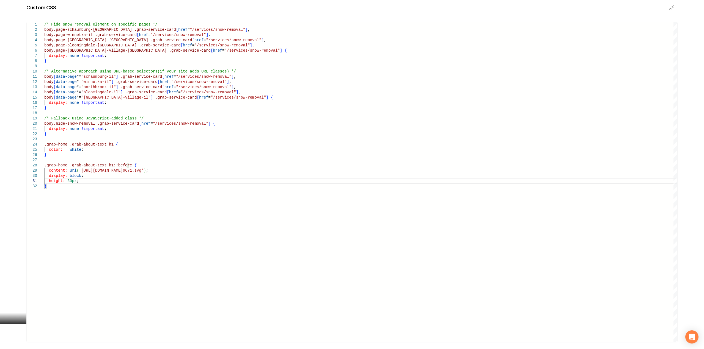
click at [671, 9] on icon "Main content area" at bounding box center [671, 7] width 5 height 5
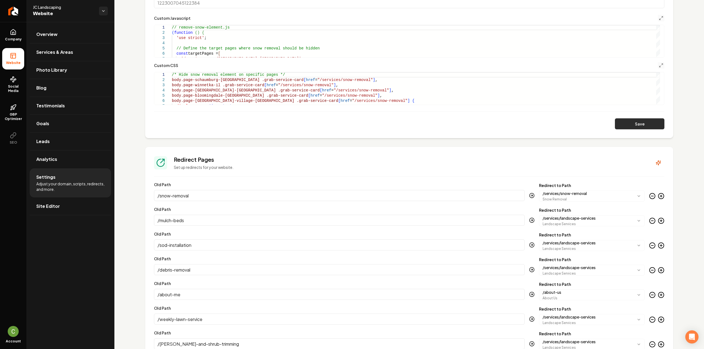
click at [637, 127] on button "Save" at bounding box center [639, 124] width 49 height 11
click at [658, 62] on button "Main content area" at bounding box center [661, 65] width 7 height 7
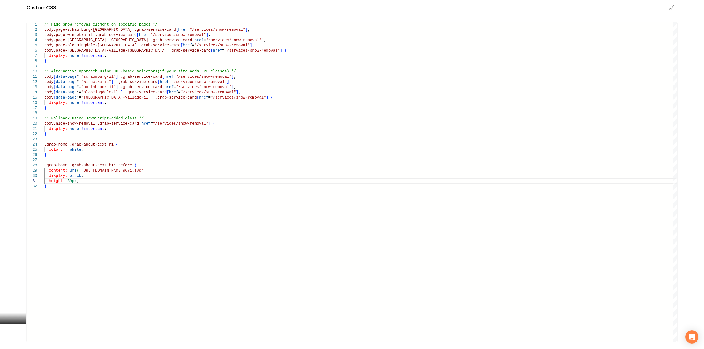
scroll to position [0, 31]
click at [76, 181] on div "/* Hide snow removal element on specific pages */ body.page-schaumburg-il .grab…" at bounding box center [360, 182] width 633 height 321
drag, startPoint x: 79, startPoint y: 182, endPoint x: 34, endPoint y: 180, distance: 45.4
click at [44, 180] on div "/* Hide snow removal element on specific pages */ body.page-schaumburg-il .grab…" at bounding box center [360, 182] width 633 height 321
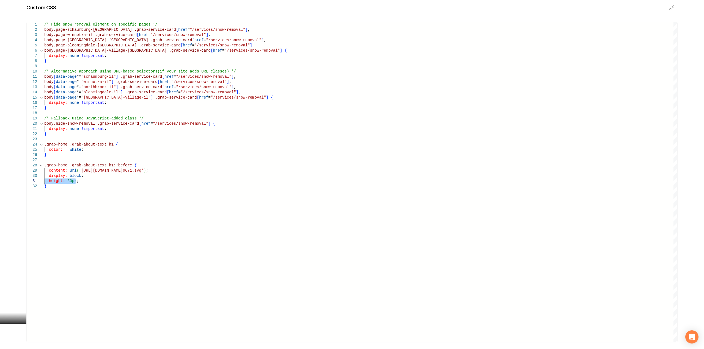
click at [122, 164] on div "/* Hide snow removal element on specific pages */ body.page-schaumburg-il .grab…" at bounding box center [360, 182] width 633 height 321
drag, startPoint x: 125, startPoint y: 165, endPoint x: 33, endPoint y: 164, distance: 91.8
click at [44, 164] on div "/* Hide snow removal element on specific pages */ body.page-schaumburg-il .grab…" at bounding box center [360, 182] width 633 height 321
click at [67, 167] on div "/* Hide snow removal element on specific pages */ body.page-schaumburg-il .grab…" at bounding box center [360, 182] width 633 height 321
drag, startPoint x: 107, startPoint y: 165, endPoint x: 37, endPoint y: 166, distance: 70.4
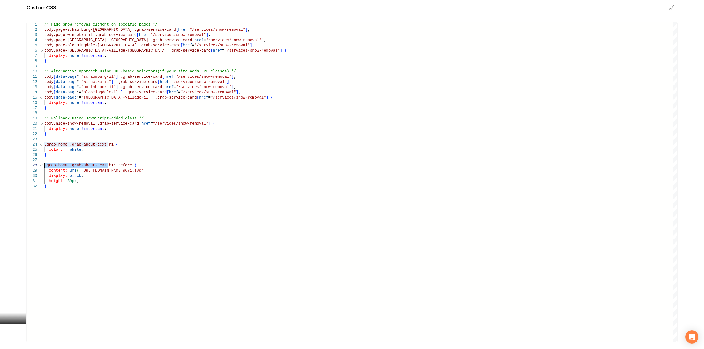
click at [44, 166] on div "/* Hide snow removal element on specific pages */ body.page-schaumburg-il .grab…" at bounding box center [360, 182] width 633 height 321
click at [71, 158] on div "/* Hide snow removal element on specific pages */ body.page-schaumburg-il .grab…" at bounding box center [360, 182] width 633 height 321
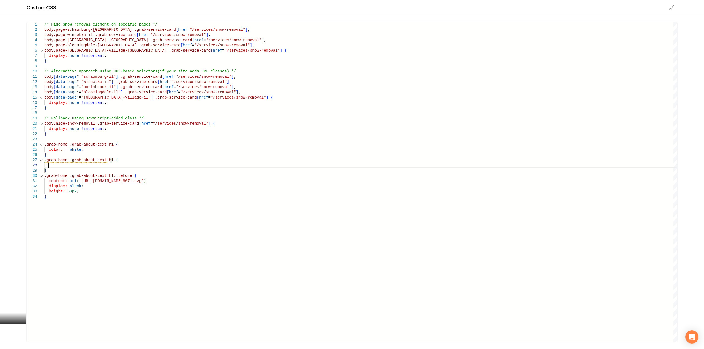
scroll to position [20, 4]
drag, startPoint x: 67, startPoint y: 189, endPoint x: 27, endPoint y: 193, distance: 40.6
click at [44, 193] on div "/* Hide snow removal element on specific pages */ body.page-schaumburg-il .grab…" at bounding box center [360, 182] width 633 height 321
click at [61, 167] on div "/* Hide snow removal element on specific pages */ body.page-schaumburg-il .grab…" at bounding box center [360, 182] width 633 height 321
type textarea "**********"
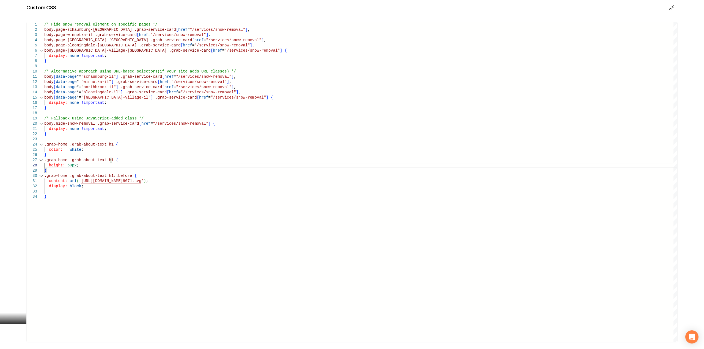
click at [669, 5] on icon "Main content area" at bounding box center [671, 7] width 5 height 5
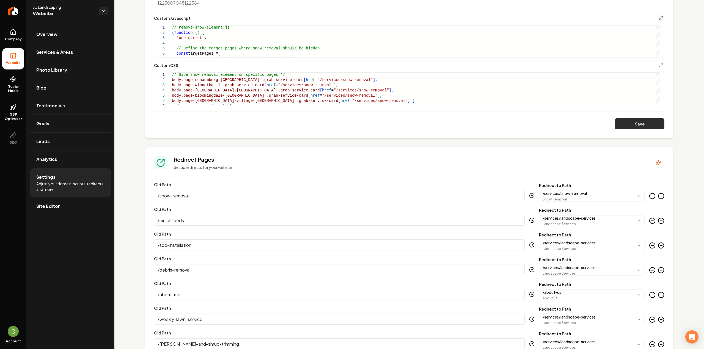
click at [649, 122] on button "Save" at bounding box center [639, 124] width 49 height 11
click at [658, 68] on button "Main content area" at bounding box center [661, 65] width 7 height 7
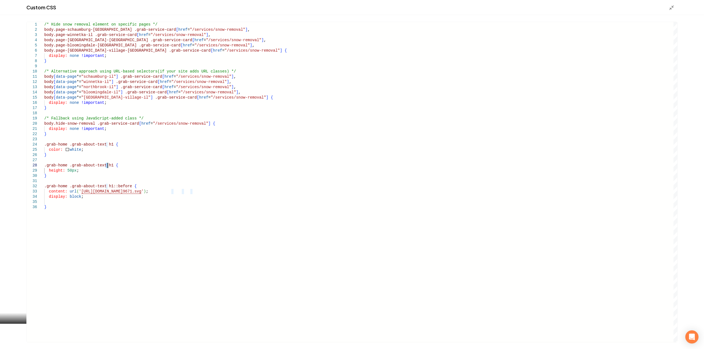
scroll to position [0, 57]
click at [108, 166] on div "/* Hide snow removal element on specific pages */ body.page-schaumburg-il .grab…" at bounding box center [360, 182] width 633 height 321
click at [107, 185] on div "/* Hide snow removal element on specific pages */ body.page-schaumburg-il .grab…" at bounding box center [360, 182] width 633 height 321
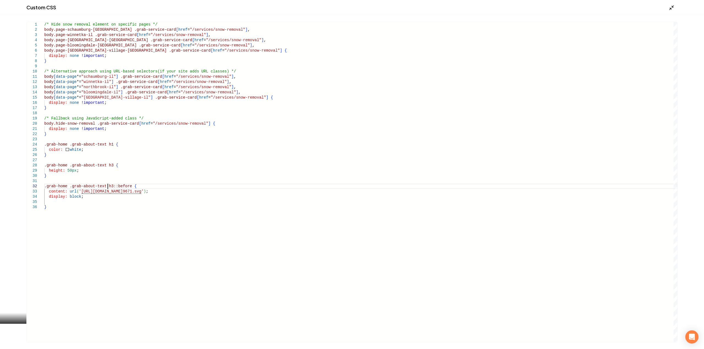
type textarea "**********"
click at [672, 6] on icon "Main content area" at bounding box center [671, 7] width 5 height 5
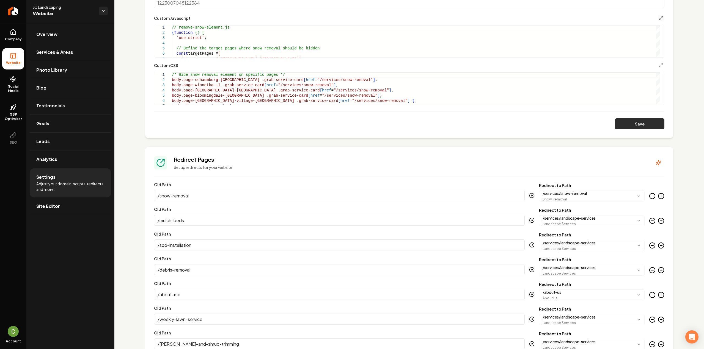
click at [639, 127] on button "Save" at bounding box center [639, 124] width 49 height 11
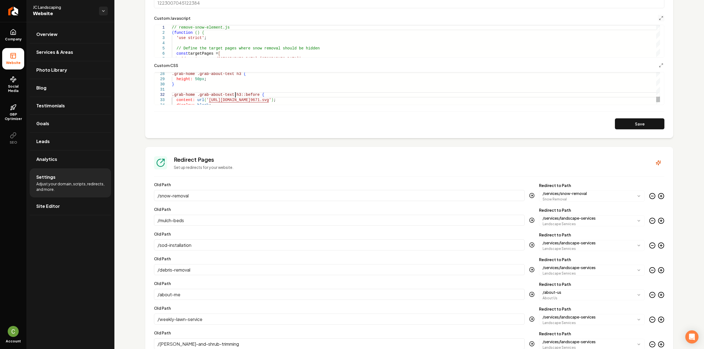
scroll to position [0, 57]
drag, startPoint x: 236, startPoint y: 93, endPoint x: 197, endPoint y: 93, distance: 38.8
click at [197, 93] on div "} .grab-home .grab-about-text h3::before { content: url ( ' https://ik.imagekit…" at bounding box center [416, 24] width 488 height 188
drag, startPoint x: 208, startPoint y: 80, endPoint x: 162, endPoint y: 77, distance: 45.5
click at [172, 77] on div "} .grab-home .grab-about-header::before { content: url ( ' https://ik.imagekit.…" at bounding box center [416, 24] width 488 height 188
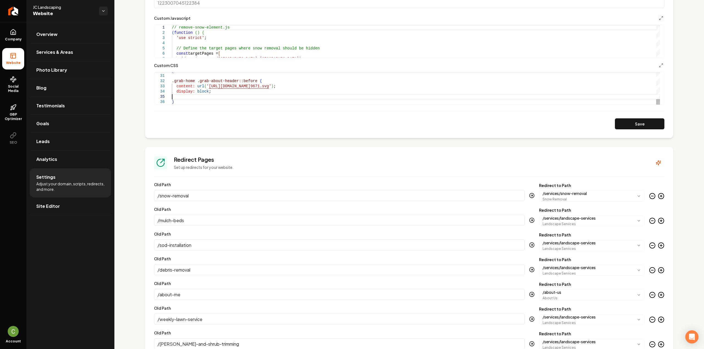
click at [215, 96] on div "} .grab-home .grab-about-header::before { content: url ( ' https://ik.imagekit.…" at bounding box center [416, 11] width 488 height 188
drag, startPoint x: 180, startPoint y: 96, endPoint x: 169, endPoint y: 87, distance: 13.9
click at [172, 87] on div "} .grab-home .grab-about-text h3 { color: white ; }" at bounding box center [416, 38] width 488 height 188
click at [636, 122] on button "Save" at bounding box center [639, 124] width 49 height 11
click at [218, 97] on div "} .grab-home .grab-about-header::before { content: url ( ' https://ik.imagekit.…" at bounding box center [416, 21] width 488 height 167
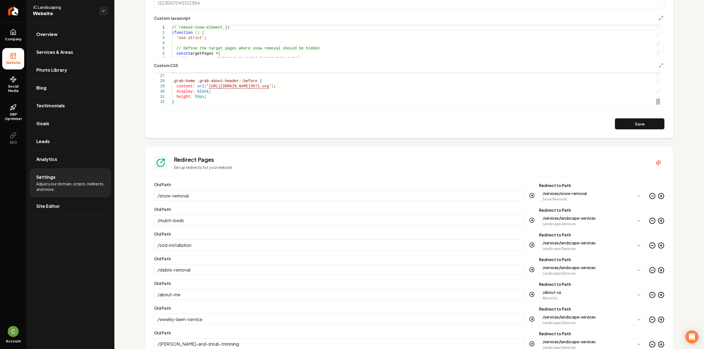
scroll to position [0, 2]
click at [218, 97] on div "} .grab-home .grab-about-header::before { content: url ( ' https://ik.imagekit.…" at bounding box center [416, 21] width 488 height 167
drag, startPoint x: 178, startPoint y: 95, endPoint x: 197, endPoint y: 97, distance: 19.9
click at [197, 97] on div "} .grab-home .grab-about-header::before { content: url ( ' https://ik.imagekit.…" at bounding box center [416, 24] width 488 height 162
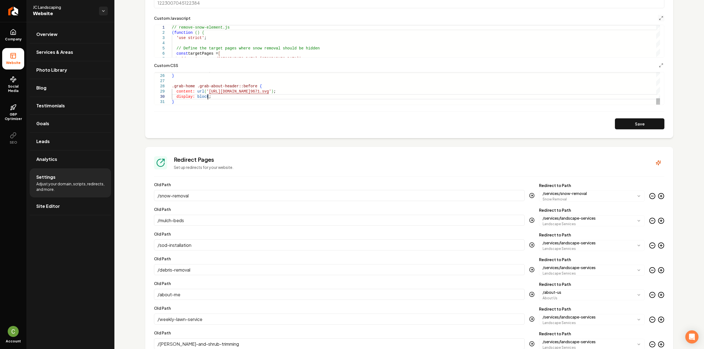
click at [217, 96] on div "} .grab-home .grab-about-header::before { content: url ( ' https://ik.imagekit.…" at bounding box center [416, 24] width 488 height 162
drag, startPoint x: 215, startPoint y: 96, endPoint x: 213, endPoint y: 96, distance: 2.8
click at [214, 96] on div "} .grab-home .grab-about-header::before { content: url ( ' https://ik.imagekit.…" at bounding box center [416, 24] width 488 height 162
drag, startPoint x: 175, startPoint y: 96, endPoint x: 213, endPoint y: 97, distance: 38.0
click at [213, 97] on div "} .grab-home .grab-about-header::before { content: url ( ' https://ik.imagekit.…" at bounding box center [416, 24] width 488 height 162
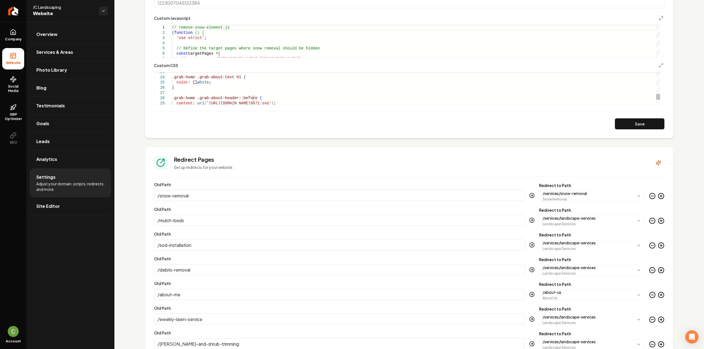
type textarea "**********"
drag, startPoint x: 201, startPoint y: 92, endPoint x: 192, endPoint y: 87, distance: 9.6
click at [192, 87] on div ".grab-home .grab-about-header::before { content: url ( ' https://ik.imagekit.io…" at bounding box center [416, 44] width 488 height 178
click at [625, 122] on button "Save" at bounding box center [639, 124] width 49 height 11
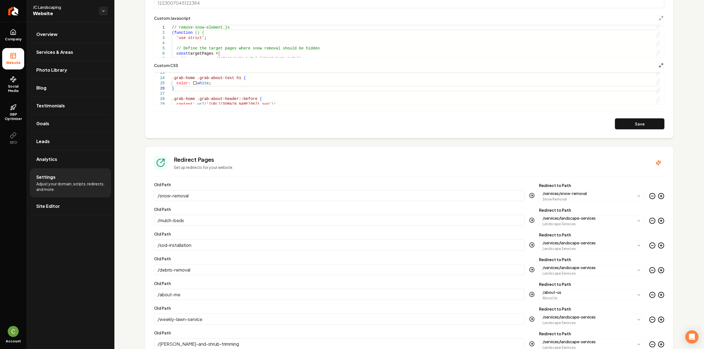
click at [659, 65] on icon "Main content area" at bounding box center [661, 65] width 4 height 4
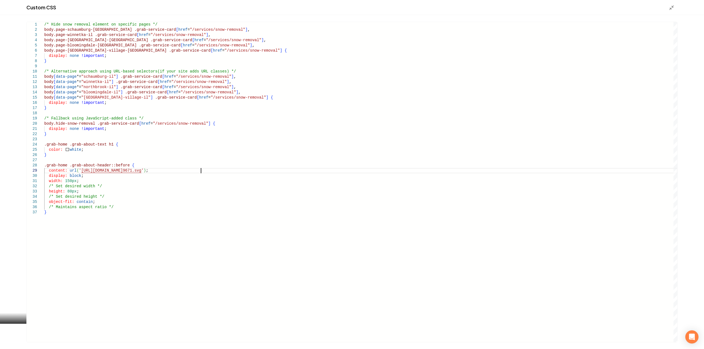
scroll to position [0, 57]
drag, startPoint x: 201, startPoint y: 170, endPoint x: 78, endPoint y: 172, distance: 123.5
click at [78, 172] on div "/* Hide snow removal element on specific pages */ body.page-schaumburg-il .grab…" at bounding box center [360, 182] width 633 height 321
click at [129, 166] on div "/* Hide snow removal element on specific pages */ body.page-schaumburg-il .grab…" at bounding box center [360, 182] width 633 height 321
type textarea "**********"
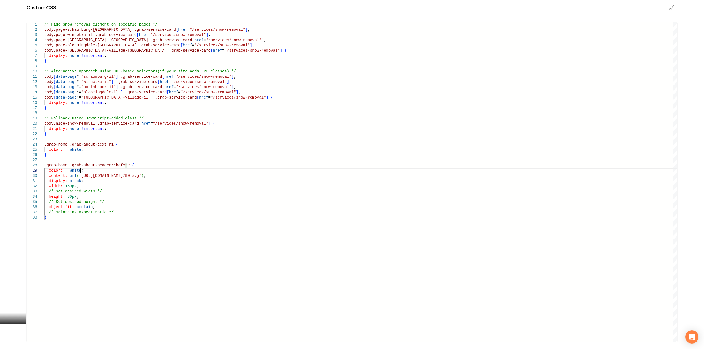
scroll to position [42, 31]
click at [670, 8] on icon "Main content area" at bounding box center [671, 7] width 5 height 5
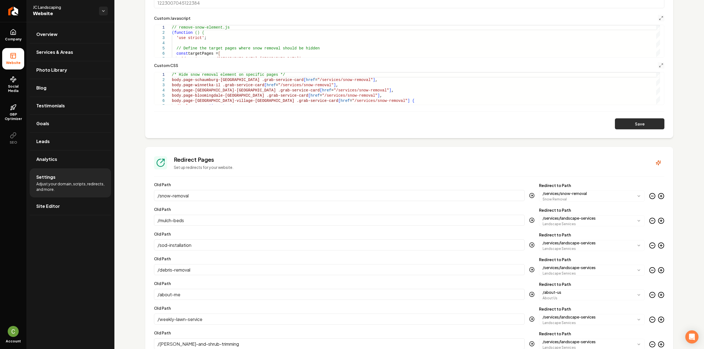
click at [634, 126] on button "Save" at bounding box center [639, 124] width 49 height 11
click at [659, 64] on icon "Main content area" at bounding box center [661, 65] width 4 height 4
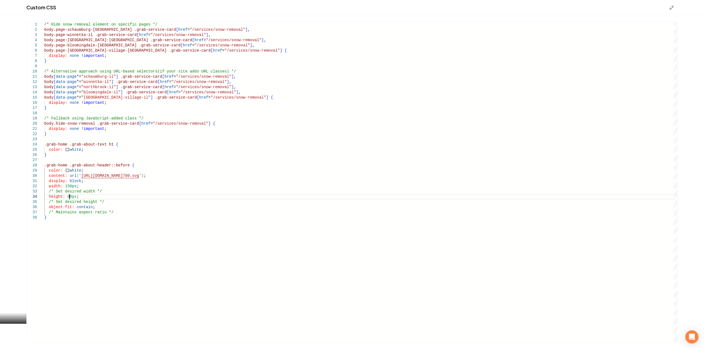
scroll to position [0, 57]
click at [69, 197] on div "/* Hide snow removal element on specific pages */ body.page-schaumburg-il .grab…" at bounding box center [360, 182] width 633 height 321
drag, startPoint x: 70, startPoint y: 186, endPoint x: 64, endPoint y: 186, distance: 6.6
click at [64, 186] on div "/* Hide snow removal element on specific pages */ body.page-schaumburg-il .grab…" at bounding box center [360, 182] width 633 height 321
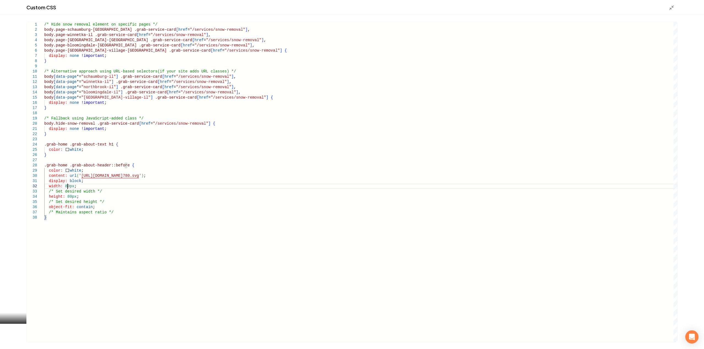
click at [72, 187] on div "/* Hide snow removal element on specific pages */ body.page-schaumburg-il .grab…" at bounding box center [360, 182] width 633 height 321
click at [74, 199] on div "/* Hide snow removal element on specific pages */ body.page-schaumburg-il .grab…" at bounding box center [360, 182] width 633 height 321
type textarea "**********"
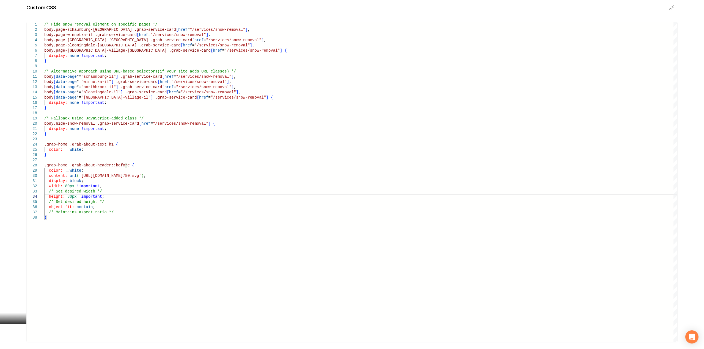
click at [669, 11] on div "Custom CSS" at bounding box center [352, 7] width 704 height 15
click at [670, 9] on polyline "Main content area" at bounding box center [670, 8] width 1 height 1
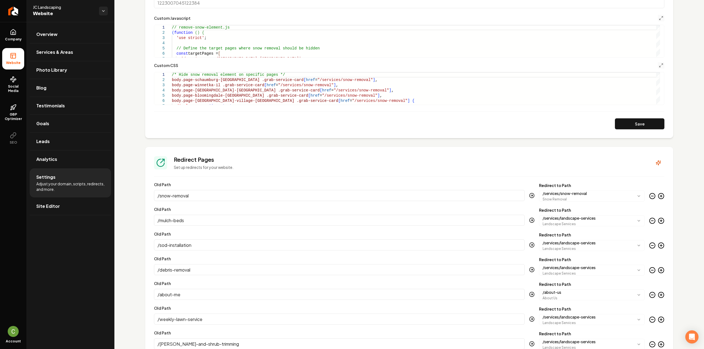
click at [627, 120] on button "Save" at bounding box center [639, 124] width 49 height 11
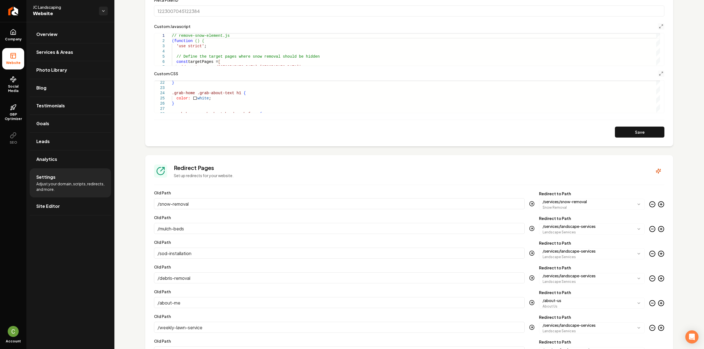
scroll to position [308, 0]
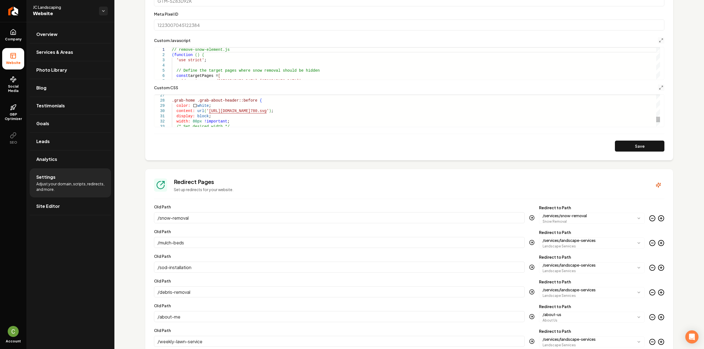
click at [206, 105] on div ".grab-home .grab-about-header::before { color: white ; content: url ( ' https:/…" at bounding box center [416, 56] width 488 height 199
click at [617, 147] on button "Save" at bounding box center [639, 146] width 49 height 11
click at [237, 103] on div "width: 80px !important ; /* Set desired width */ color: white !important ; cont…" at bounding box center [416, 56] width 488 height 199
click at [192, 106] on div "width: 80px !important ; /* Set desired width */ color: white !important ; cont…" at bounding box center [416, 56] width 488 height 199
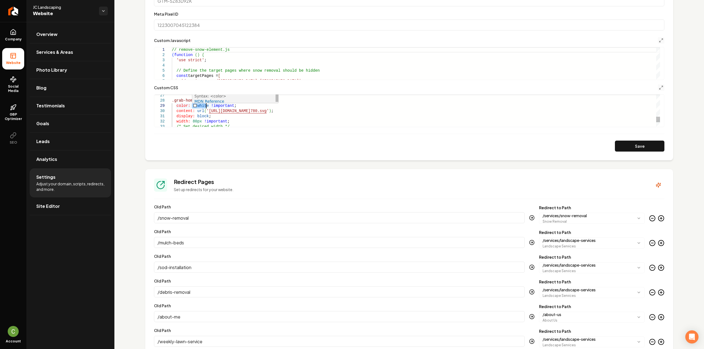
click at [192, 106] on div "width: 80px !important ; /* Set desired width */ color: white !important ; cont…" at bounding box center [416, 56] width 488 height 199
click at [337, 105] on div "width: 80px !important ; /* Set desired width */ content: url ( ' https://ik.im…" at bounding box center [416, 53] width 488 height 193
type textarea "**********"
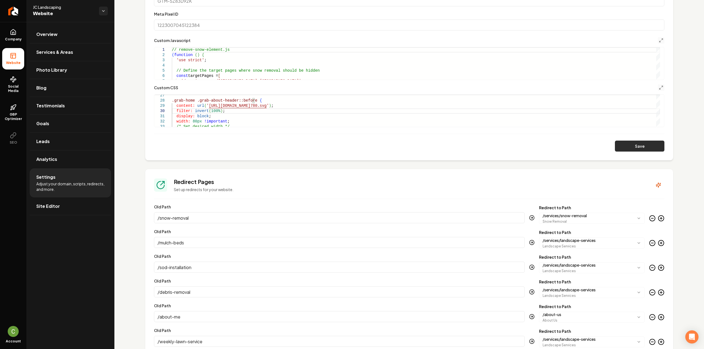
click at [649, 140] on form "**********" at bounding box center [409, 56] width 510 height 189
click at [649, 144] on button "Save" at bounding box center [639, 146] width 49 height 11
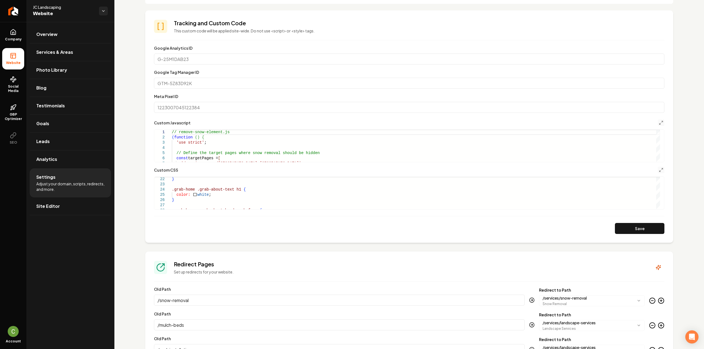
scroll to position [0, 0]
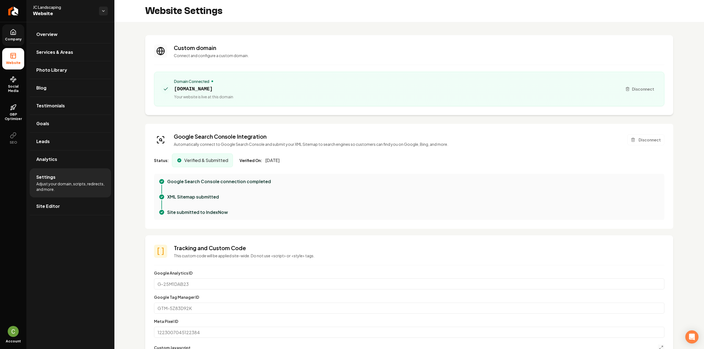
click at [11, 41] on link "Company" at bounding box center [13, 34] width 22 height 21
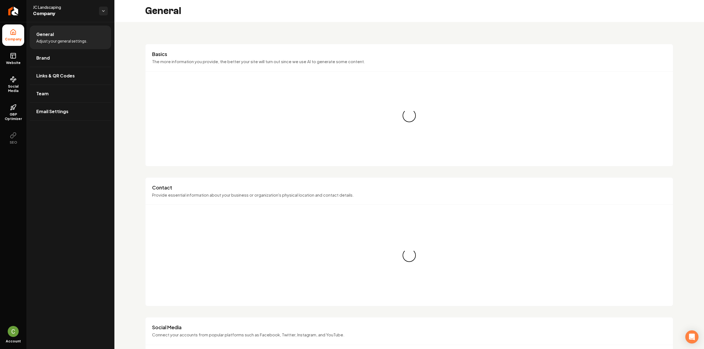
click at [14, 61] on span "Website" at bounding box center [13, 63] width 19 height 4
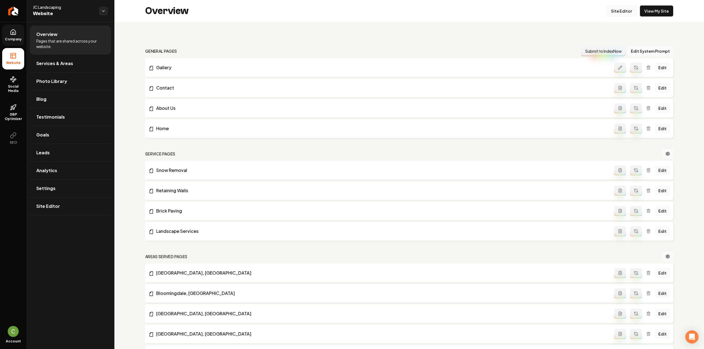
click at [621, 13] on link "Site Editor" at bounding box center [621, 10] width 30 height 11
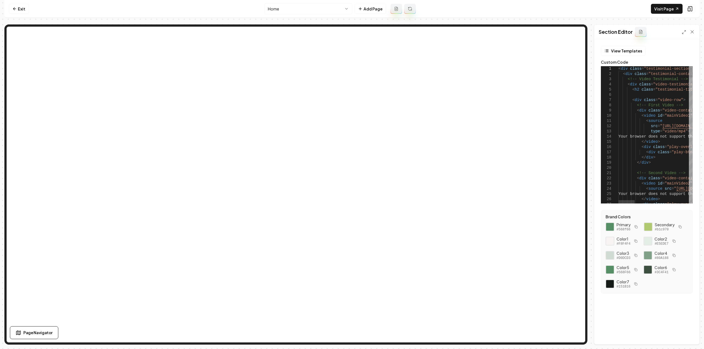
type textarea "**********"
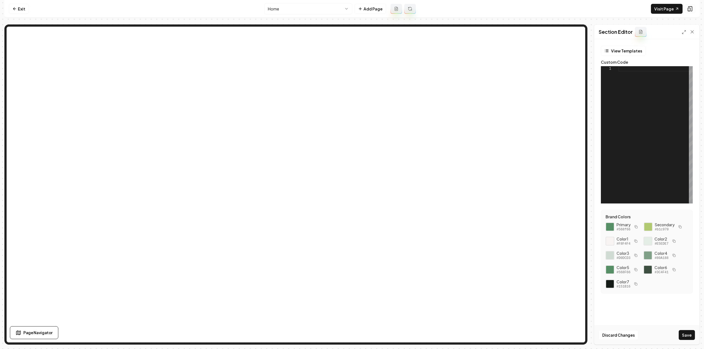
type textarea "**********"
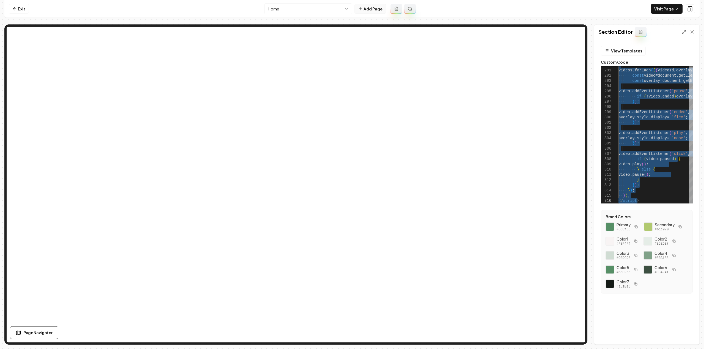
click at [362, 10] on icon at bounding box center [360, 9] width 4 height 4
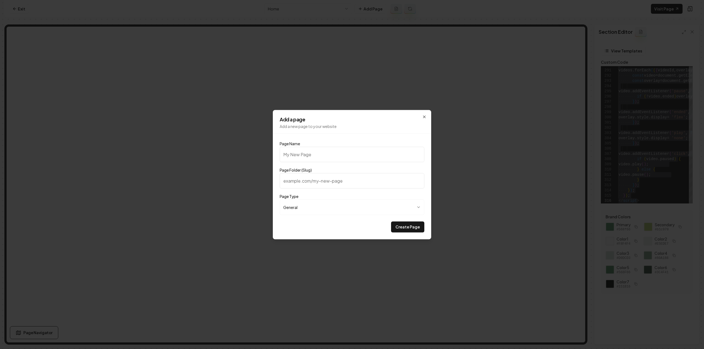
click at [321, 148] on input "Page Name" at bounding box center [352, 154] width 145 height 15
type input "V"
type input "v"
type input "V"
type input "v"
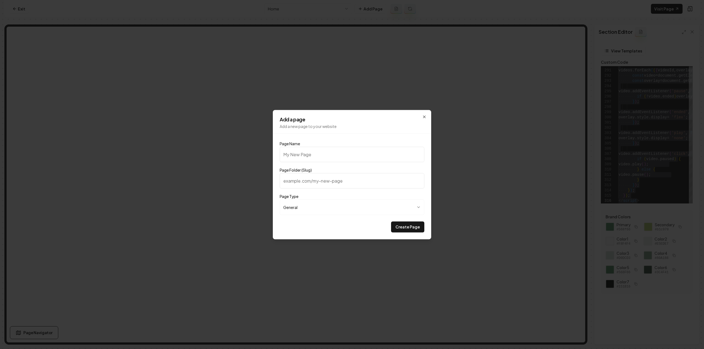
type input "C"
type input "c"
type input "Cu"
type input "cu"
type input "C"
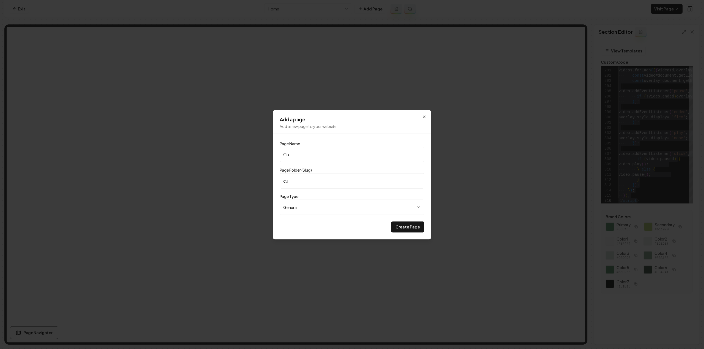
type input "c"
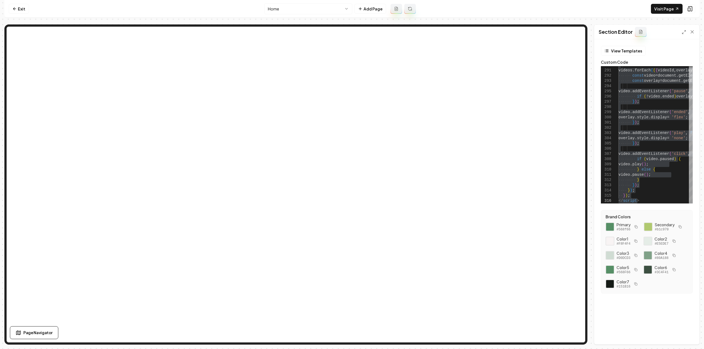
click at [330, 6] on html "Computer Required This feature is only available on a computer. Please switch t…" at bounding box center [352, 174] width 704 height 349
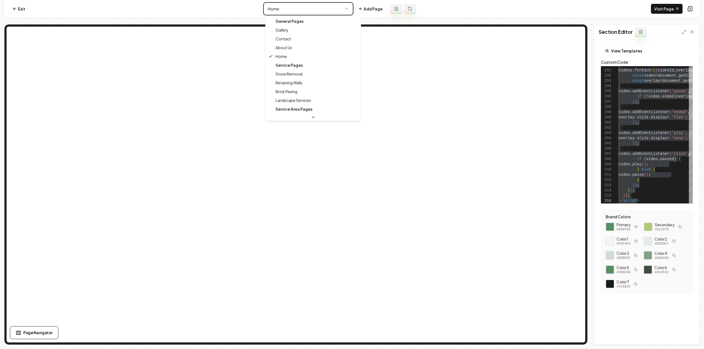
click at [330, 6] on html "Computer Required This feature is only available on a computer. Please switch t…" at bounding box center [352, 174] width 704 height 349
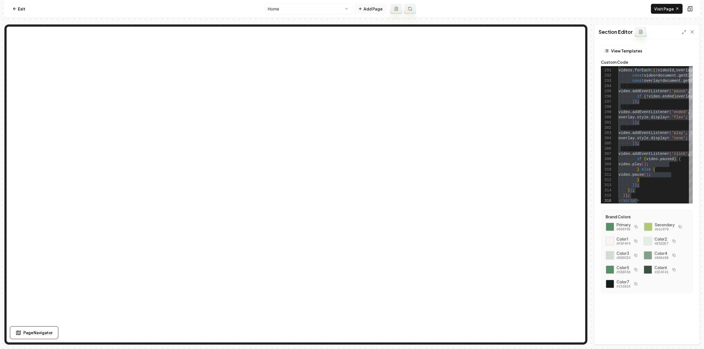
click at [367, 9] on button "Add Page" at bounding box center [370, 9] width 32 height 10
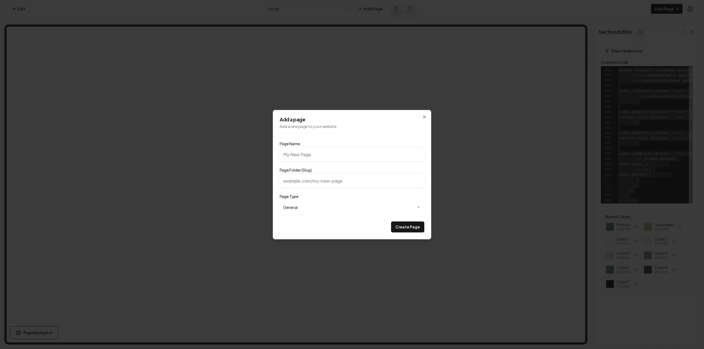
type input "T"
type input "t"
type input "Te"
type input "te"
type input "Tes"
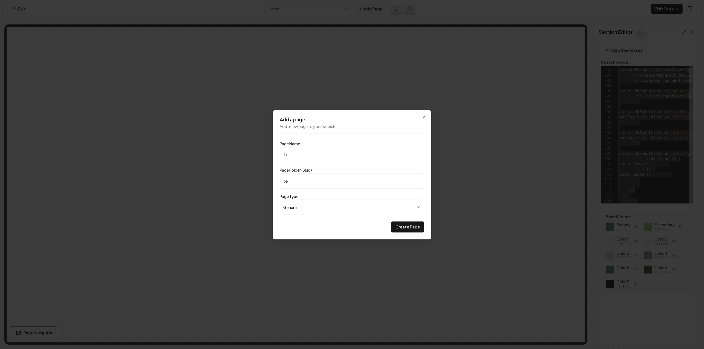
type input "tes"
type input "Test"
type input "test"
type input "Testi"
type input "testi"
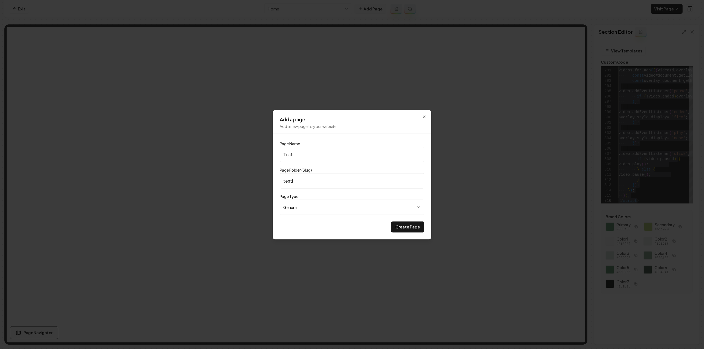
type input "Testim"
type input "testim"
type input "Testimo"
type input "testimo"
type input "Testimon"
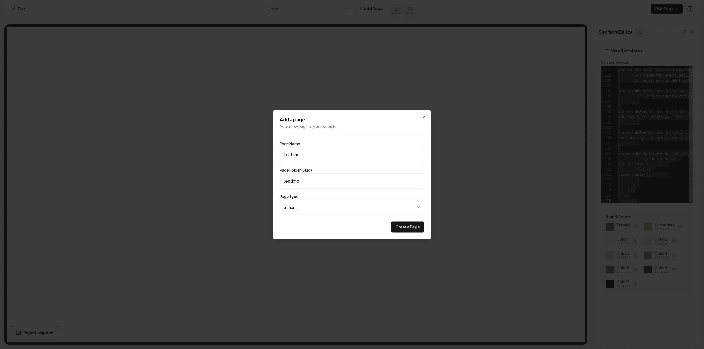
type input "testimon"
type input "Testimoni"
type input "testimoni"
type input "Testimonia"
type input "testimonia"
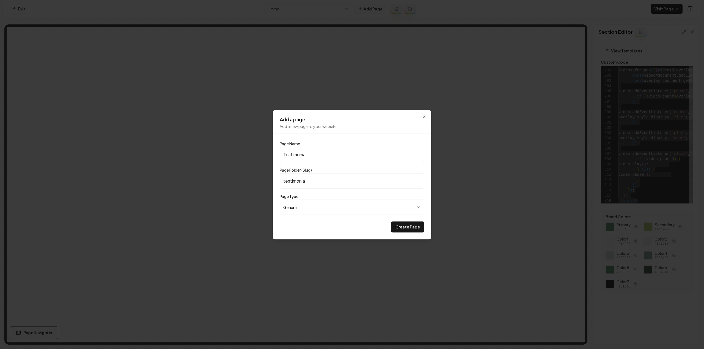
type input "Testimonial"
type input "testimonial"
type input "Testimonials"
type input "testimonials"
type input "Testimonials"
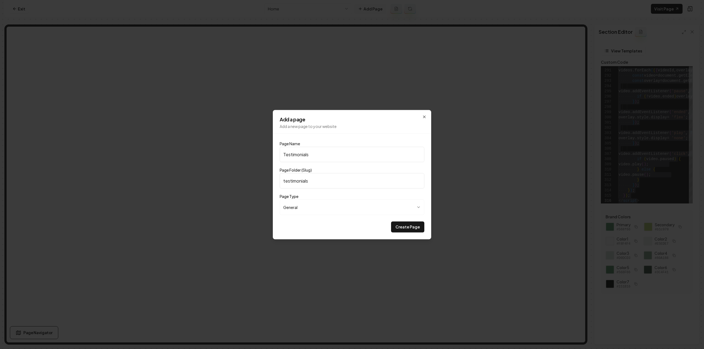
click at [391, 222] on button "Create Page" at bounding box center [407, 227] width 33 height 11
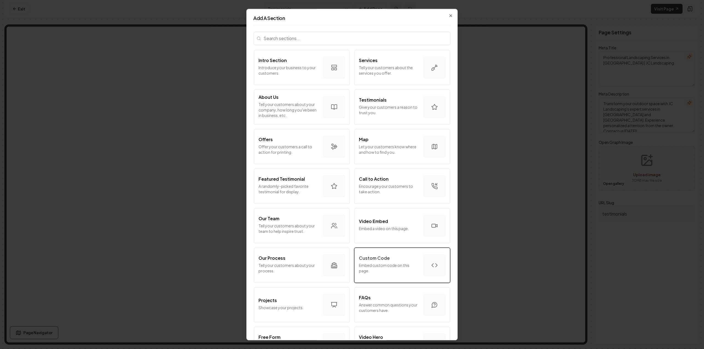
click at [386, 269] on p "Embed custom code on this page." at bounding box center [389, 268] width 60 height 11
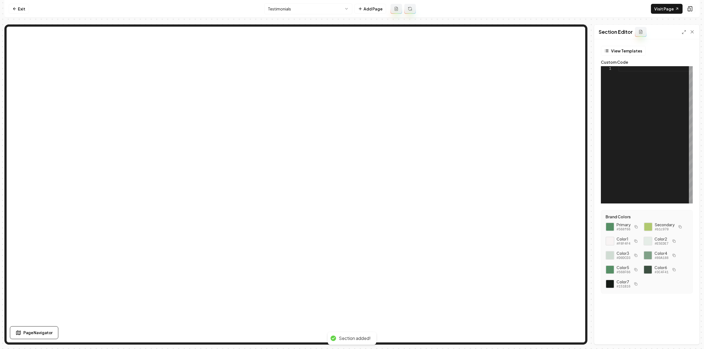
click at [616, 100] on div "1" at bounding box center [610, 134] width 18 height 137
click at [632, 97] on div at bounding box center [655, 134] width 74 height 137
type textarea "**********"
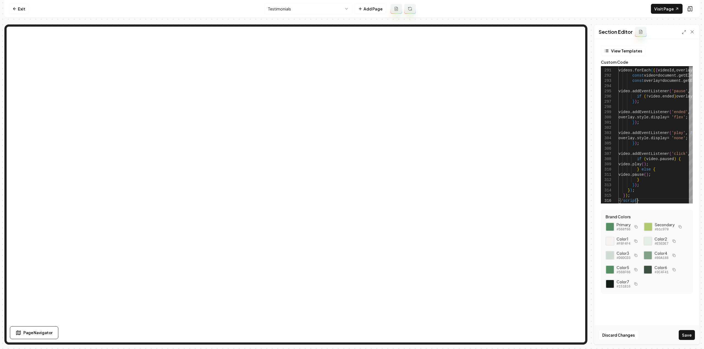
click at [690, 331] on button "Save" at bounding box center [687, 336] width 16 height 10
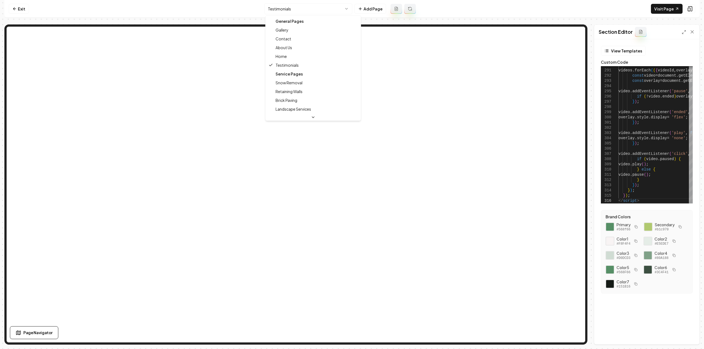
click at [305, 7] on html "Computer Required This feature is only available on a computer. Please switch t…" at bounding box center [352, 174] width 704 height 349
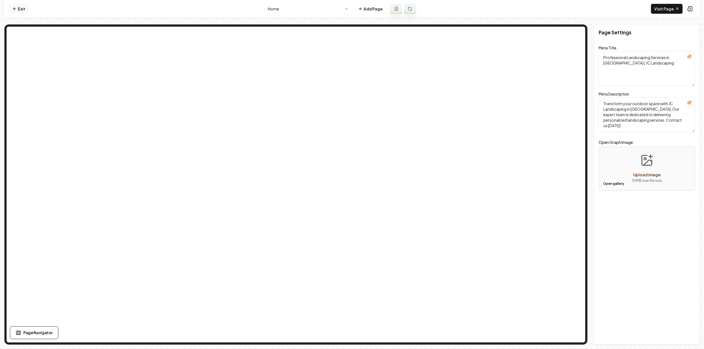
click at [19, 10] on link "Exit" at bounding box center [19, 9] width 20 height 10
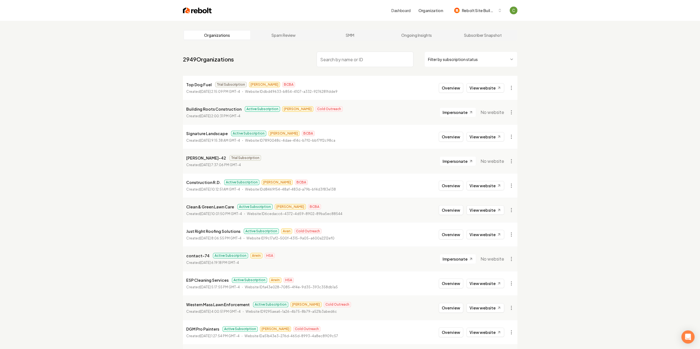
click at [319, 57] on input "search" at bounding box center [365, 59] width 97 height 15
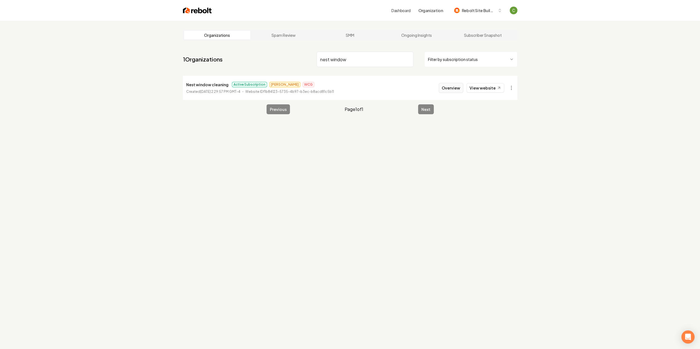
type input "nest window"
click at [455, 89] on button "Overview" at bounding box center [451, 88] width 24 height 10
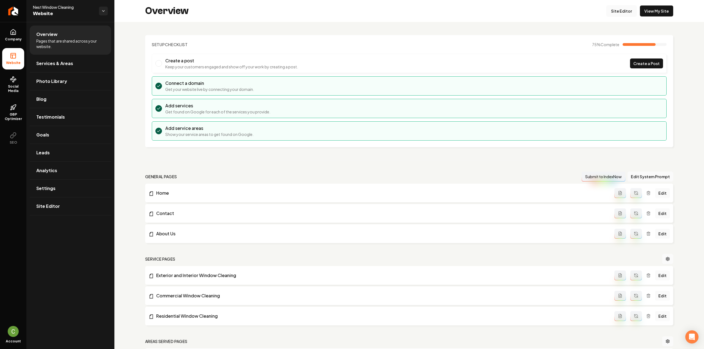
click at [616, 9] on link "Site Editor" at bounding box center [621, 10] width 30 height 11
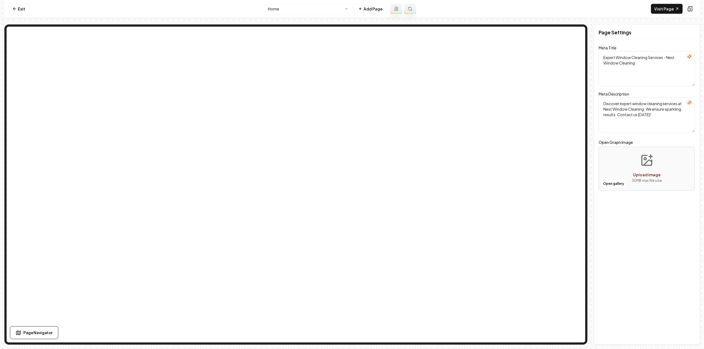
click at [322, 7] on html "Computer Required This feature is only available on a computer. Please switch t…" at bounding box center [352, 174] width 704 height 349
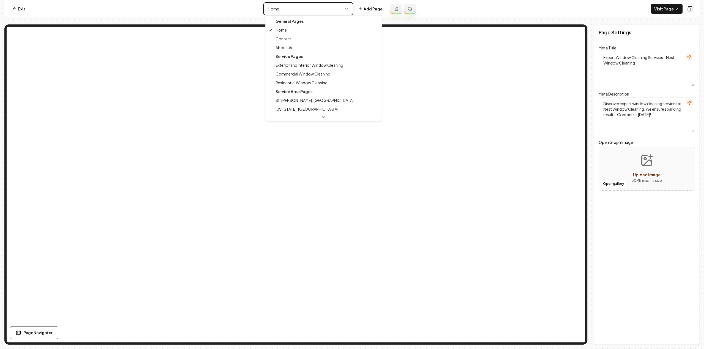
click at [298, 10] on html "Computer Required This feature is only available on a computer. Please switch t…" at bounding box center [352, 174] width 704 height 349
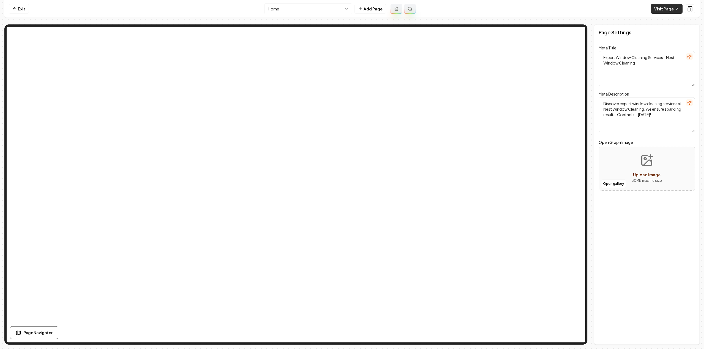
click at [664, 11] on link "Visit Page" at bounding box center [667, 9] width 32 height 10
click at [663, 9] on link "Visit Page" at bounding box center [667, 9] width 32 height 10
click at [23, 11] on link "Exit" at bounding box center [19, 9] width 20 height 10
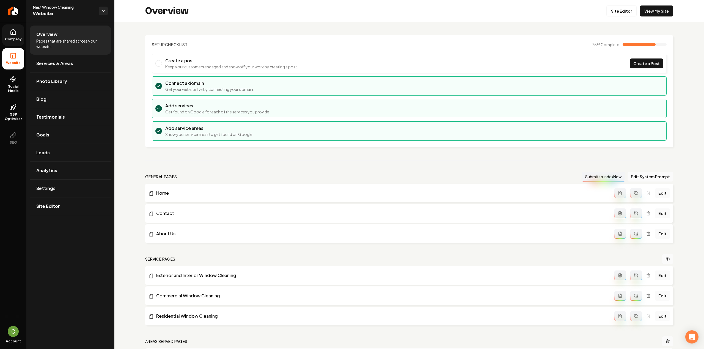
click at [16, 37] on link "Company" at bounding box center [13, 34] width 22 height 21
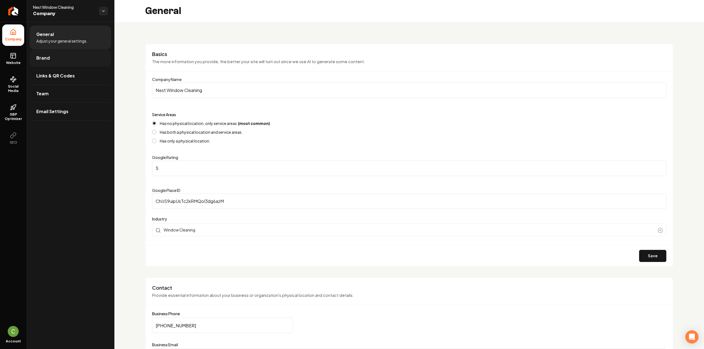
click at [59, 57] on link "Brand" at bounding box center [70, 58] width 81 height 18
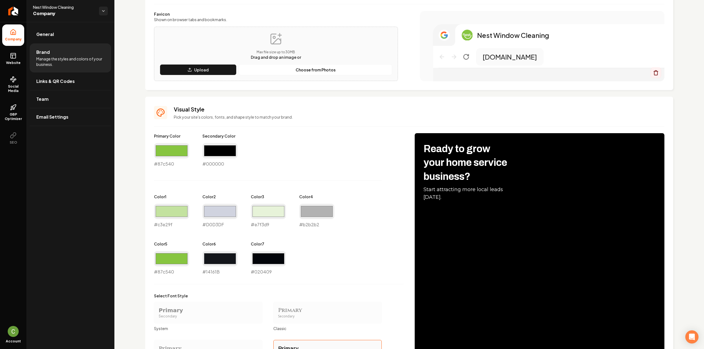
scroll to position [165, 0]
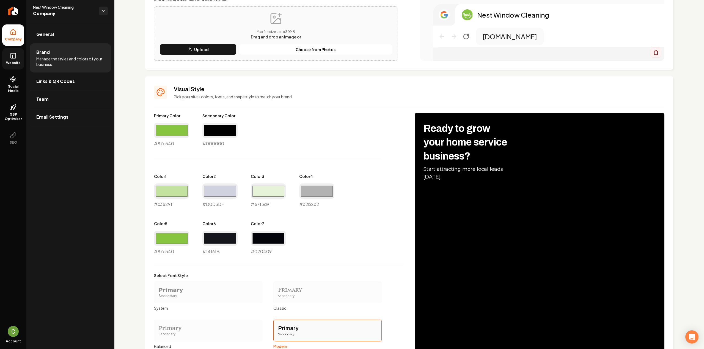
click at [16, 64] on span "Website" at bounding box center [13, 63] width 19 height 4
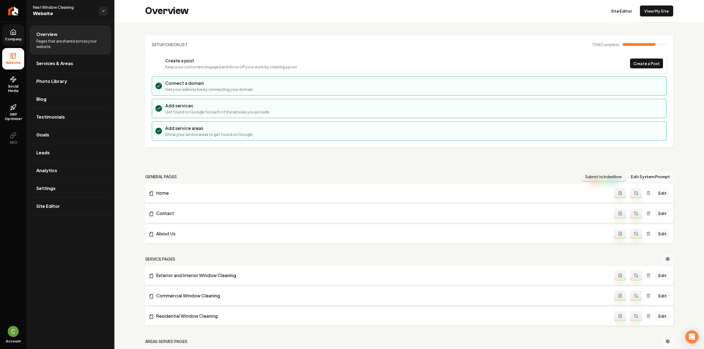
click at [14, 33] on icon at bounding box center [13, 33] width 2 height 2
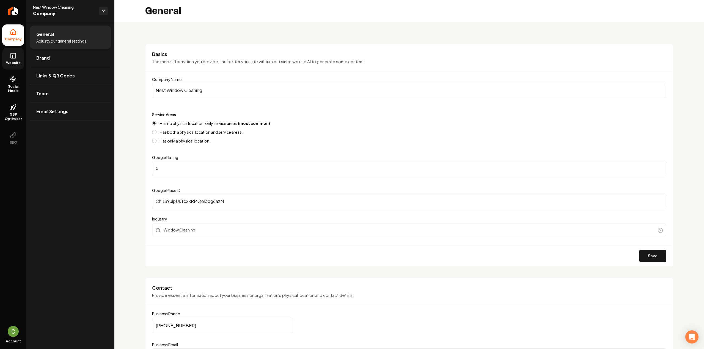
click at [177, 167] on input "5" at bounding box center [409, 168] width 514 height 15
type input "4.9"
click at [654, 259] on button "Save" at bounding box center [652, 256] width 27 height 12
click at [648, 255] on button "Save" at bounding box center [652, 256] width 27 height 12
click at [18, 61] on span "Website" at bounding box center [13, 63] width 19 height 4
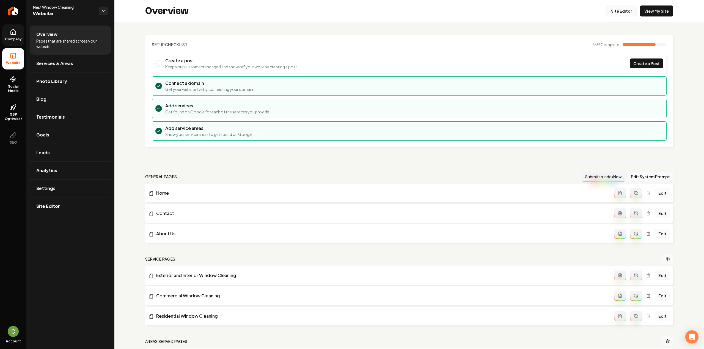
click at [618, 7] on link "Site Editor" at bounding box center [621, 10] width 30 height 11
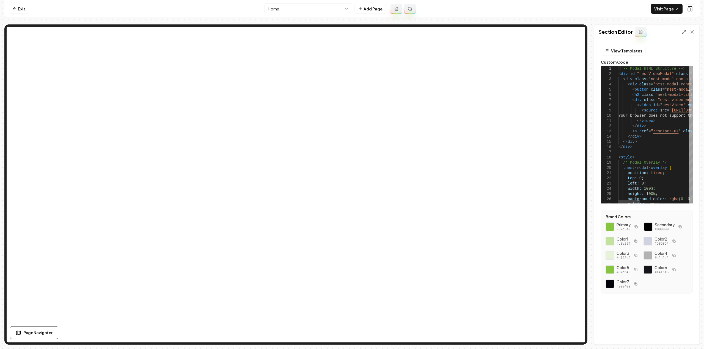
click at [693, 66] on div at bounding box center [691, 72] width 4 height 12
click at [685, 31] on line at bounding box center [684, 31] width 1 height 1
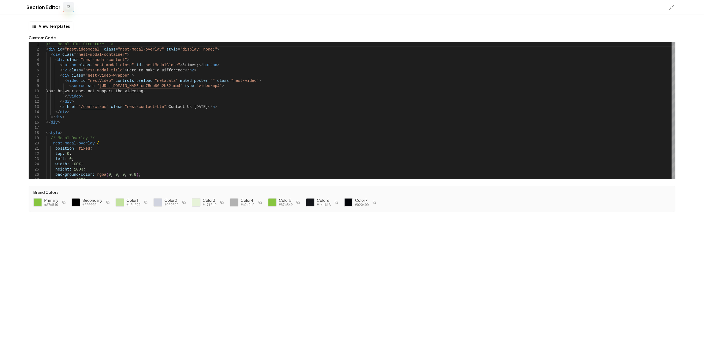
click at [673, 2] on div "Section Editor" at bounding box center [352, 7] width 704 height 15
click at [671, 6] on icon at bounding box center [671, 7] width 5 height 5
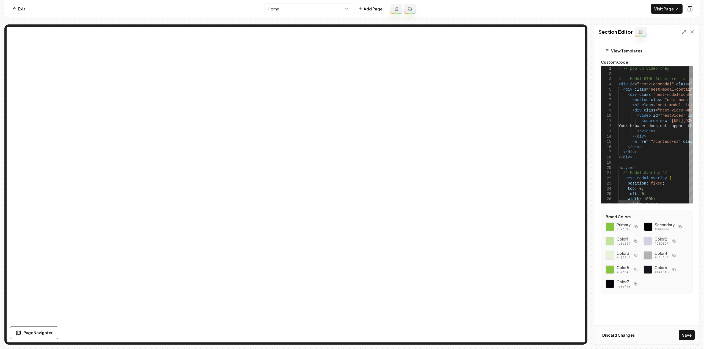
scroll to position [4, 48]
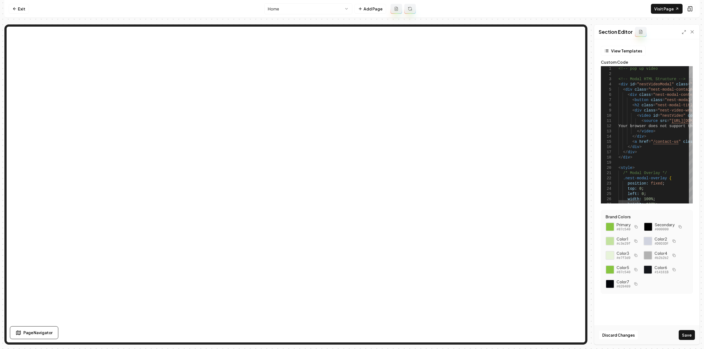
click at [689, 66] on div at bounding box center [691, 72] width 4 height 12
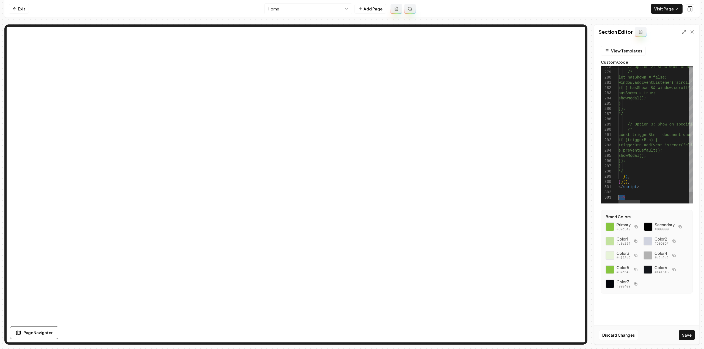
drag, startPoint x: 639, startPoint y: 197, endPoint x: 613, endPoint y: 200, distance: 25.2
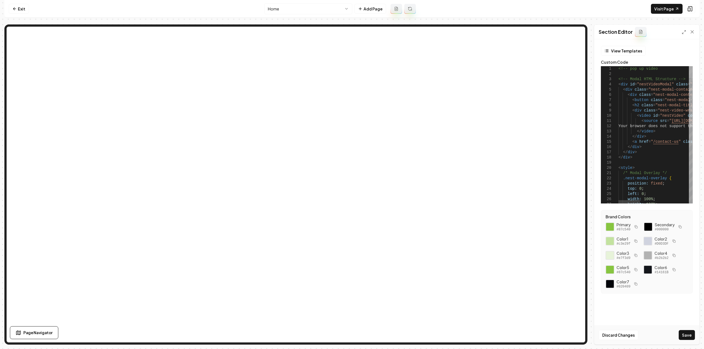
click at [689, 66] on div at bounding box center [691, 72] width 4 height 12
drag, startPoint x: 680, startPoint y: 78, endPoint x: 673, endPoint y: 79, distance: 7.0
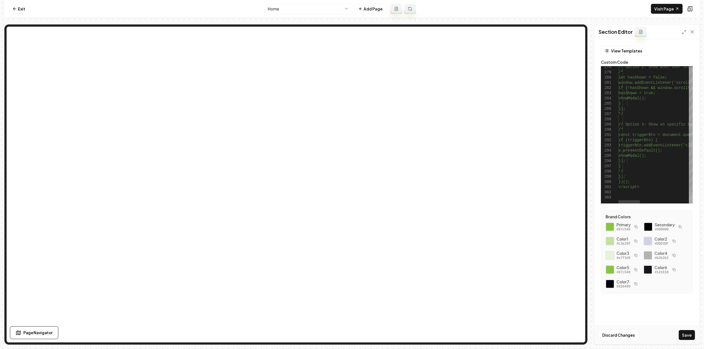
click at [689, 204] on div at bounding box center [691, 198] width 4 height 12
click at [688, 333] on button "Save" at bounding box center [687, 336] width 16 height 10
type textarea "********* ***"
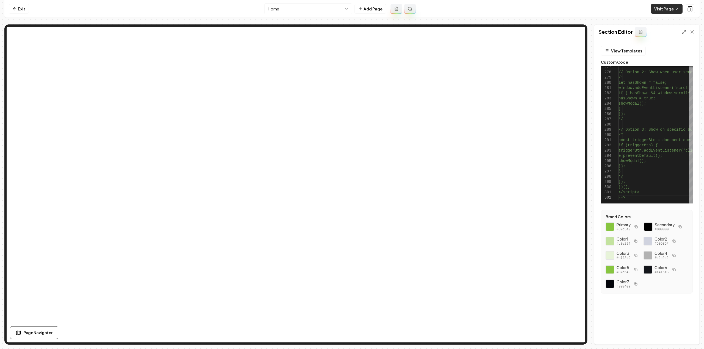
click at [672, 8] on link "Visit Page" at bounding box center [667, 9] width 32 height 10
click at [16, 11] on link "Exit" at bounding box center [19, 9] width 20 height 10
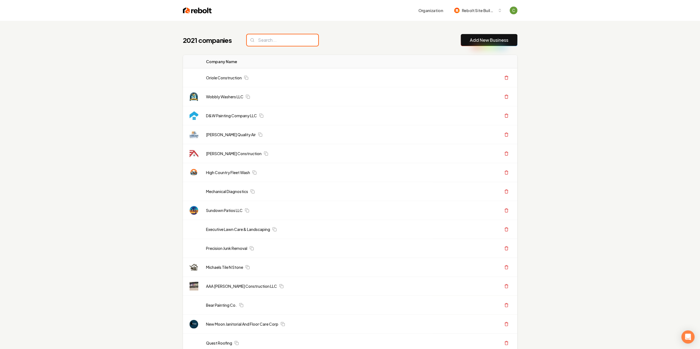
click at [286, 37] on input "search" at bounding box center [282, 40] width 71 height 12
click at [287, 39] on input "search" at bounding box center [282, 40] width 71 height 12
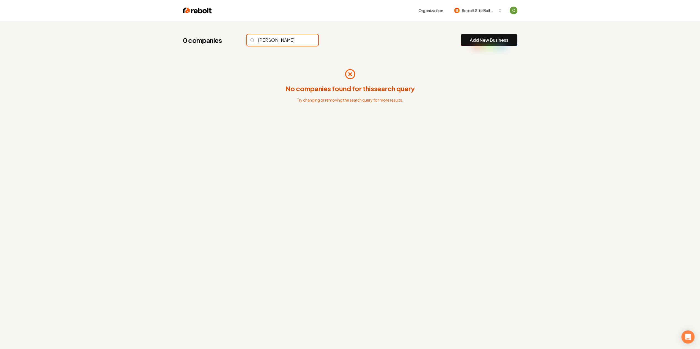
type input "brec"
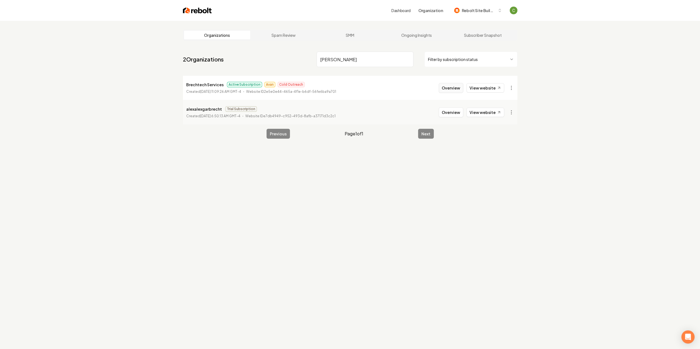
type input "[PERSON_NAME]"
click at [445, 89] on button "Overview" at bounding box center [451, 88] width 24 height 10
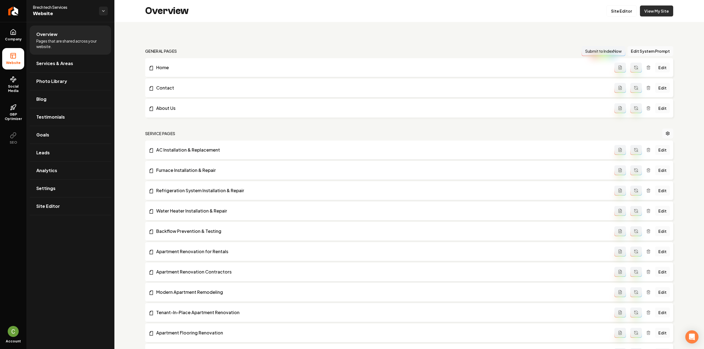
click at [648, 9] on link "View My Site" at bounding box center [656, 10] width 33 height 11
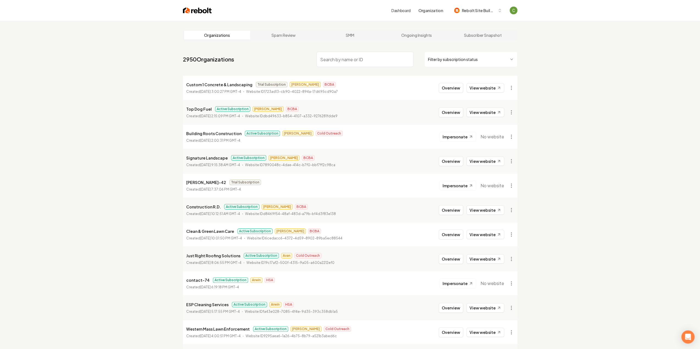
click at [353, 59] on input "search" at bounding box center [365, 59] width 97 height 15
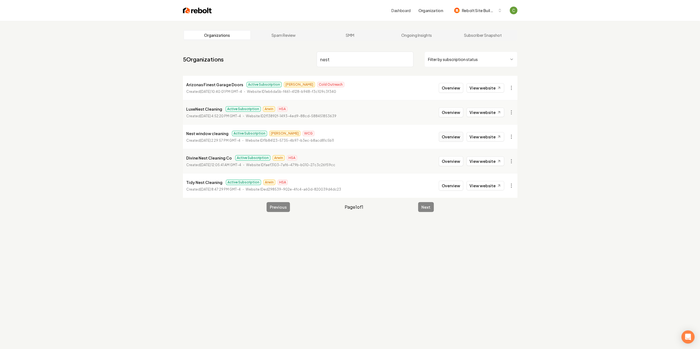
type input "nest"
click at [458, 137] on button "Overview" at bounding box center [451, 137] width 24 height 10
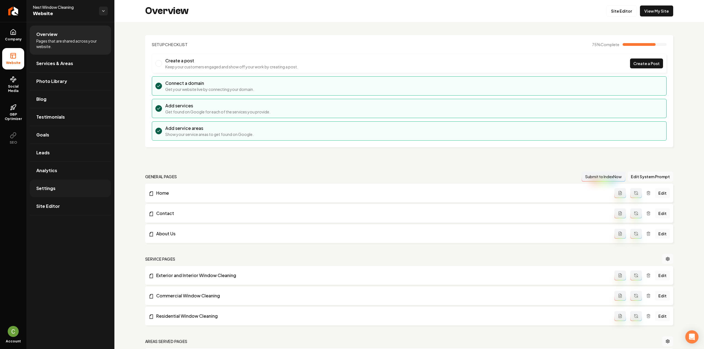
click at [87, 186] on link "Settings" at bounding box center [70, 189] width 81 height 18
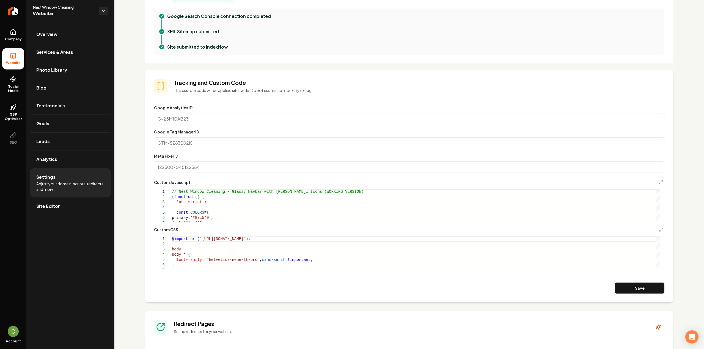
scroll to position [192, 0]
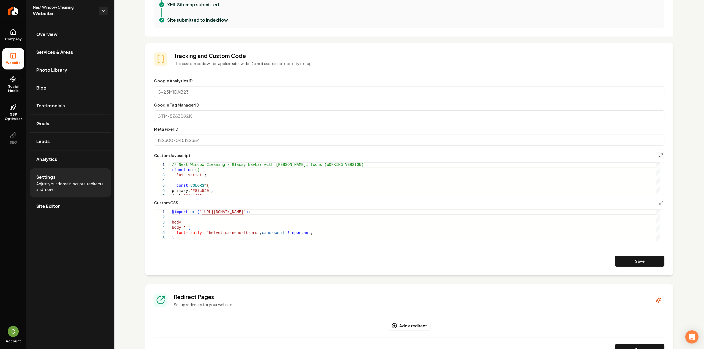
click at [659, 155] on icon "Main content area" at bounding box center [661, 155] width 4 height 4
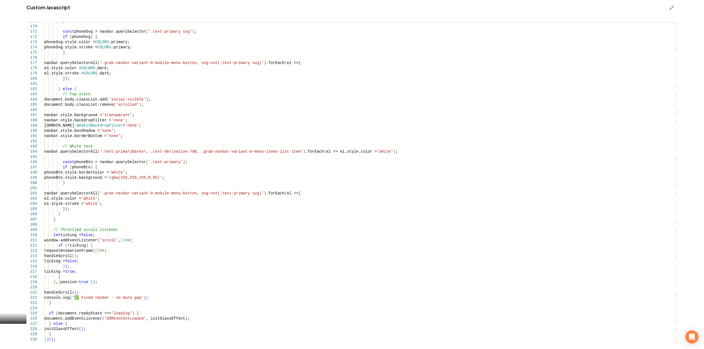
click at [73, 345] on div "169 170 171 172 173 174 175 176 177 178 179 180 181 182 183 184 185 186 187 188…" at bounding box center [352, 182] width 704 height 334
type textarea "**********"
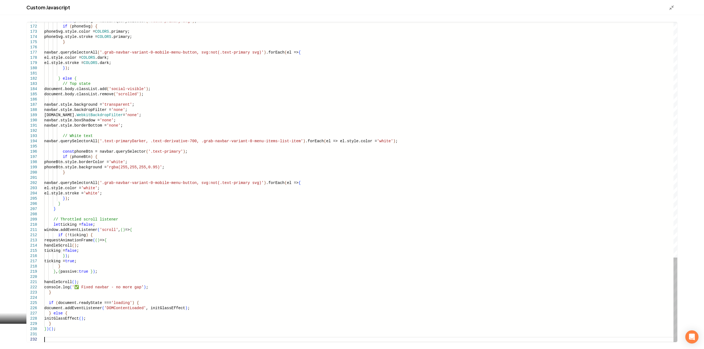
scroll to position [11, 0]
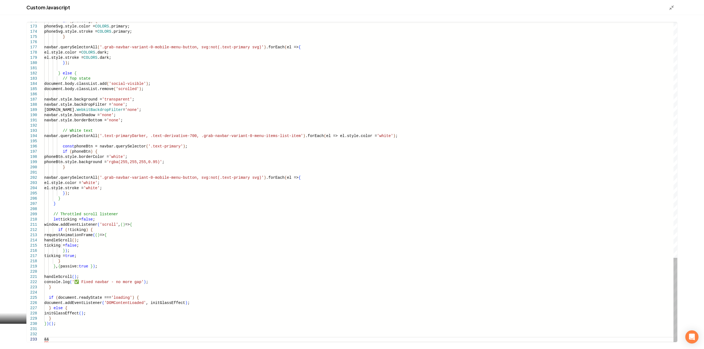
type textarea "*"
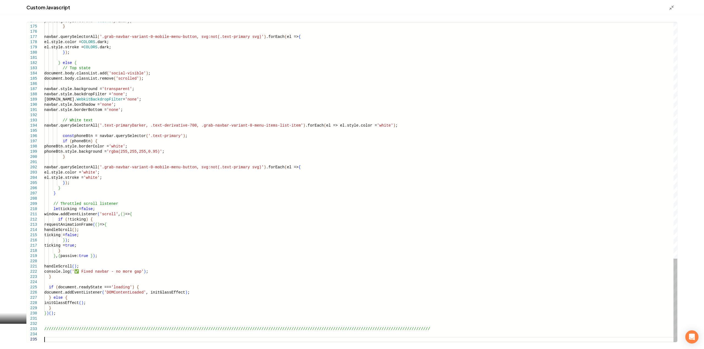
scroll to position [26, 0]
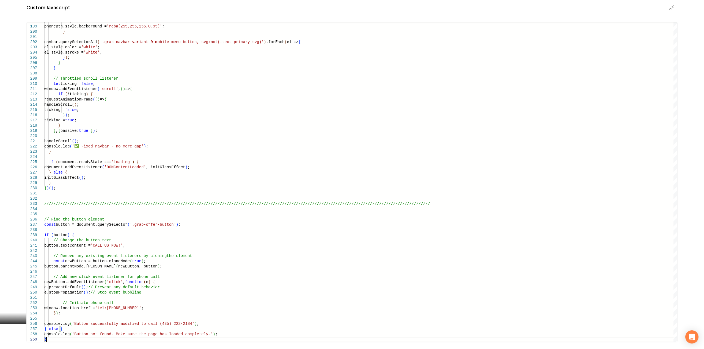
type textarea "**********"
click at [668, 9] on div "Custom Javascript" at bounding box center [352, 7] width 704 height 15
click at [669, 9] on icon "Main content area" at bounding box center [671, 7] width 5 height 5
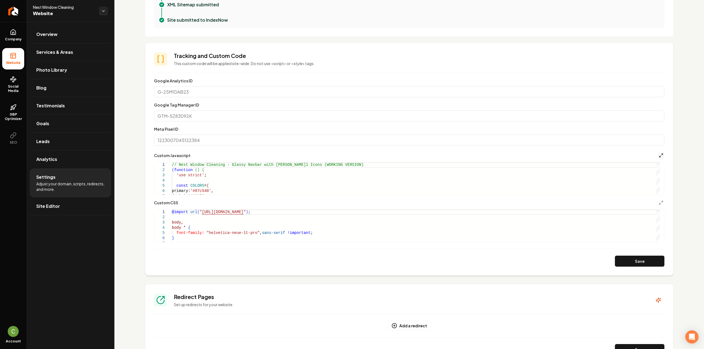
click at [659, 156] on icon "Main content area" at bounding box center [661, 155] width 4 height 4
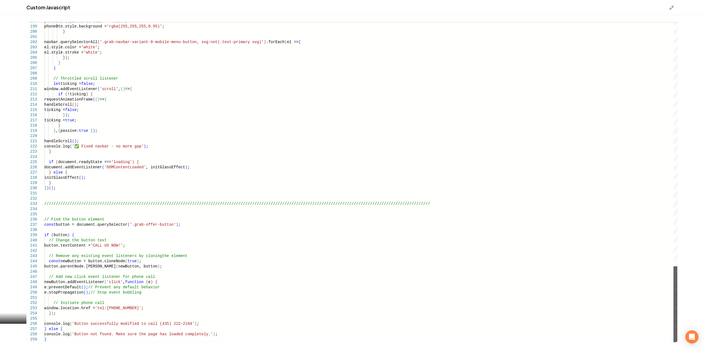
click at [677, 343] on div "Main content area" at bounding box center [675, 305] width 4 height 76
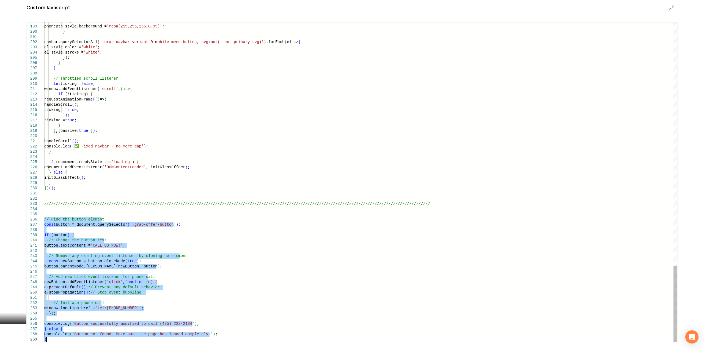
drag, startPoint x: 45, startPoint y: 220, endPoint x: 114, endPoint y: 352, distance: 149.1
type textarea "**********"
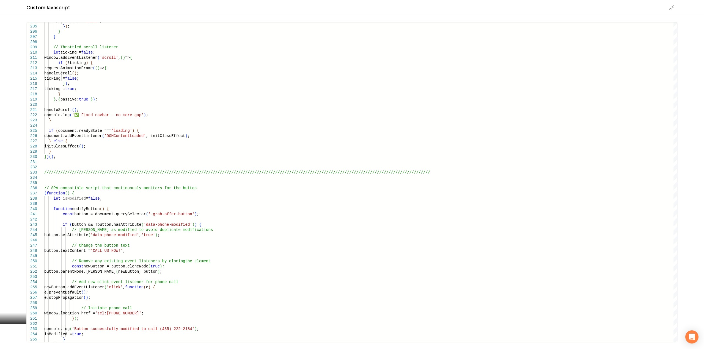
click at [673, 4] on div "Custom Javascript" at bounding box center [352, 7] width 704 height 15
click at [672, 7] on icon "Main content area" at bounding box center [671, 7] width 5 height 5
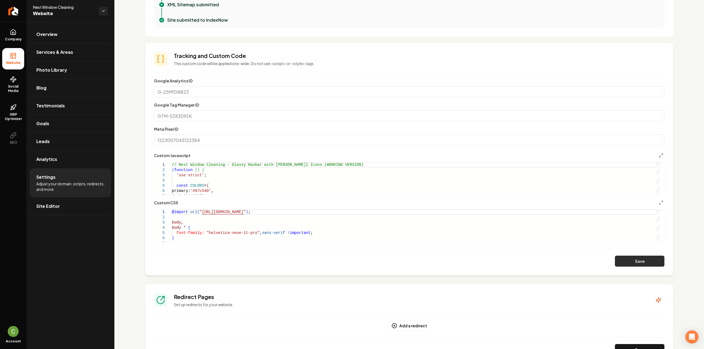
click at [646, 259] on button "Save" at bounding box center [639, 261] width 49 height 11
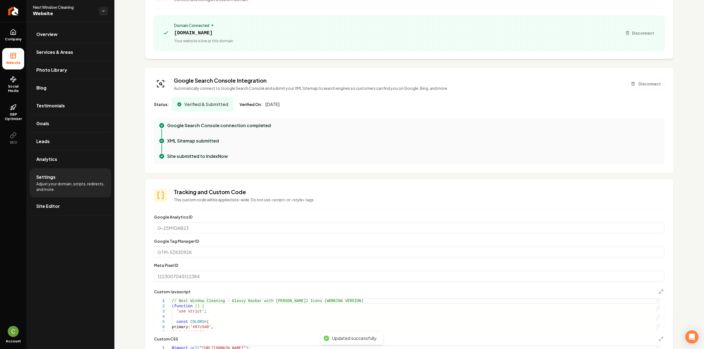
scroll to position [55, 0]
drag, startPoint x: 14, startPoint y: 40, endPoint x: 13, endPoint y: 51, distance: 11.3
click at [14, 40] on span "Company" at bounding box center [13, 39] width 21 height 4
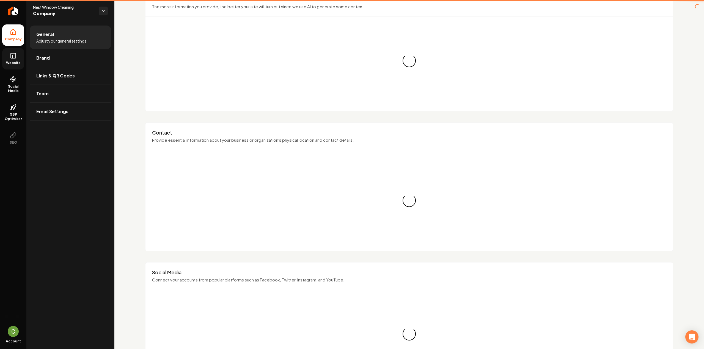
click at [12, 57] on icon at bounding box center [12, 56] width 0 height 3
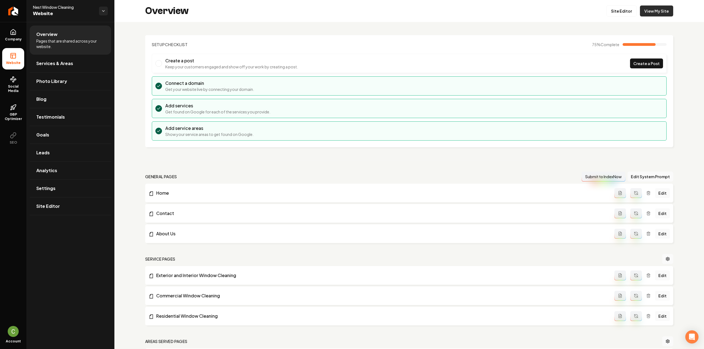
click at [657, 11] on link "View My Site" at bounding box center [656, 10] width 33 height 11
click at [58, 189] on link "Settings" at bounding box center [70, 189] width 81 height 18
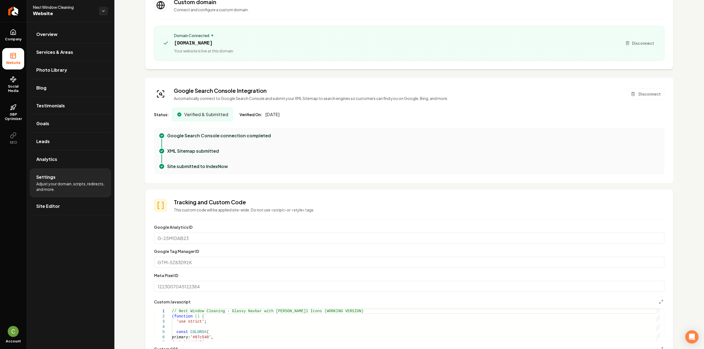
scroll to position [110, 0]
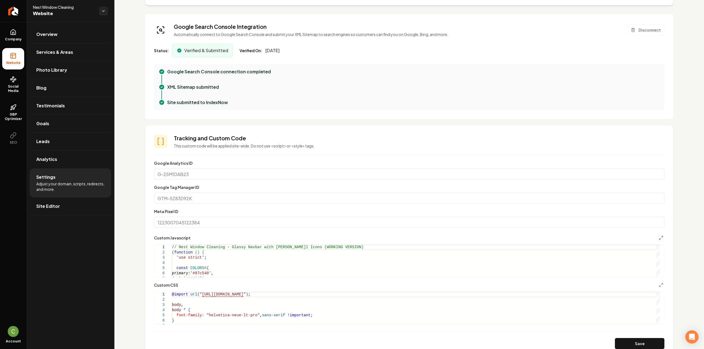
click at [658, 239] on button "Main content area" at bounding box center [661, 238] width 7 height 7
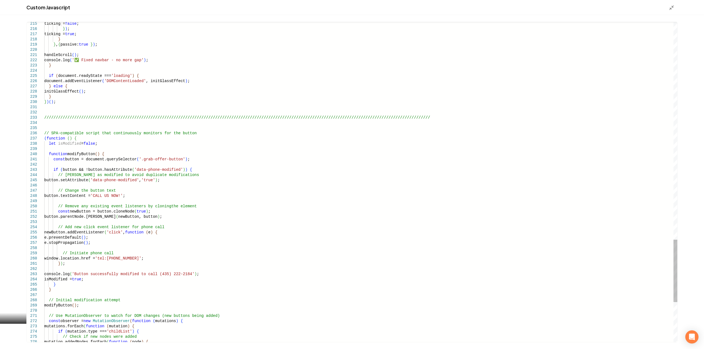
scroll to position [0, 0]
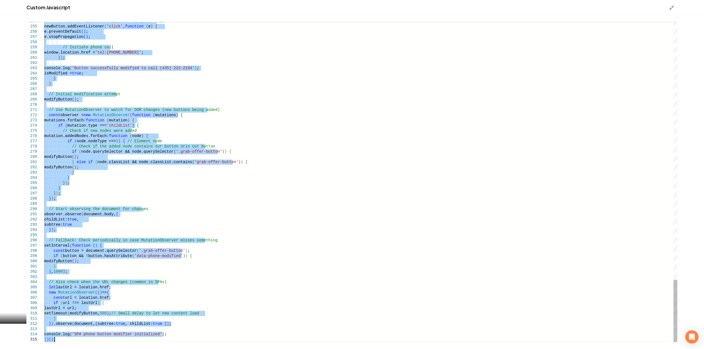
drag, startPoint x: 45, startPoint y: 134, endPoint x: 203, endPoint y: 362, distance: 278.3
type textarea "**********"
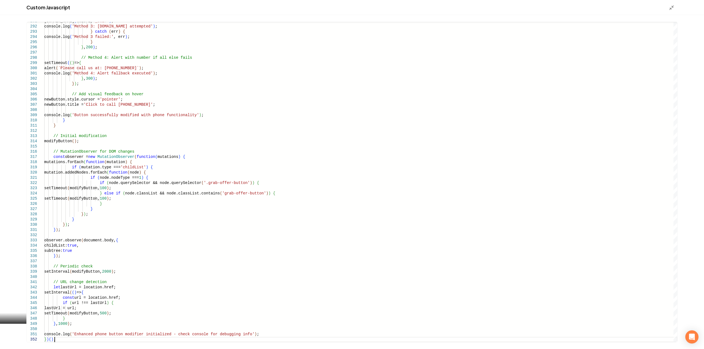
click at [672, 8] on icon "Main content area" at bounding box center [671, 7] width 5 height 5
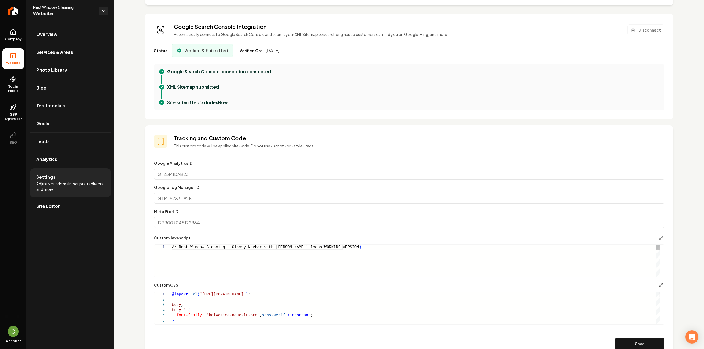
type textarea "**********"
click at [633, 343] on button "Save" at bounding box center [639, 344] width 49 height 11
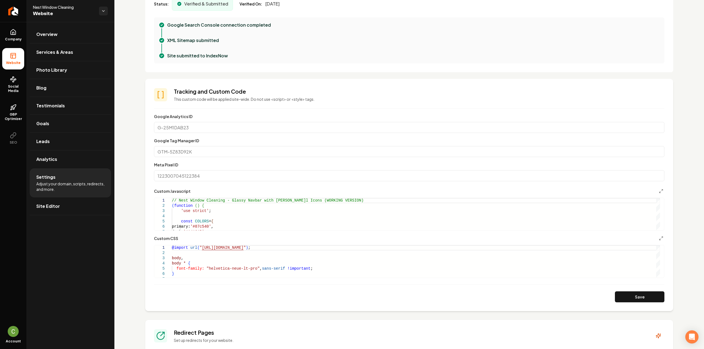
scroll to position [165, 0]
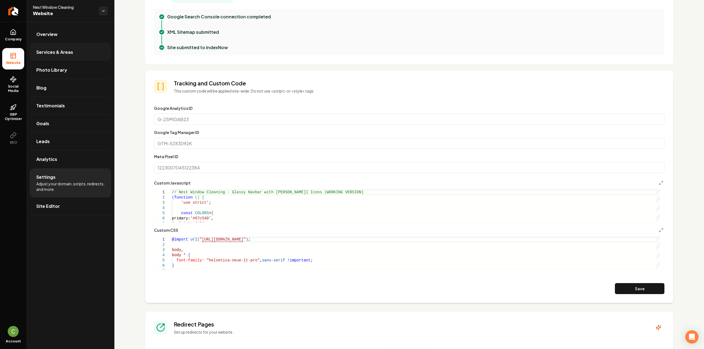
drag, startPoint x: 11, startPoint y: 34, endPoint x: 56, endPoint y: 49, distance: 47.2
click at [11, 34] on icon at bounding box center [13, 32] width 7 height 7
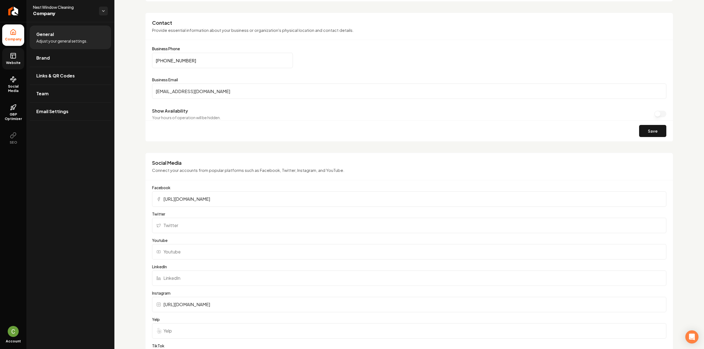
click at [20, 59] on link "Website" at bounding box center [13, 58] width 22 height 21
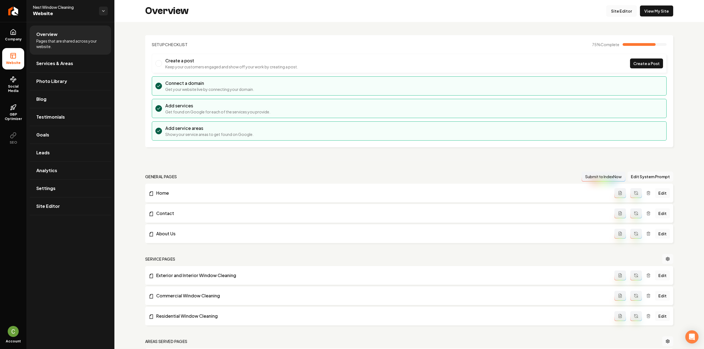
click at [616, 11] on link "Site Editor" at bounding box center [621, 10] width 30 height 11
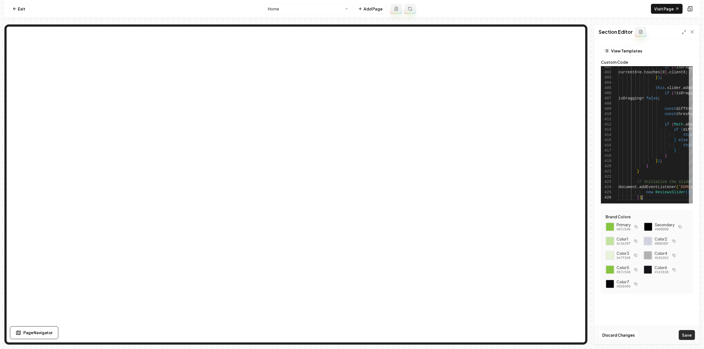
click at [687, 337] on button "Save" at bounding box center [687, 336] width 16 height 10
click at [689, 204] on div at bounding box center [691, 200] width 4 height 8
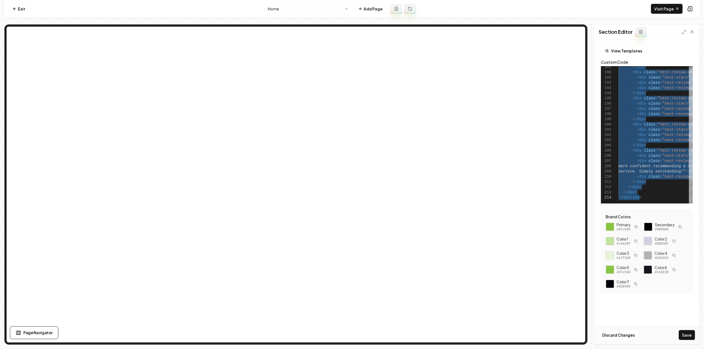
click at [687, 336] on button "Save" at bounding box center [687, 336] width 16 height 10
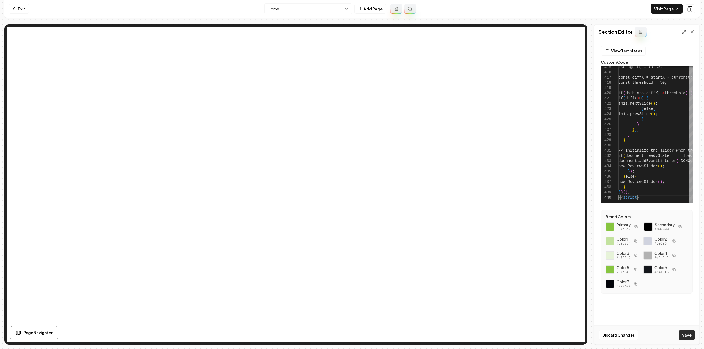
click at [688, 338] on button "Save" at bounding box center [687, 336] width 16 height 10
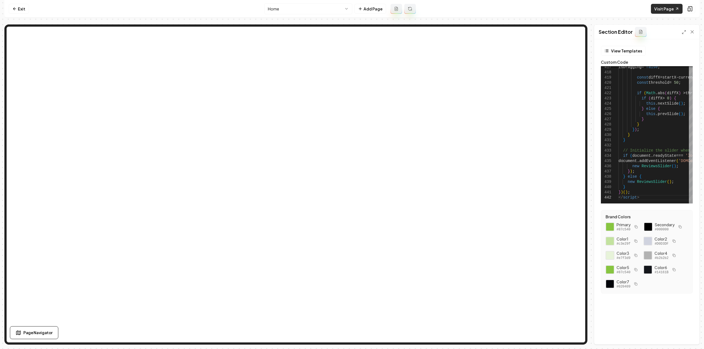
click at [668, 10] on link "Visit Page" at bounding box center [667, 9] width 32 height 10
click at [693, 341] on div "Discard Changes Save" at bounding box center [646, 335] width 105 height 19
click at [693, 335] on button "Save" at bounding box center [687, 336] width 16 height 10
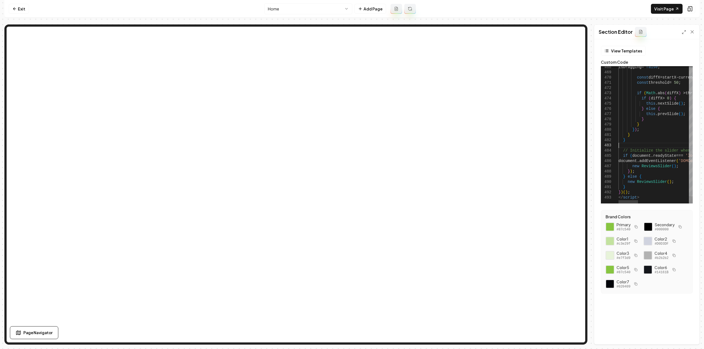
scroll to position [0, 19]
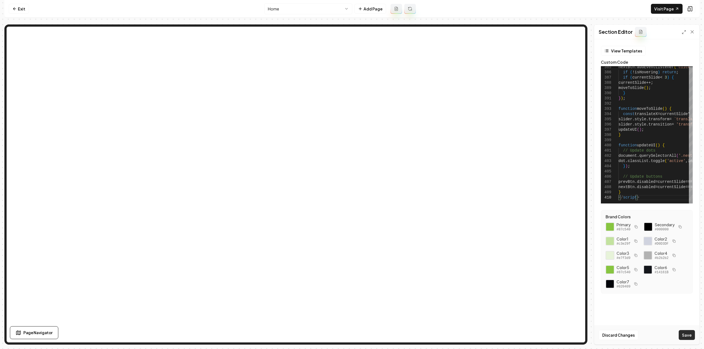
click at [692, 337] on button "Save" at bounding box center [687, 336] width 16 height 10
click at [661, 7] on link "Visit Page" at bounding box center [667, 9] width 32 height 10
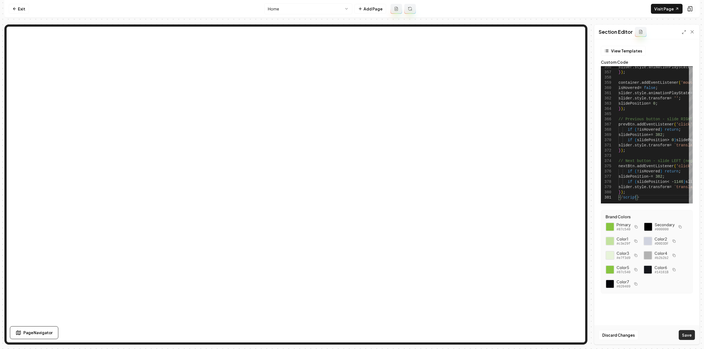
click at [685, 335] on button "Save" at bounding box center [687, 336] width 16 height 10
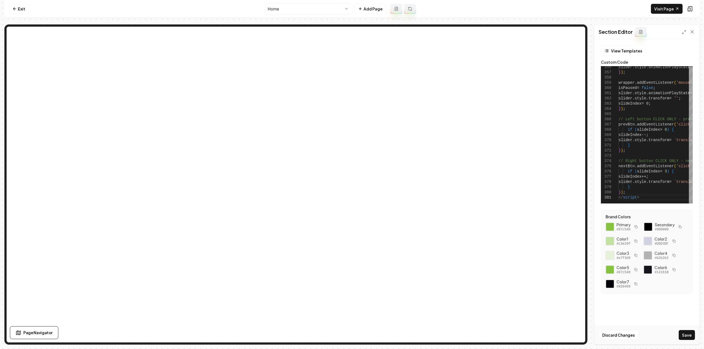
click at [686, 339] on button "Save" at bounding box center [687, 336] width 16 height 10
click at [686, 339] on div "Discard Changes Save" at bounding box center [646, 335] width 105 height 19
click at [664, 9] on link "Visit Page" at bounding box center [667, 9] width 32 height 10
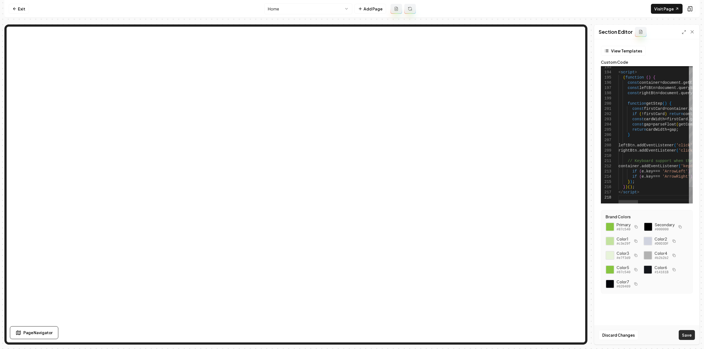
click at [687, 335] on button "Save" at bounding box center [687, 336] width 16 height 10
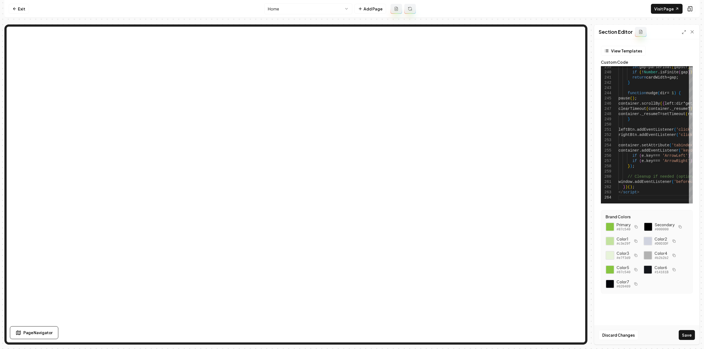
click at [687, 341] on div "Discard Changes Save" at bounding box center [646, 335] width 105 height 19
click at [689, 336] on button "Save" at bounding box center [687, 336] width 16 height 10
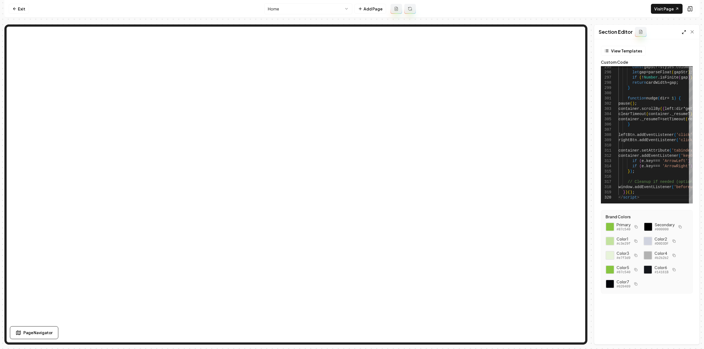
click at [682, 32] on icon at bounding box center [684, 32] width 4 height 4
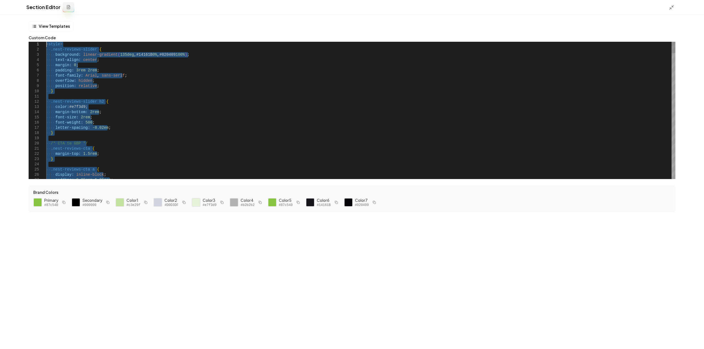
drag, startPoint x: 69, startPoint y: 148, endPoint x: 21, endPoint y: -33, distance: 187.8
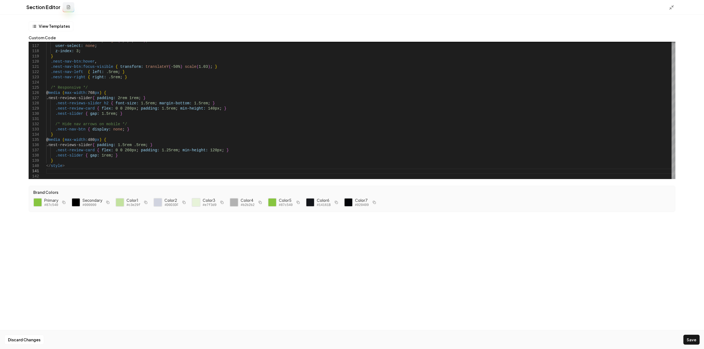
click at [682, 340] on div "Discard Changes Save" at bounding box center [352, 340] width 704 height 19
click at [687, 341] on button "Save" at bounding box center [691, 340] width 16 height 10
type textarea "**********"
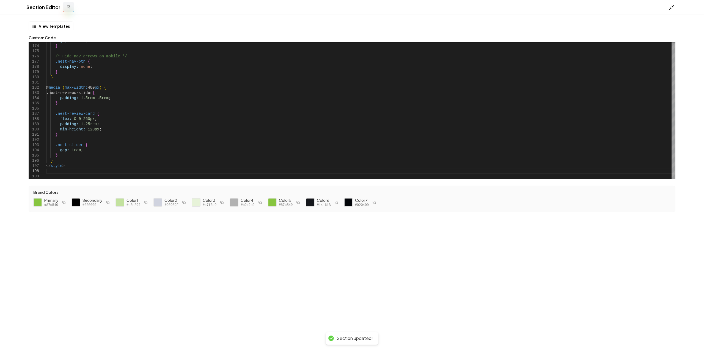
click at [670, 5] on icon at bounding box center [671, 7] width 5 height 5
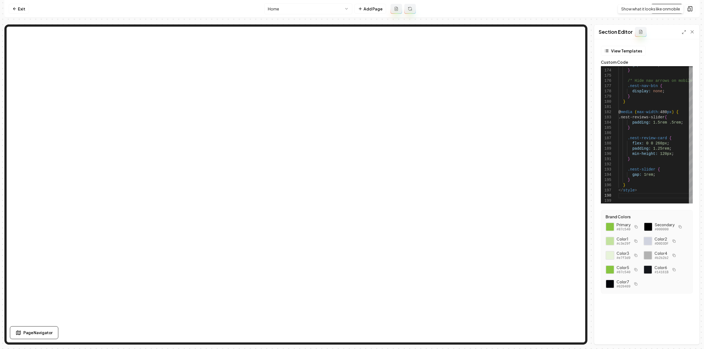
click at [675, 8] on div "Show what it looks like on mobile Show what it looks like on mobile" at bounding box center [651, 8] width 66 height 9
click at [665, 8] on link "Visit Page" at bounding box center [667, 9] width 32 height 10
click at [21, 12] on link "Exit" at bounding box center [19, 9] width 20 height 10
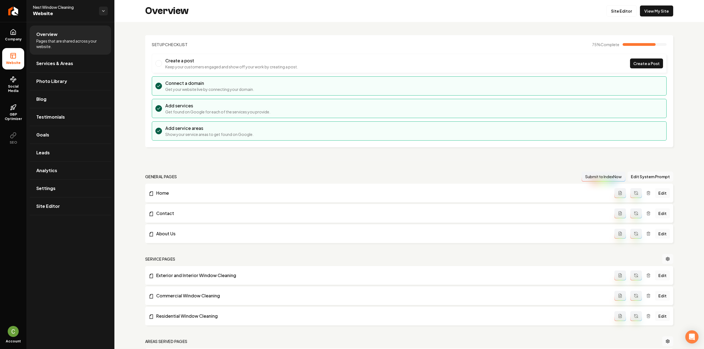
click at [20, 11] on link "Return to dashboard" at bounding box center [13, 11] width 26 height 22
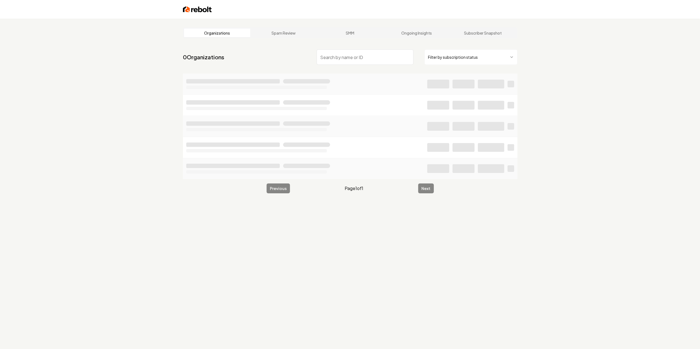
click at [333, 61] on input "search" at bounding box center [365, 56] width 97 height 15
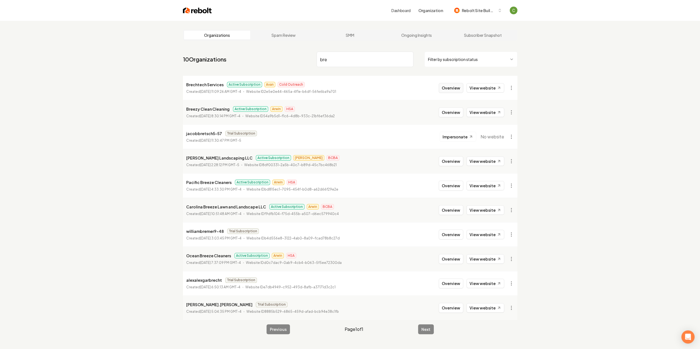
type input "bre"
click at [445, 86] on button "Overview" at bounding box center [451, 88] width 24 height 10
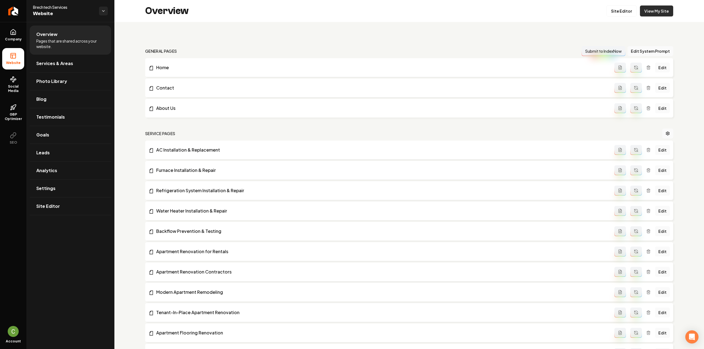
click at [642, 15] on link "View My Site" at bounding box center [656, 10] width 33 height 11
click at [54, 187] on span "Settings" at bounding box center [45, 188] width 19 height 7
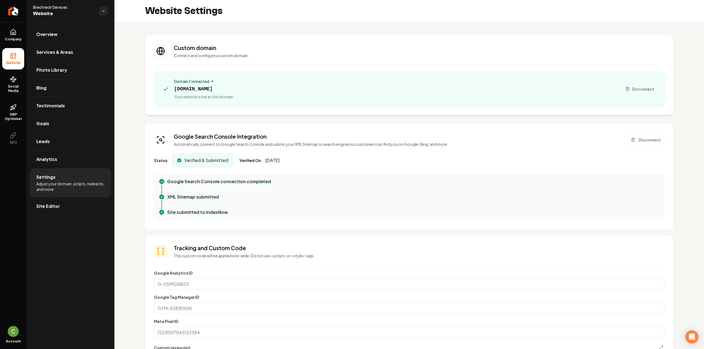
scroll to position [220, 0]
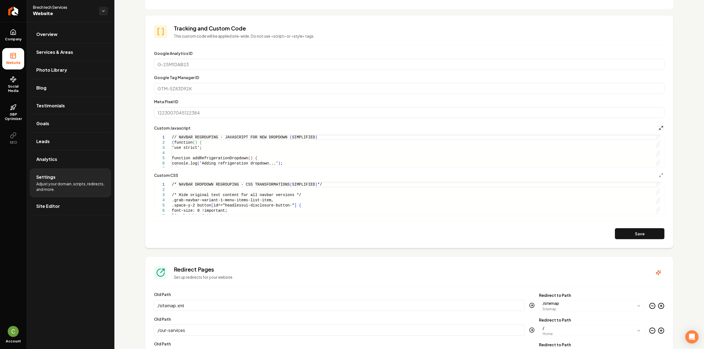
click at [659, 127] on icon "Main content area" at bounding box center [661, 128] width 4 height 4
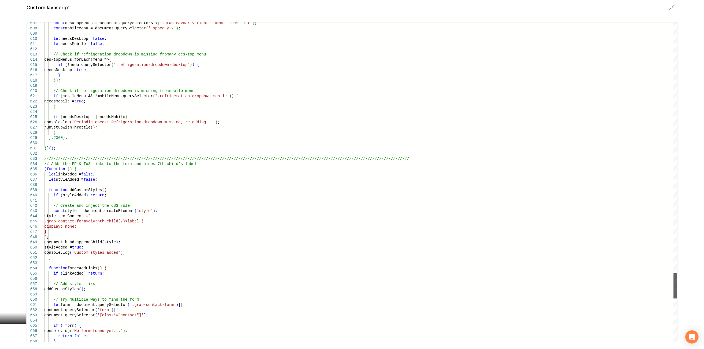
click at [673, 286] on div "Main content area" at bounding box center [675, 286] width 4 height 25
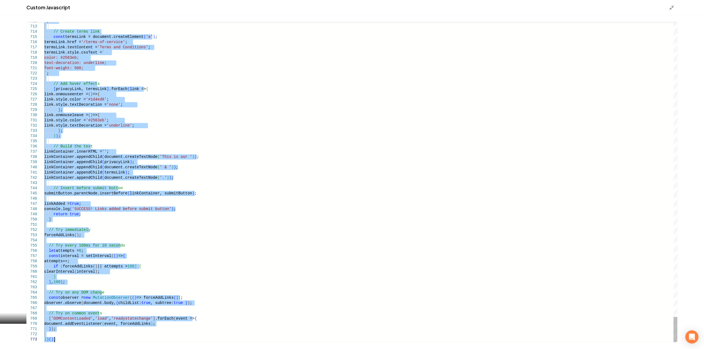
drag, startPoint x: 45, startPoint y: 168, endPoint x: 149, endPoint y: 362, distance: 220.6
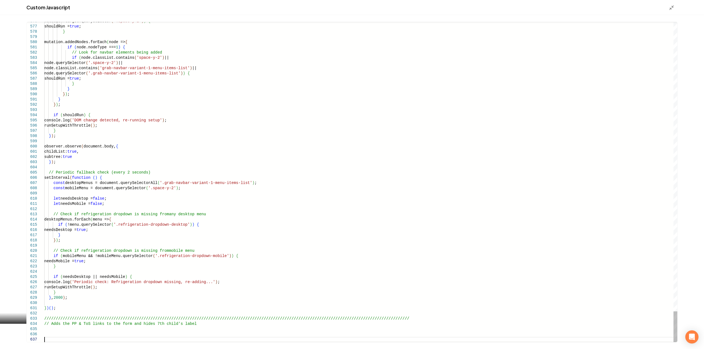
scroll to position [32, 0]
type textarea "**********"
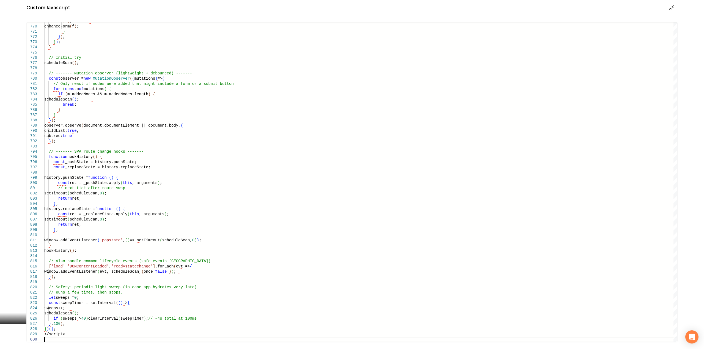
click at [670, 7] on icon "Main content area" at bounding box center [671, 7] width 5 height 5
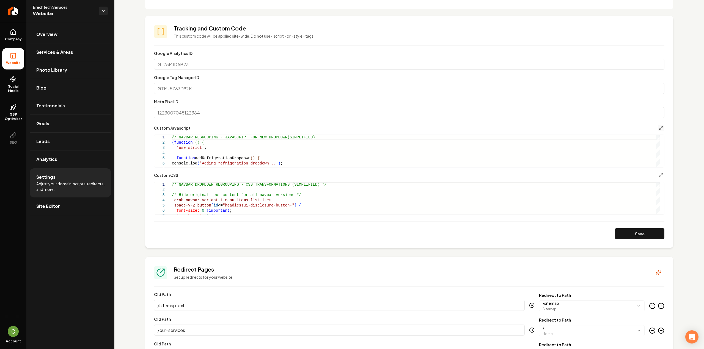
click at [660, 127] on section "**********" at bounding box center [409, 132] width 528 height 233
click at [659, 127] on icon "Main content area" at bounding box center [661, 128] width 4 height 4
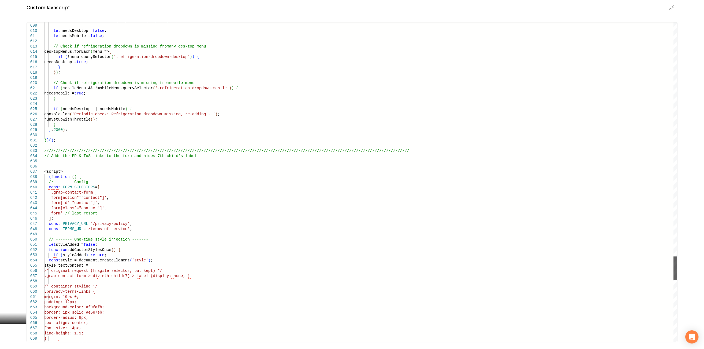
click at [675, 266] on div "Main content area" at bounding box center [675, 269] width 4 height 24
drag, startPoint x: 107, startPoint y: 172, endPoint x: 32, endPoint y: 172, distance: 74.8
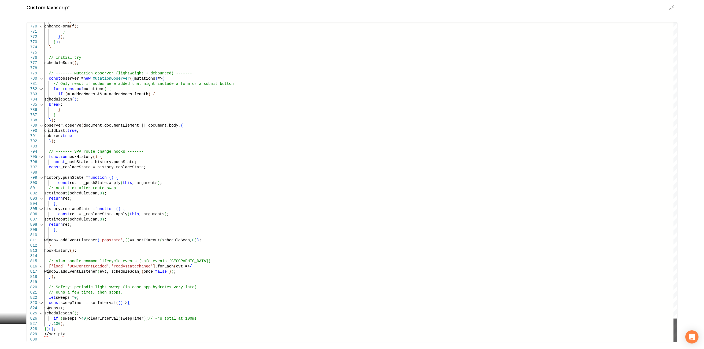
click at [673, 343] on div "Main content area" at bounding box center [675, 331] width 4 height 24
type textarea "**********"
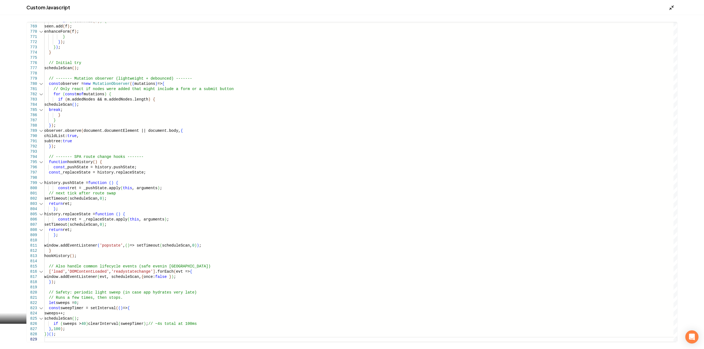
click at [672, 7] on icon "Main content area" at bounding box center [671, 7] width 5 height 5
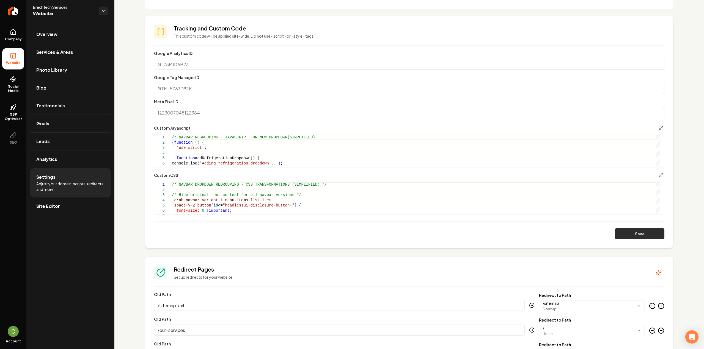
click at [646, 229] on button "Save" at bounding box center [639, 234] width 49 height 11
click at [662, 127] on polyline "Main content area" at bounding box center [662, 126] width 1 height 1
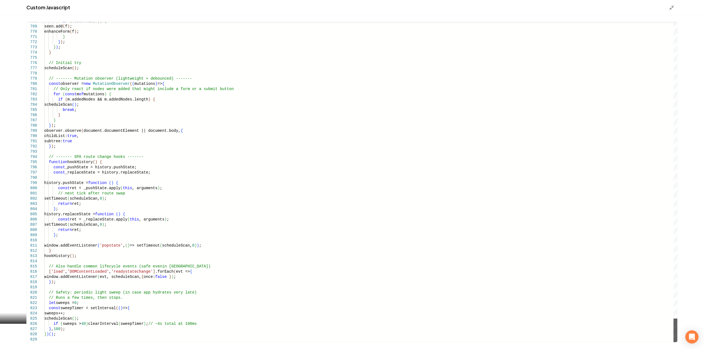
click at [677, 343] on div "Main content area" at bounding box center [675, 331] width 4 height 24
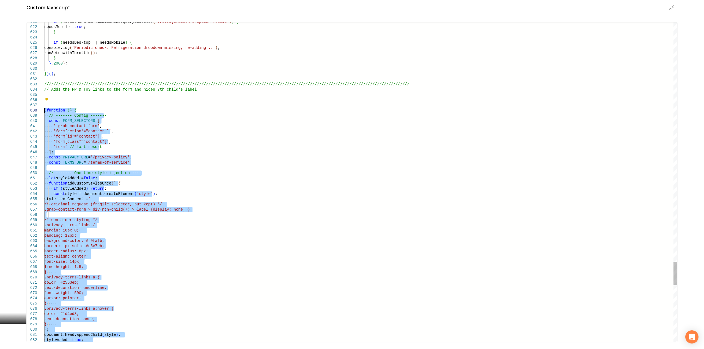
drag, startPoint x: 61, startPoint y: 335, endPoint x: 42, endPoint y: 109, distance: 226.0
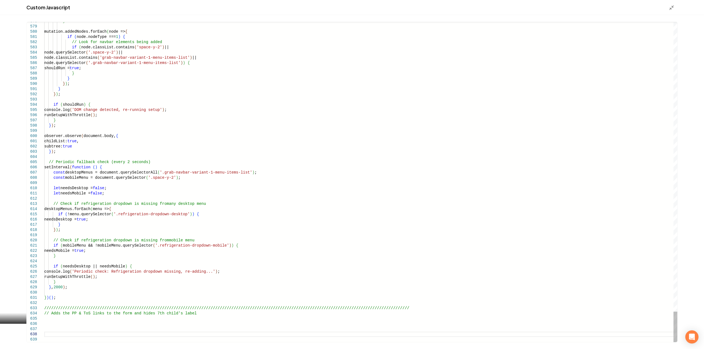
type textarea "**********"
click at [671, 7] on icon "Main content area" at bounding box center [671, 7] width 5 height 5
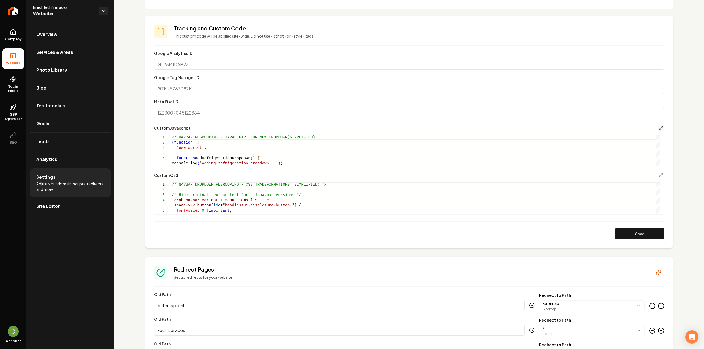
drag, startPoint x: 10, startPoint y: 32, endPoint x: 19, endPoint y: 54, distance: 23.8
click at [11, 32] on icon at bounding box center [13, 31] width 5 height 5
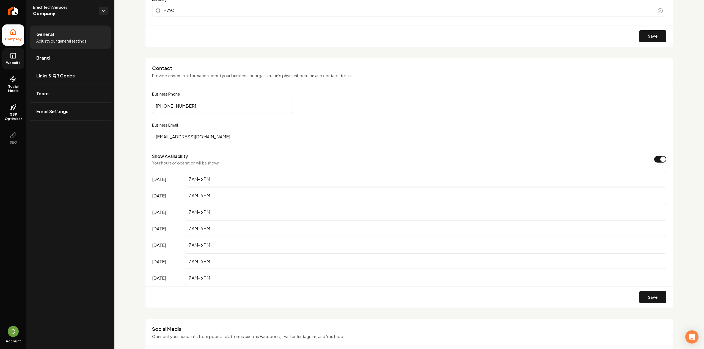
click at [13, 61] on span "Website" at bounding box center [13, 63] width 19 height 4
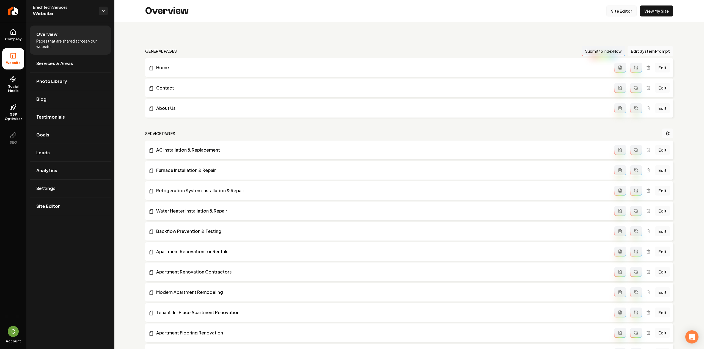
click at [625, 13] on link "Site Editor" at bounding box center [621, 10] width 30 height 11
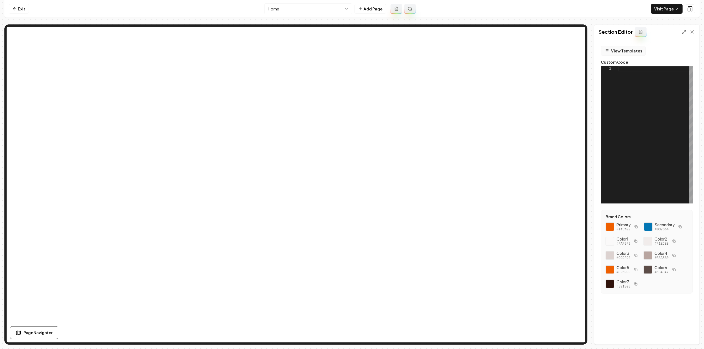
click at [619, 50] on button "View Templates" at bounding box center [623, 51] width 45 height 10
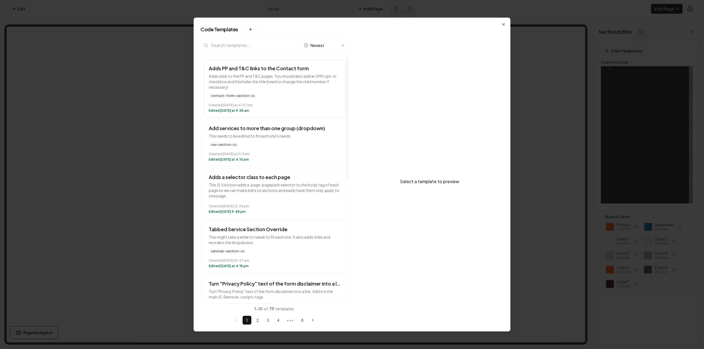
click at [251, 90] on button "Adds PP and T&C links to the Contact form Adds a link to the PP and T&C pages. …" at bounding box center [274, 89] width 141 height 58
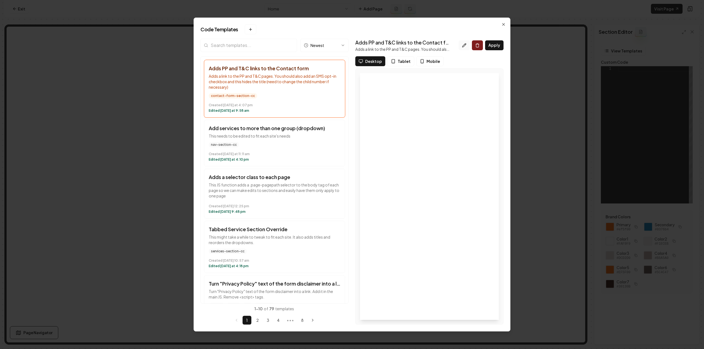
click at [465, 44] on icon at bounding box center [464, 45] width 4 height 4
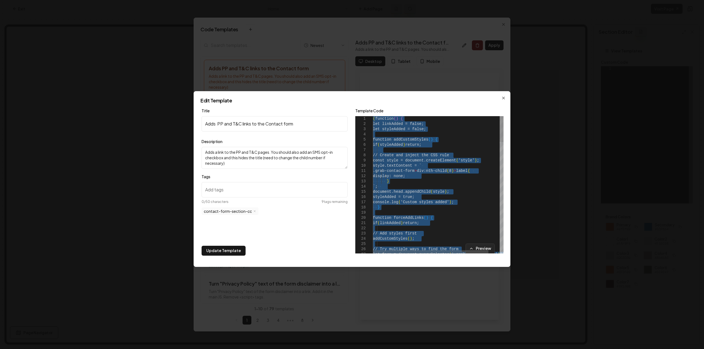
type textarea "*****"
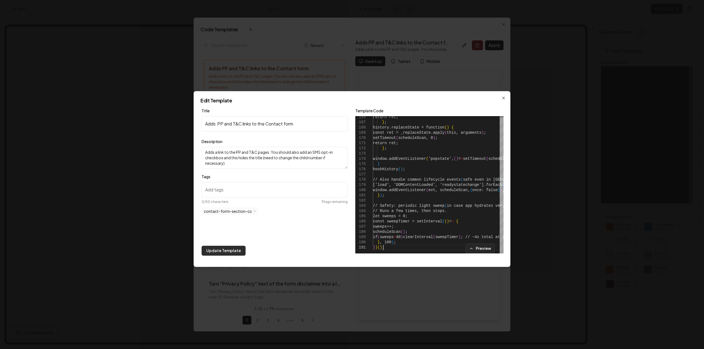
click at [232, 251] on button "Update Template" at bounding box center [224, 251] width 44 height 10
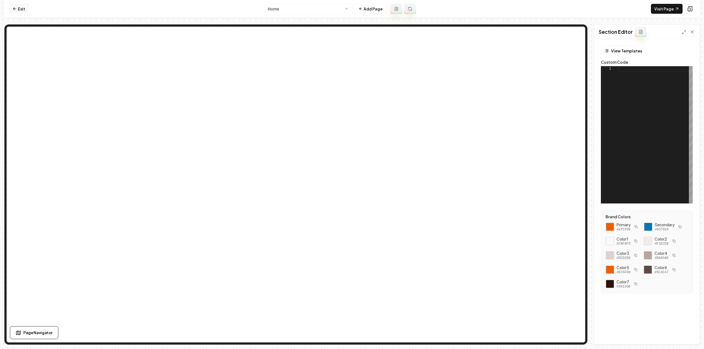
click at [18, 11] on link "Exit" at bounding box center [19, 9] width 20 height 10
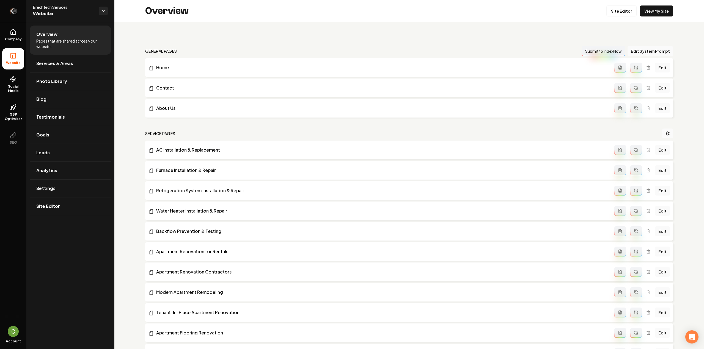
drag, startPoint x: 9, startPoint y: 10, endPoint x: 2, endPoint y: 9, distance: 7.4
click at [9, 10] on icon "Return to dashboard" at bounding box center [13, 11] width 9 height 9
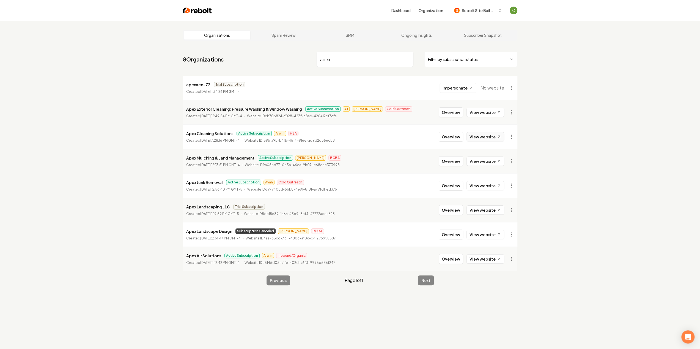
type input "apex"
click at [480, 137] on link "View website" at bounding box center [485, 136] width 38 height 9
click at [490, 112] on link "View website" at bounding box center [485, 112] width 38 height 9
click at [451, 113] on button "Overview" at bounding box center [451, 113] width 24 height 10
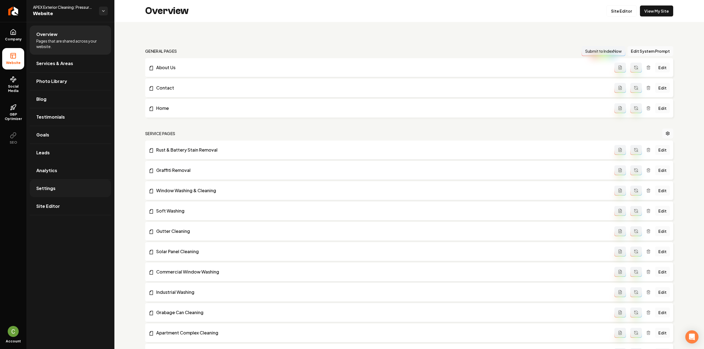
click at [69, 186] on link "Settings" at bounding box center [70, 189] width 81 height 18
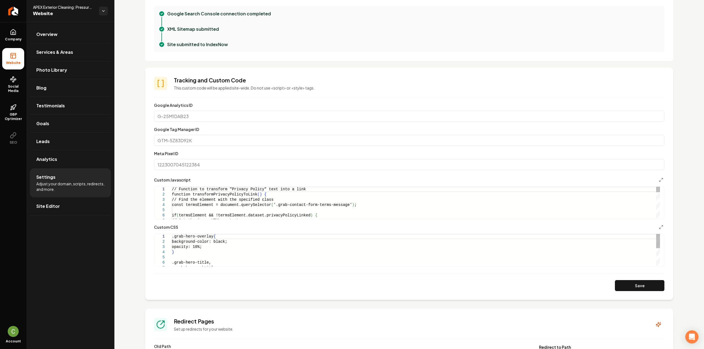
scroll to position [192, 0]
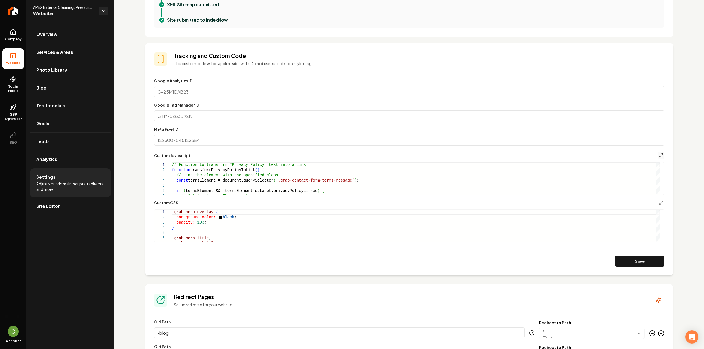
click at [659, 156] on icon "Main content area" at bounding box center [661, 155] width 4 height 4
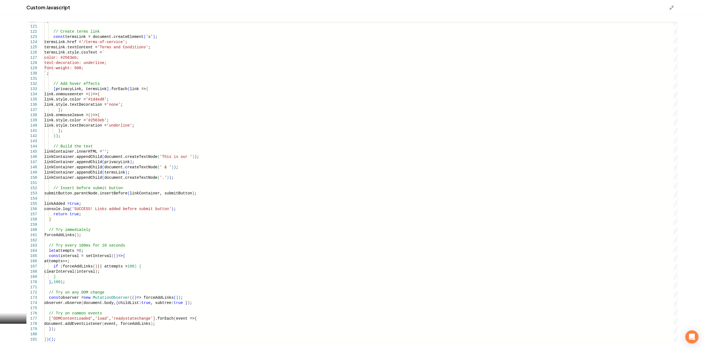
click at [54, 343] on div "120 121 122 123 124 125 126 127 128 129 130 131 132 133 134 135 136 137 138 139…" at bounding box center [352, 182] width 704 height 334
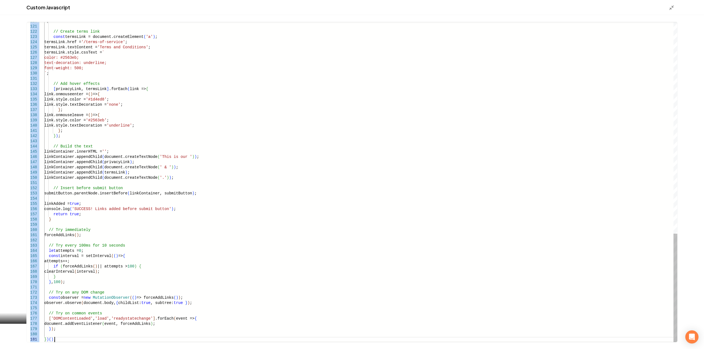
scroll to position [0, 0]
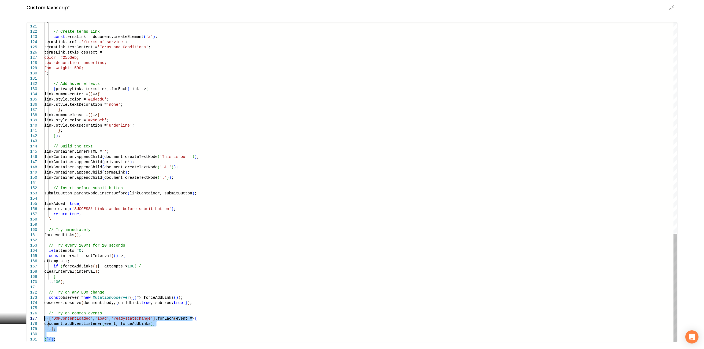
drag, startPoint x: 58, startPoint y: 341, endPoint x: 44, endPoint y: 319, distance: 26.6
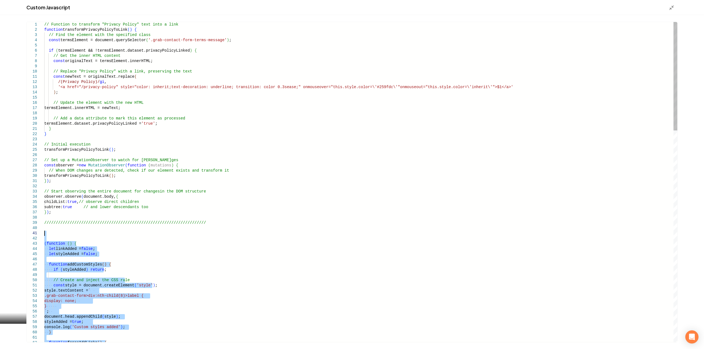
drag, startPoint x: 58, startPoint y: 341, endPoint x: 35, endPoint y: 234, distance: 108.8
type textarea "*****"
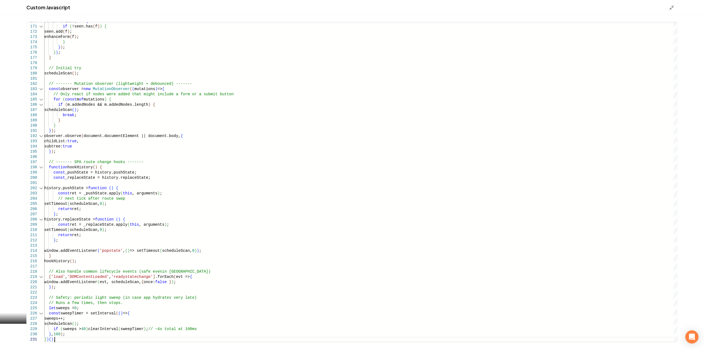
click at [672, 8] on icon "Main content area" at bounding box center [671, 7] width 5 height 5
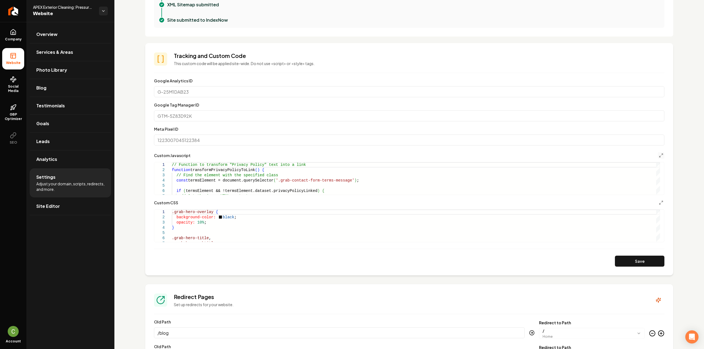
click at [635, 265] on button "Save" at bounding box center [639, 261] width 49 height 11
click at [12, 38] on span "Company" at bounding box center [13, 39] width 21 height 4
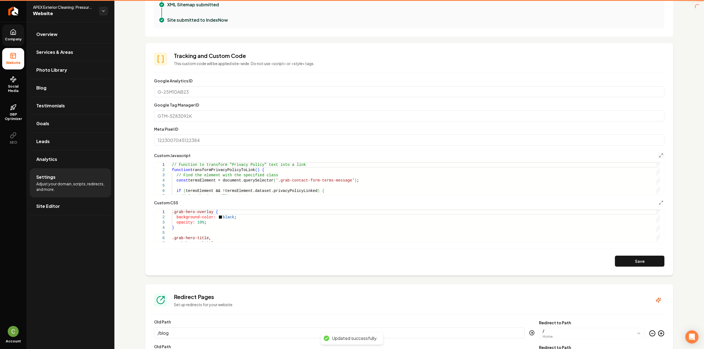
click at [12, 33] on icon at bounding box center [13, 33] width 2 height 2
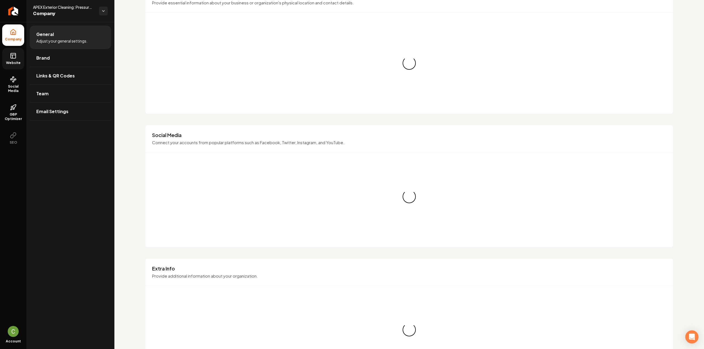
click at [11, 57] on icon at bounding box center [13, 56] width 7 height 7
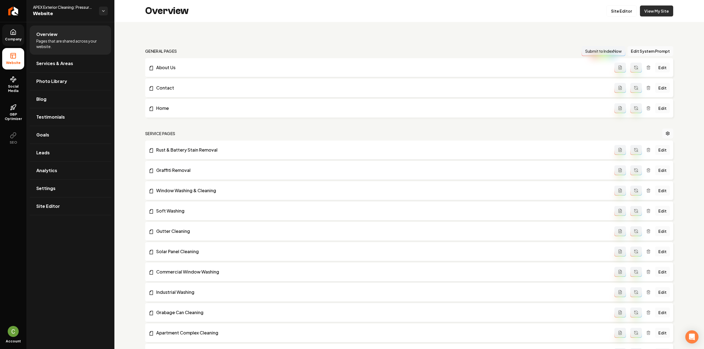
click at [657, 10] on link "View My Site" at bounding box center [656, 10] width 33 height 11
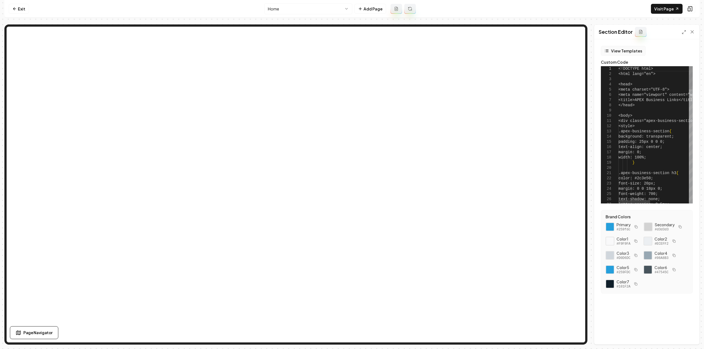
click at [626, 53] on button "View Templates" at bounding box center [623, 51] width 45 height 10
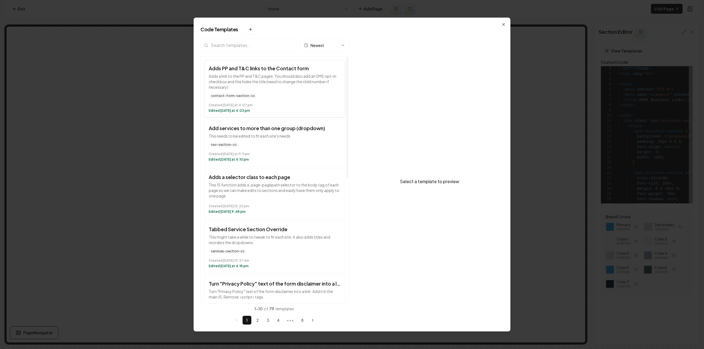
click at [243, 83] on p "Adds a link to the PP and T&C pages. You should also add an SMS opt-in checkbox…" at bounding box center [275, 81] width 132 height 16
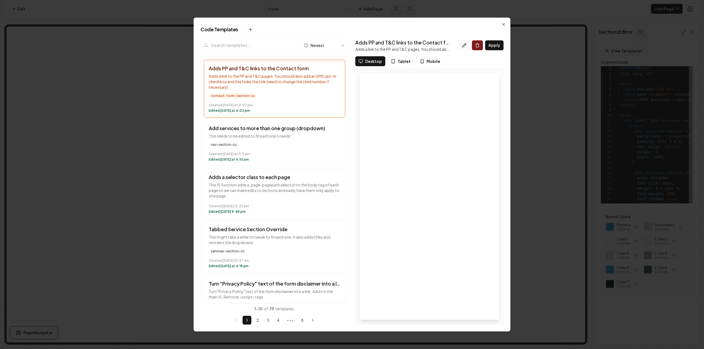
click at [463, 46] on icon at bounding box center [464, 45] width 4 height 4
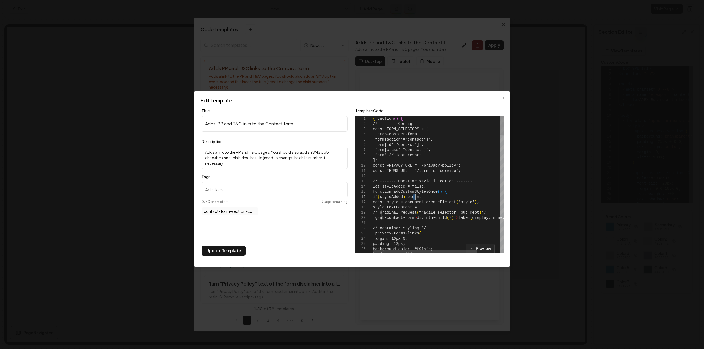
type textarea "**********"
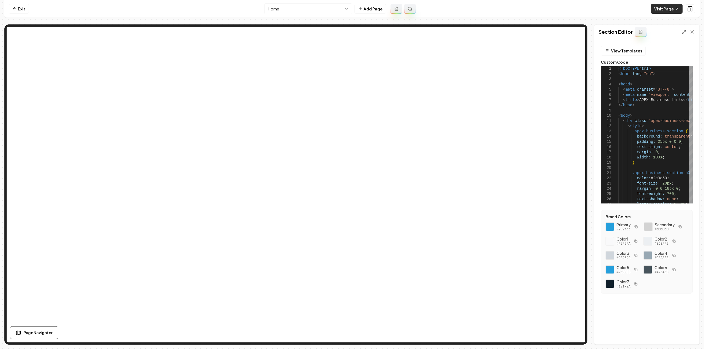
click at [666, 7] on link "Visit Page" at bounding box center [667, 9] width 32 height 10
